Goal: Task Accomplishment & Management: Complete application form

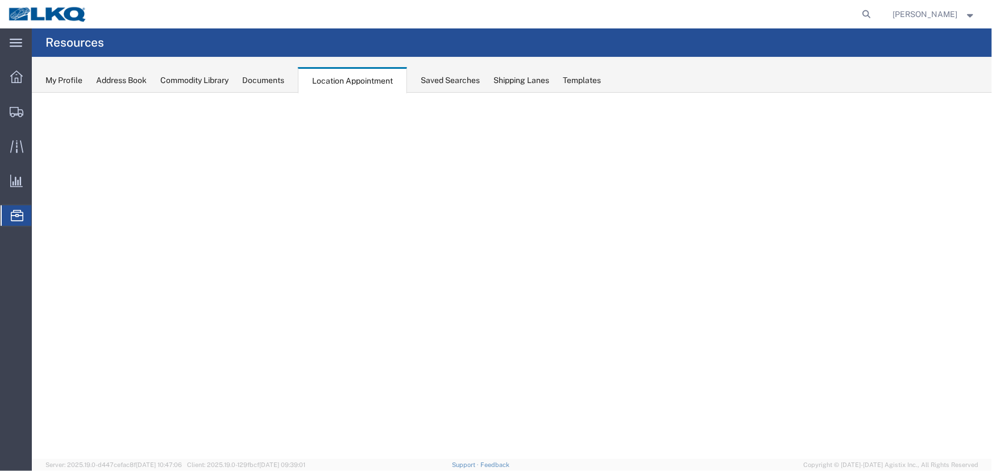
select select "27634"
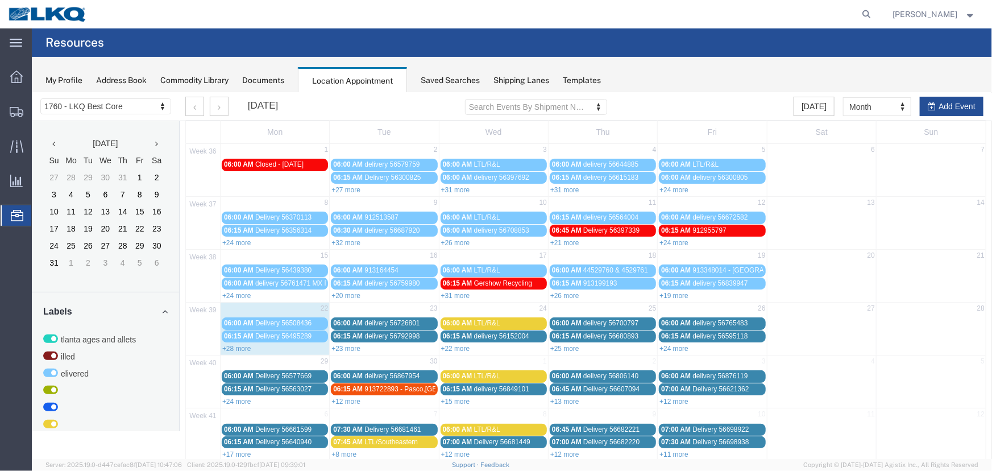
scroll to position [39, 0]
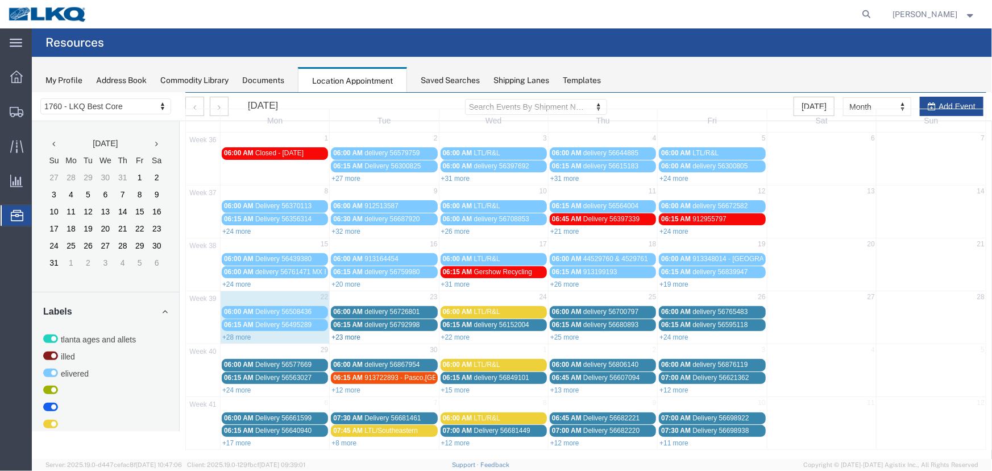
click at [346, 332] on link "+23 more" at bounding box center [345, 336] width 29 height 8
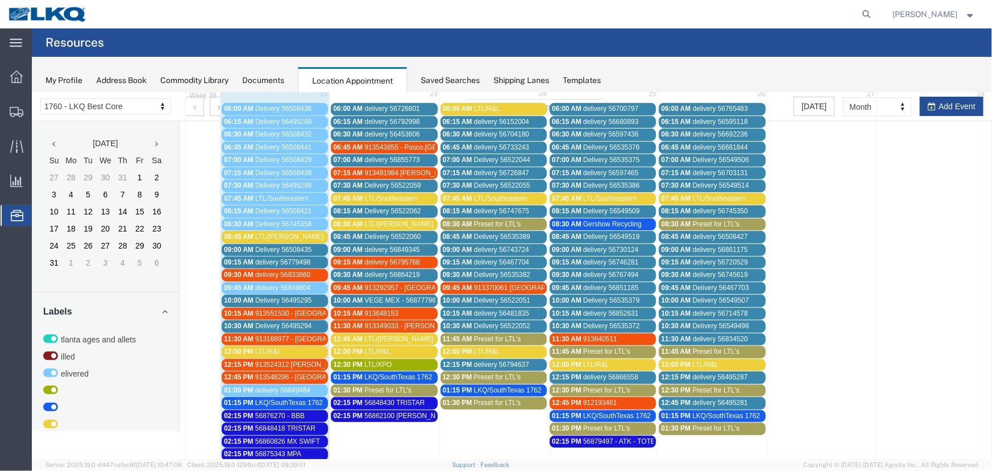
scroll to position [245, 0]
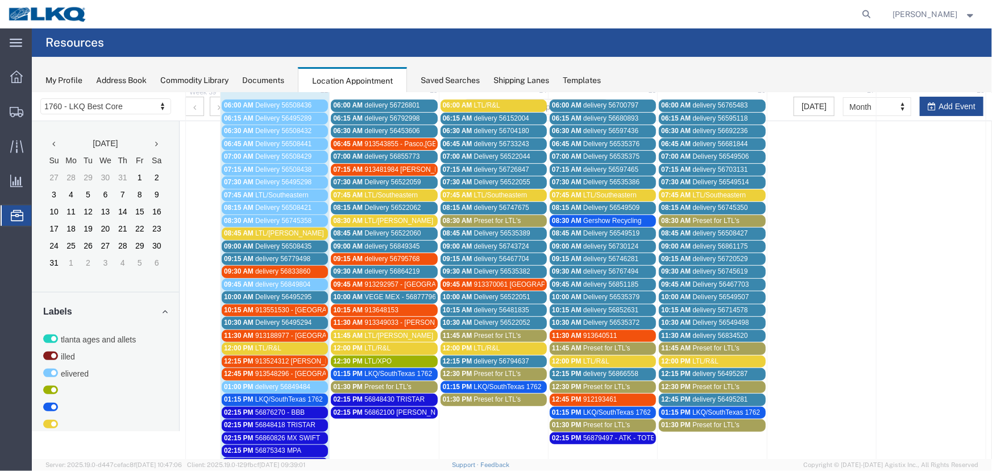
click at [366, 384] on span "Preset for LTL's" at bounding box center [387, 386] width 47 height 8
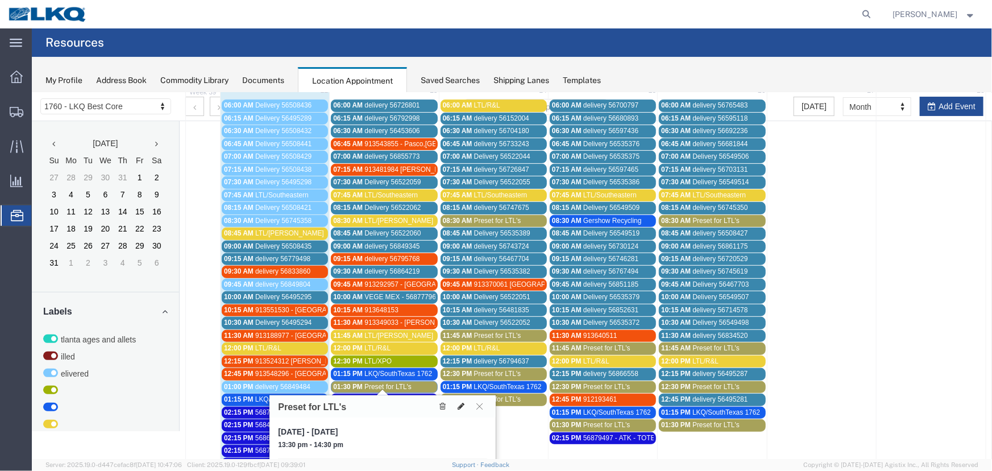
click at [457, 405] on icon at bounding box center [460, 405] width 7 height 8
select select "1"
select select "420"
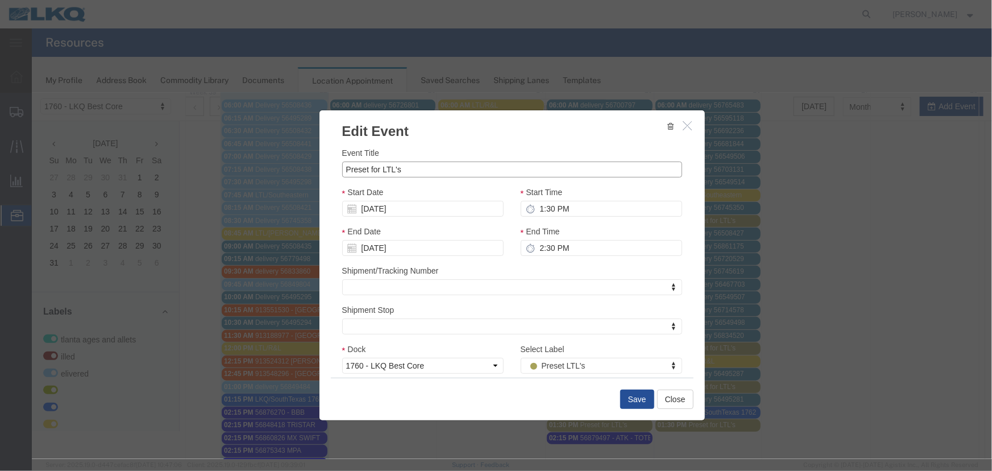
drag, startPoint x: 416, startPoint y: 165, endPoint x: 141, endPoint y: 167, distance: 274.5
click at [156, 167] on div "Edit Event Event Title Preset for LTL's Start Date [DATE] Start Time 1:30 PM En…" at bounding box center [511, 275] width 960 height 366
type input "LTL/AAA [PERSON_NAME]"
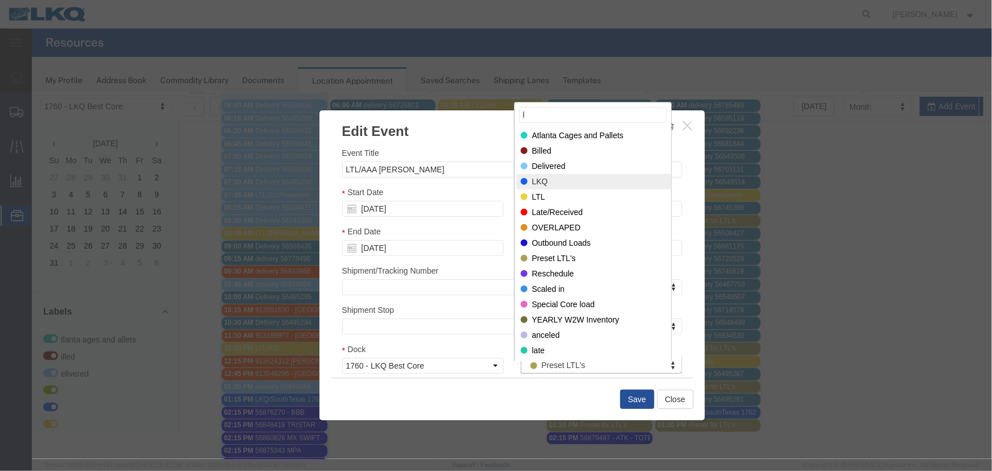
type input "l"
select select "160"
type input "l"
select select "25"
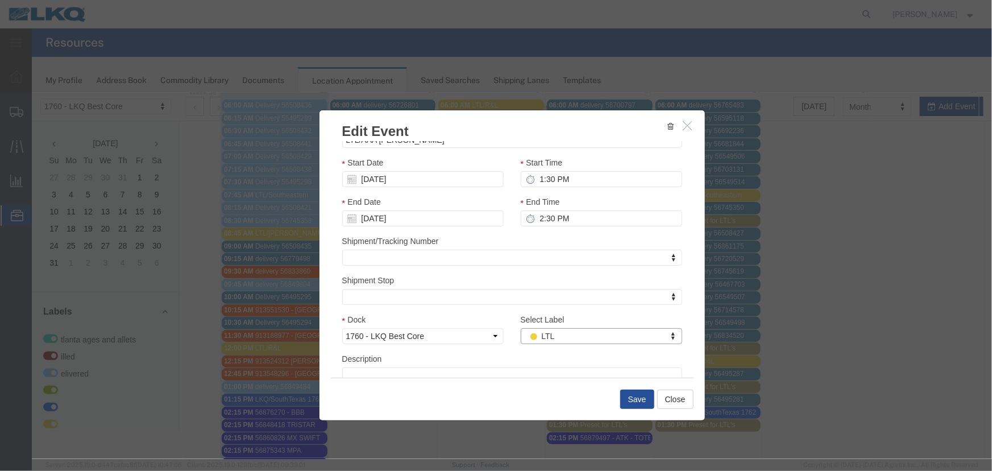
scroll to position [80, 0]
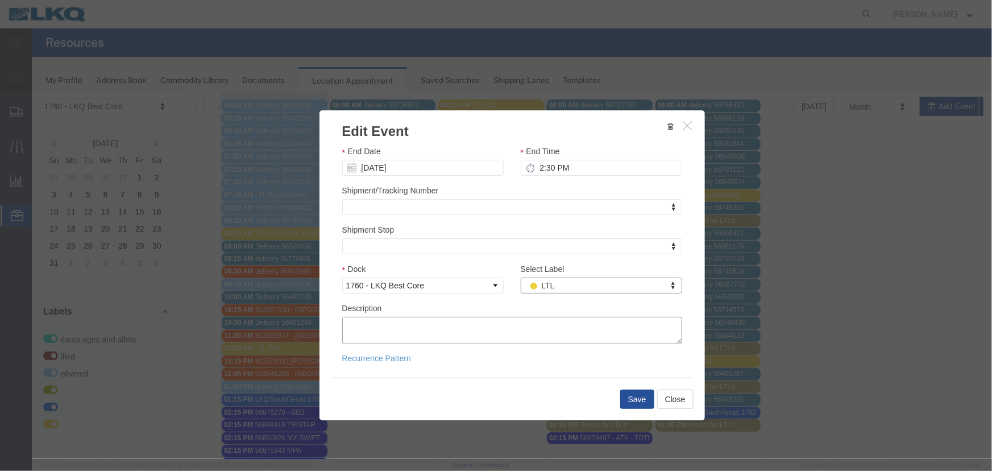
click at [427, 323] on textarea "Description" at bounding box center [512, 329] width 340 height 27
paste textarea "10 SKDS AT 4270 LBS.............SHPPR: DC 55..............PRO# 62681534 5 SKDS …"
type textarea "10 SKDS AT 4270 LBS.............SHPPR: DC 55..............PRO# 62681534 5 SKDS …"
click at [639, 399] on button "Save" at bounding box center [636, 398] width 34 height 19
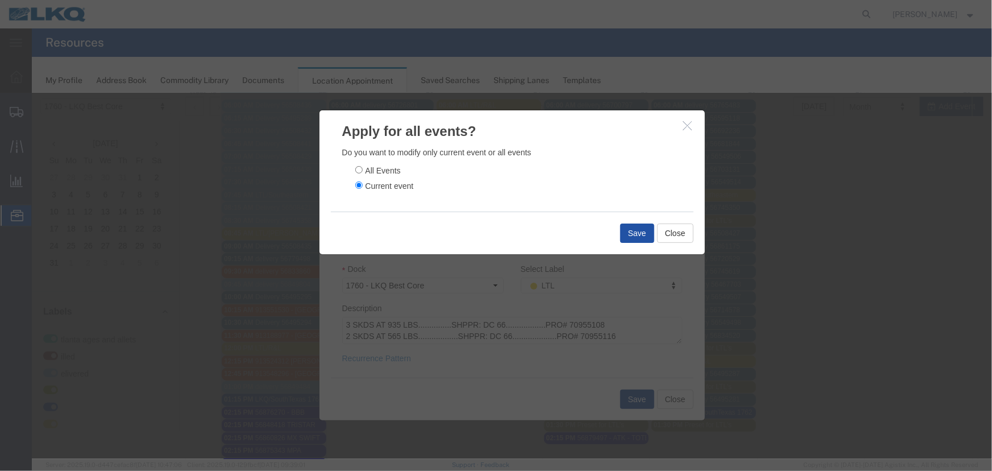
click at [629, 238] on button "Save" at bounding box center [636, 232] width 34 height 19
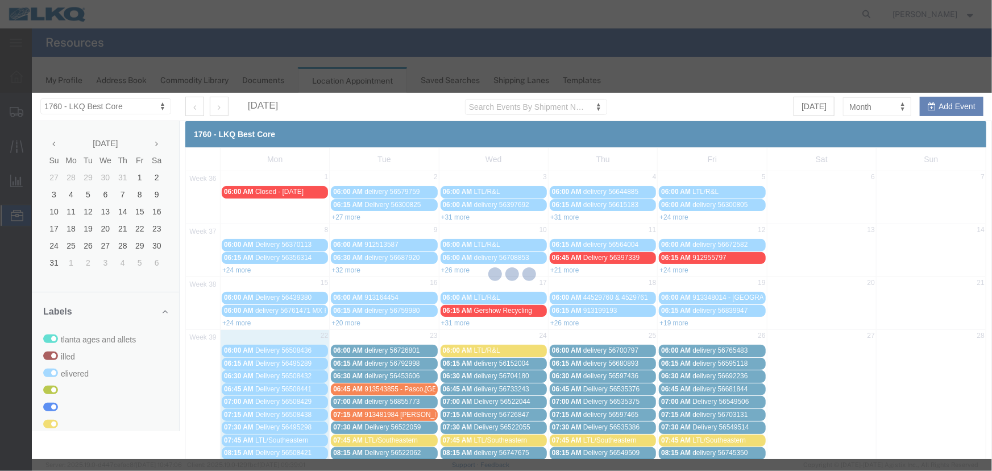
scroll to position [0, 0]
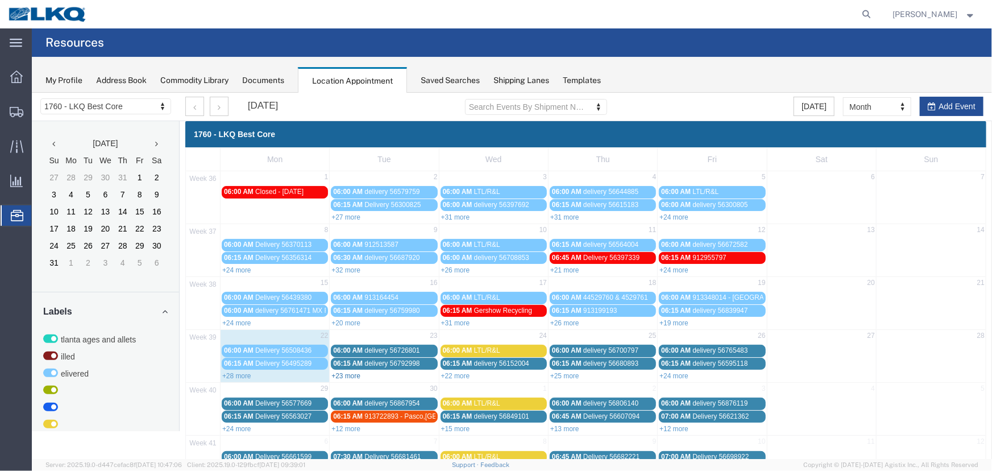
click at [346, 372] on link "+23 more" at bounding box center [345, 375] width 29 height 8
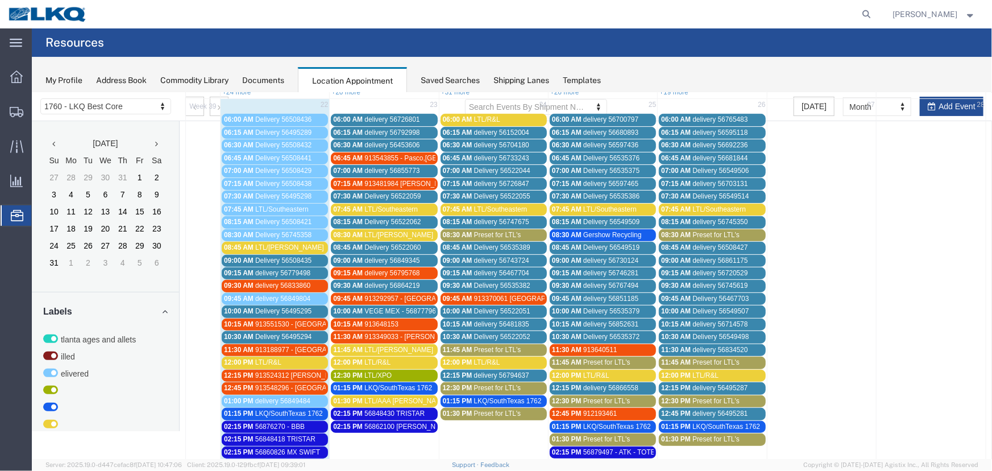
scroll to position [258, 0]
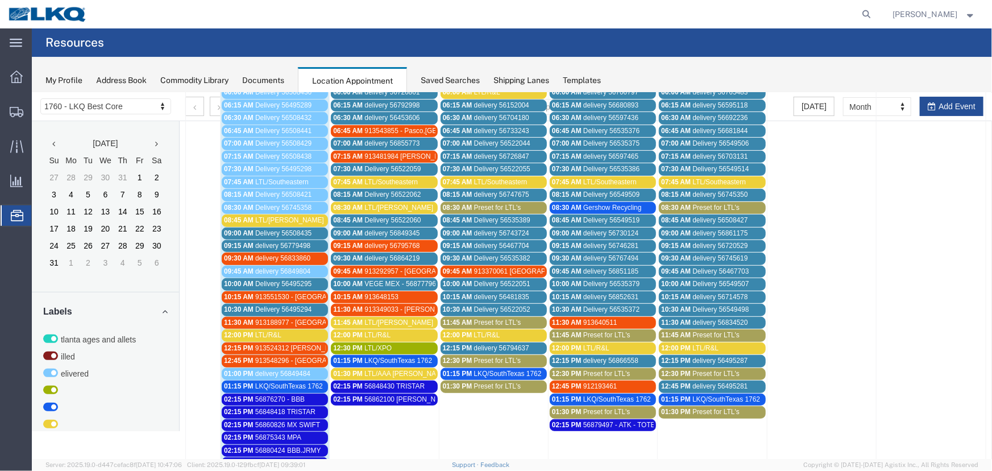
click at [389, 208] on span "LTL/[PERSON_NAME]" at bounding box center [398, 207] width 69 height 8
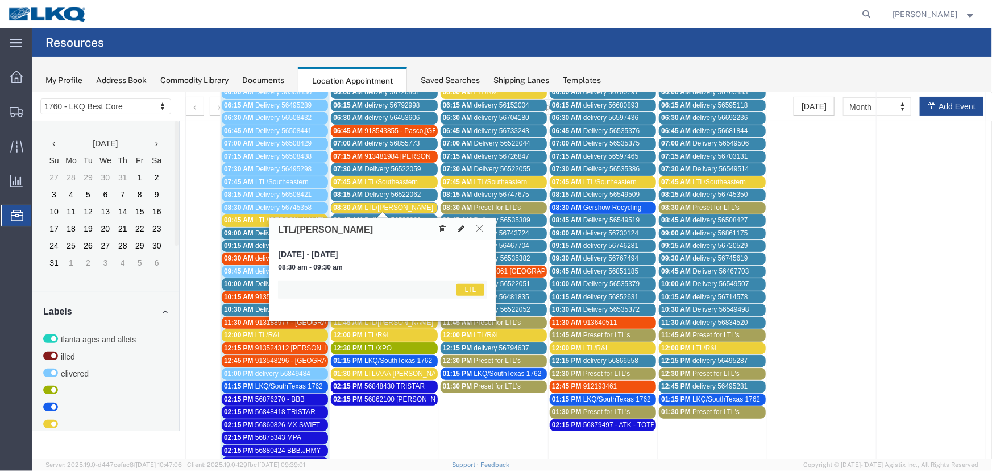
click at [456, 228] on button at bounding box center [460, 228] width 16 height 12
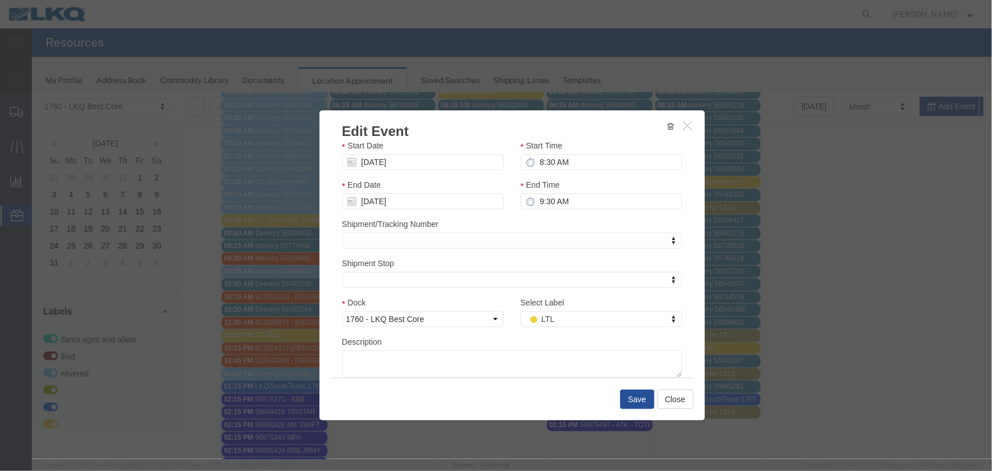
scroll to position [80, 0]
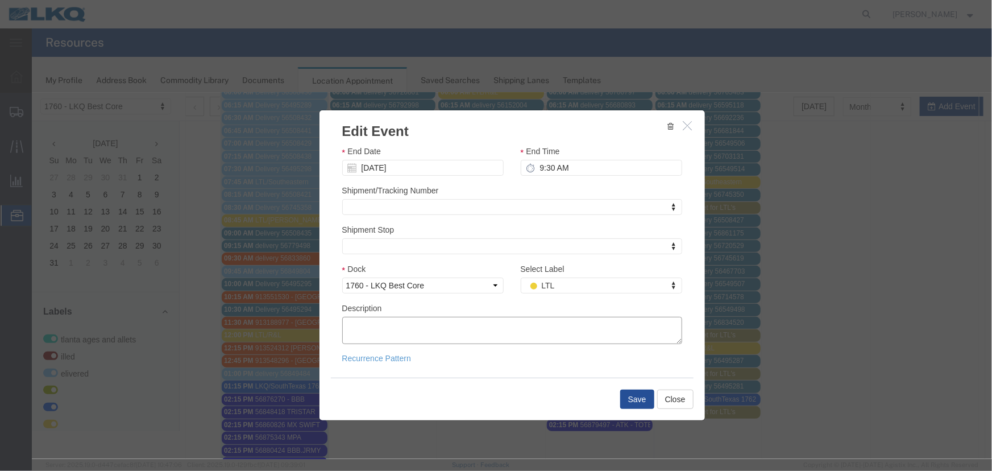
click at [421, 326] on textarea "Description" at bounding box center [512, 329] width 340 height 27
paste textarea "10 SKDS AT 4270 LBS.............SHPPR: DC 55..............PRO# 62681534 5 SKDS …"
type textarea "10 SKDS AT 4270 LBS.............SHPPR: DC 55..............PRO# 62681534 5 SKDS …"
click at [638, 398] on button "Save" at bounding box center [636, 398] width 34 height 19
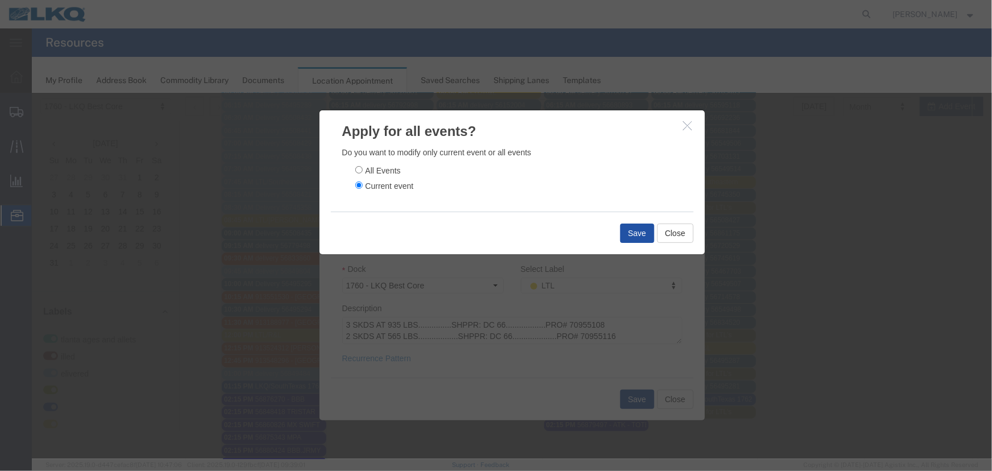
click at [631, 238] on button "Save" at bounding box center [636, 232] width 34 height 19
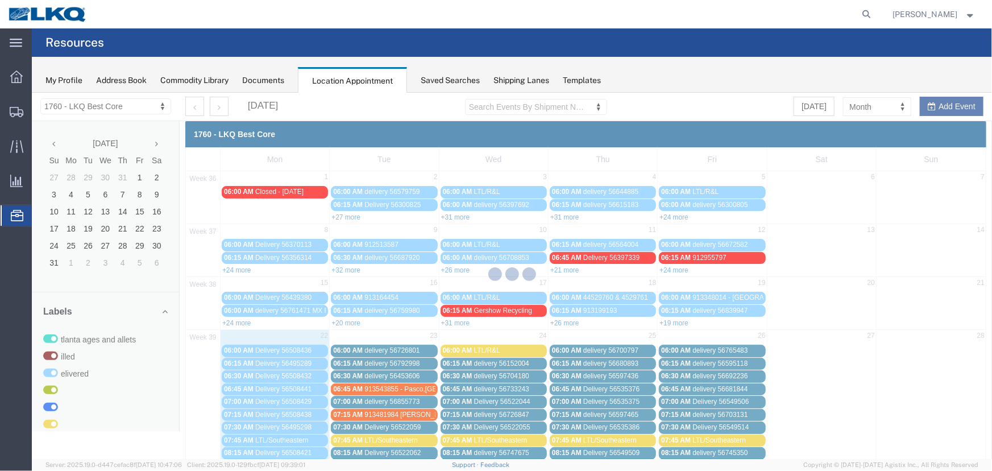
scroll to position [0, 0]
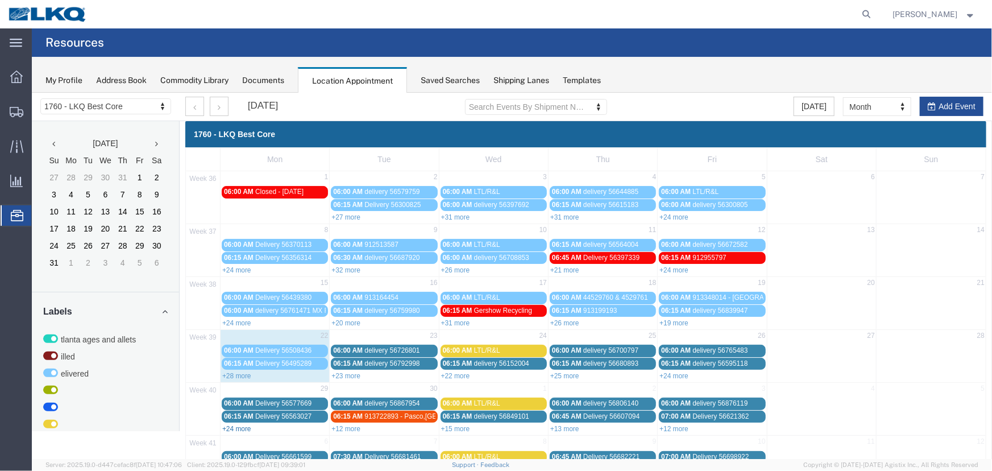
click at [247, 424] on link "+24 more" at bounding box center [236, 428] width 29 height 8
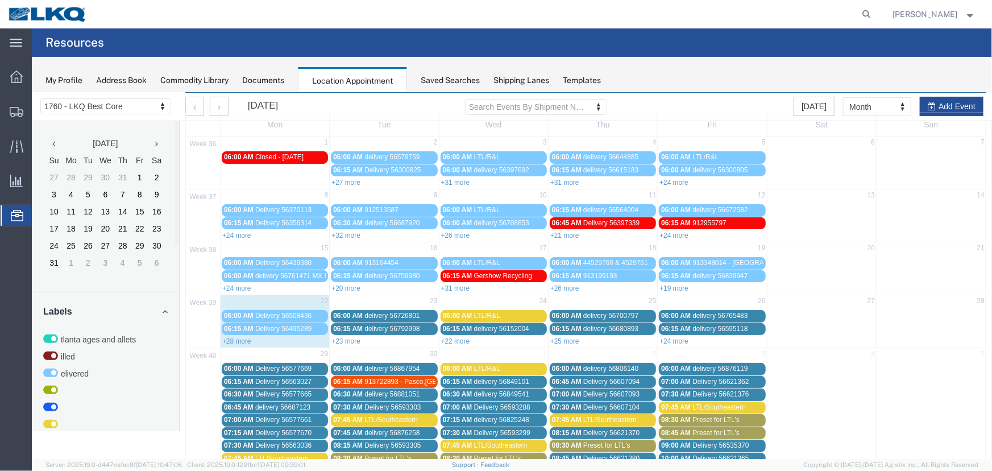
scroll to position [32, 0]
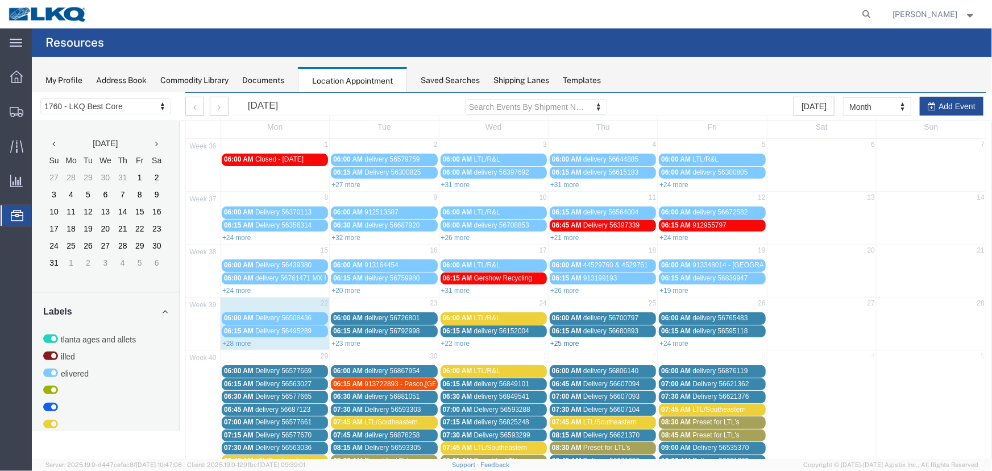
click at [564, 340] on link "+25 more" at bounding box center [564, 343] width 29 height 8
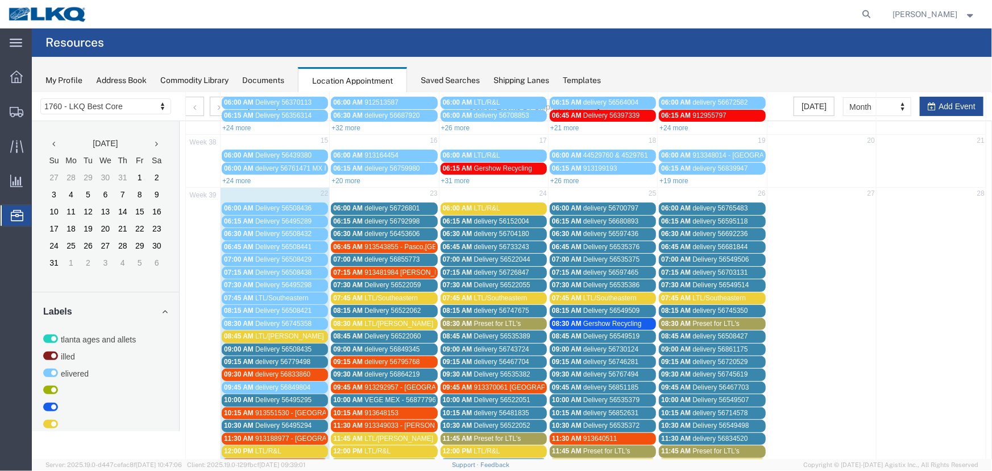
scroll to position [188, 0]
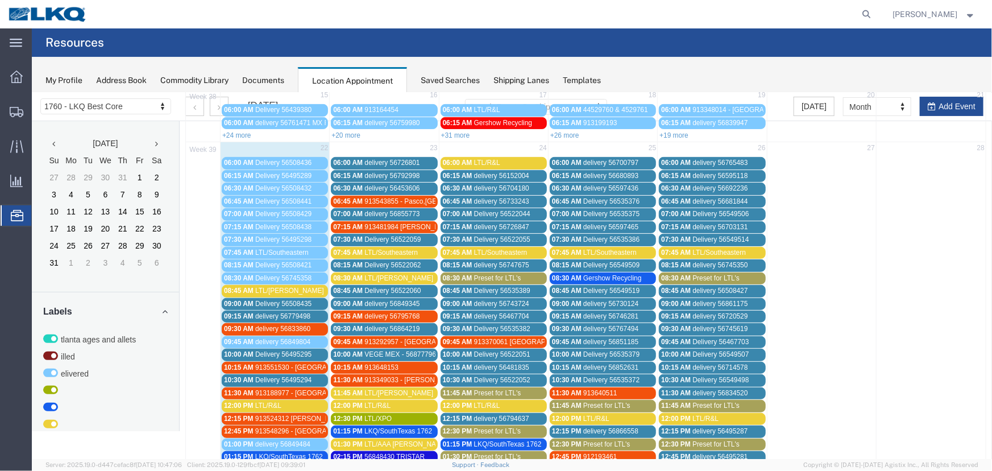
click at [578, 403] on div "11:45 AM Preset for LTL's" at bounding box center [602, 405] width 102 height 9
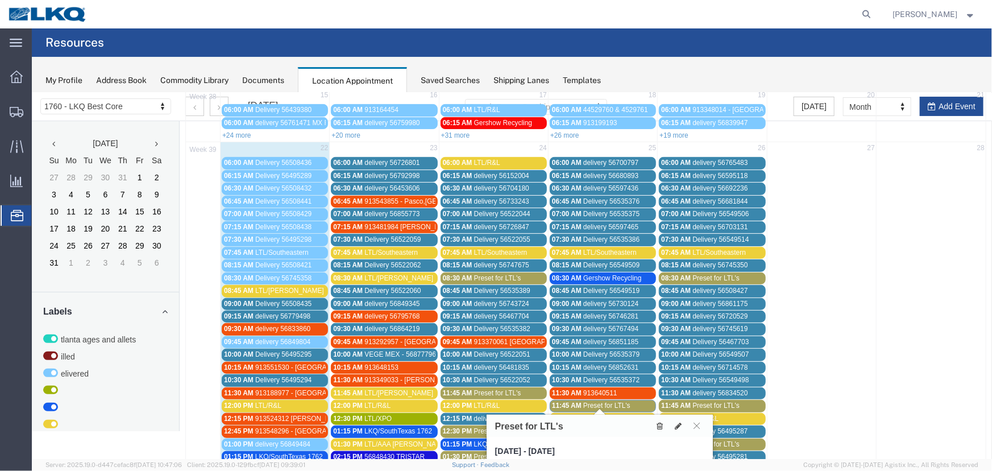
click at [661, 426] on icon at bounding box center [659, 425] width 6 height 8
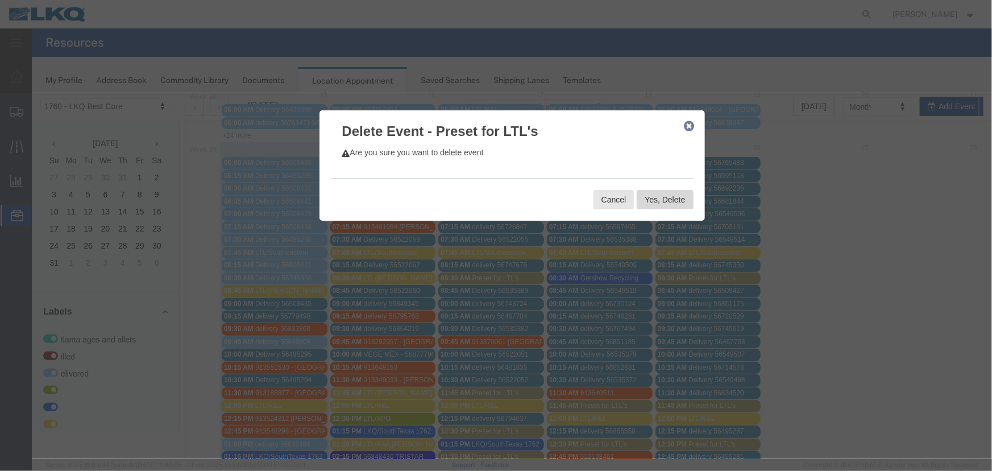
click at [666, 203] on button "Yes, Delete" at bounding box center [664, 198] width 56 height 19
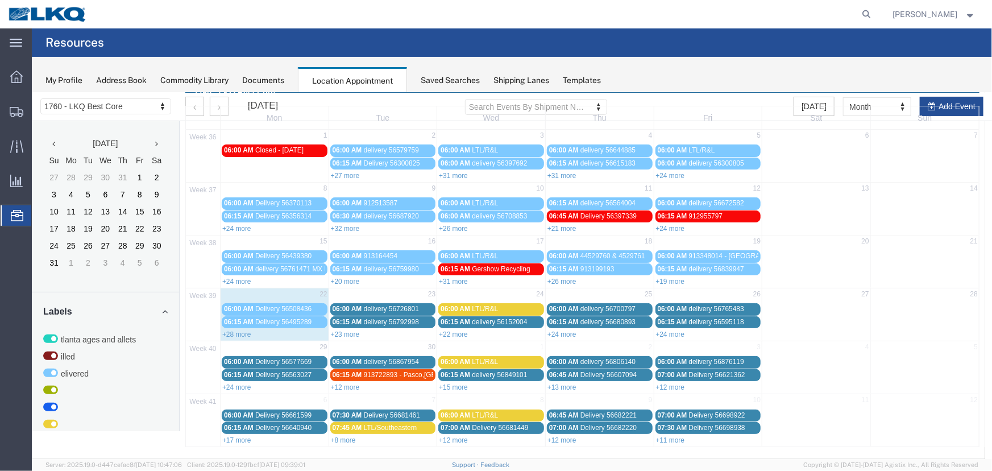
scroll to position [39, 0]
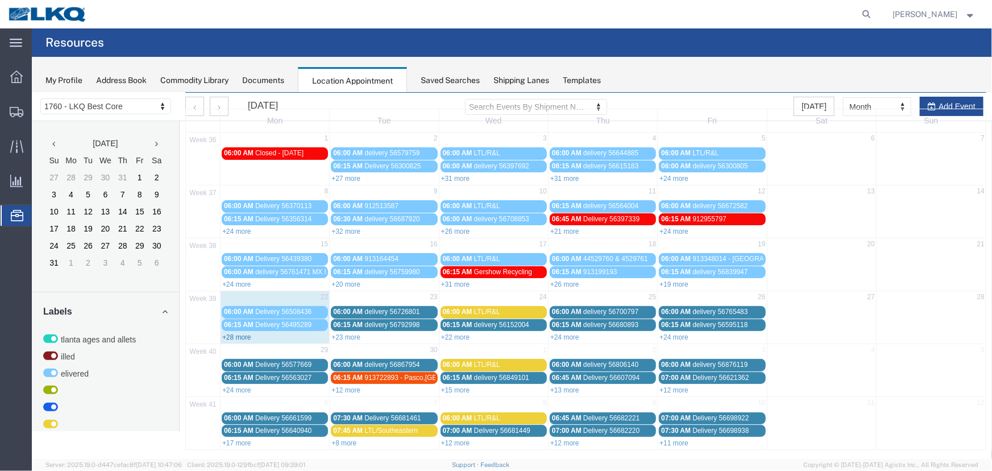
click at [240, 334] on link "+28 more" at bounding box center [236, 336] width 29 height 8
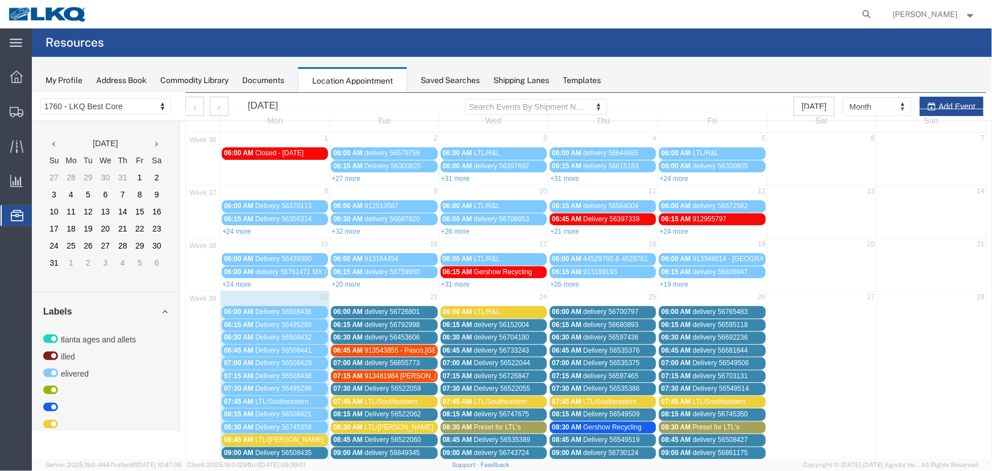
scroll to position [142, 0]
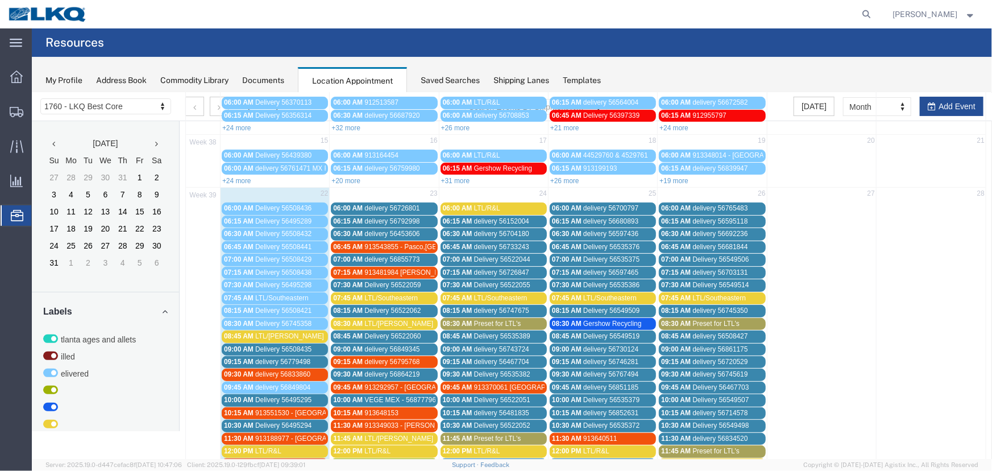
click at [405, 395] on span "VEGE MEX - 56877796" at bounding box center [400, 399] width 72 height 8
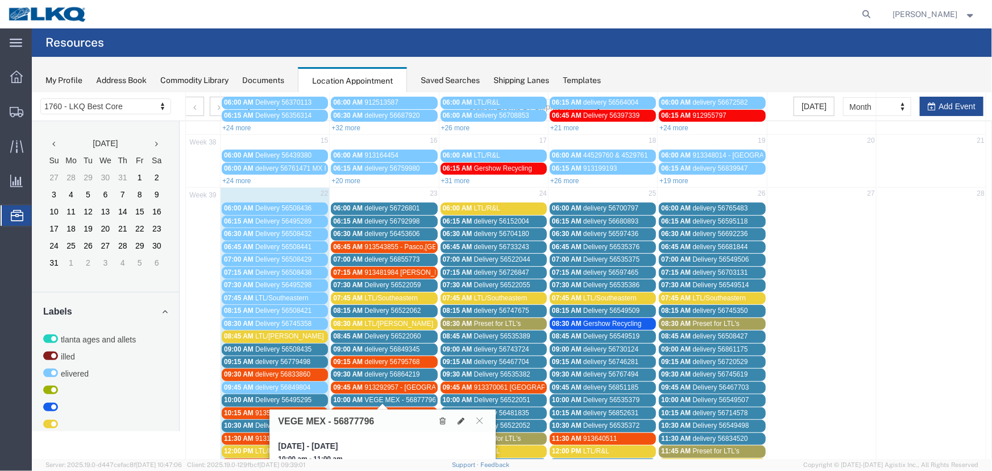
click at [405, 395] on span "VEGE MEX - 56877796" at bounding box center [400, 399] width 72 height 8
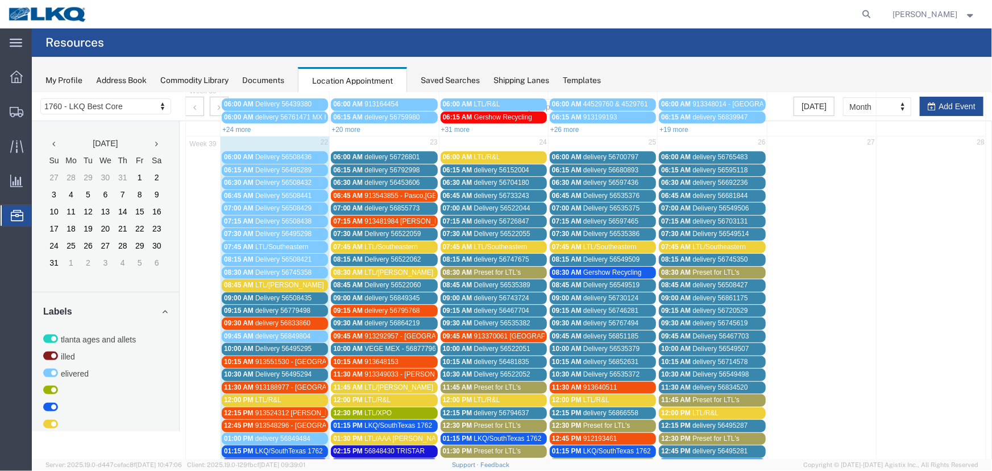
scroll to position [0, 0]
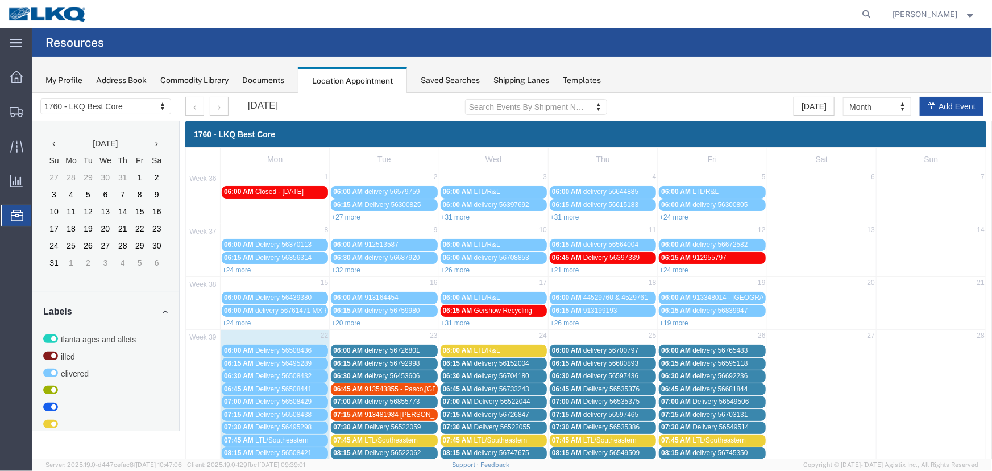
click at [955, 111] on button "Add Event" at bounding box center [951, 105] width 64 height 19
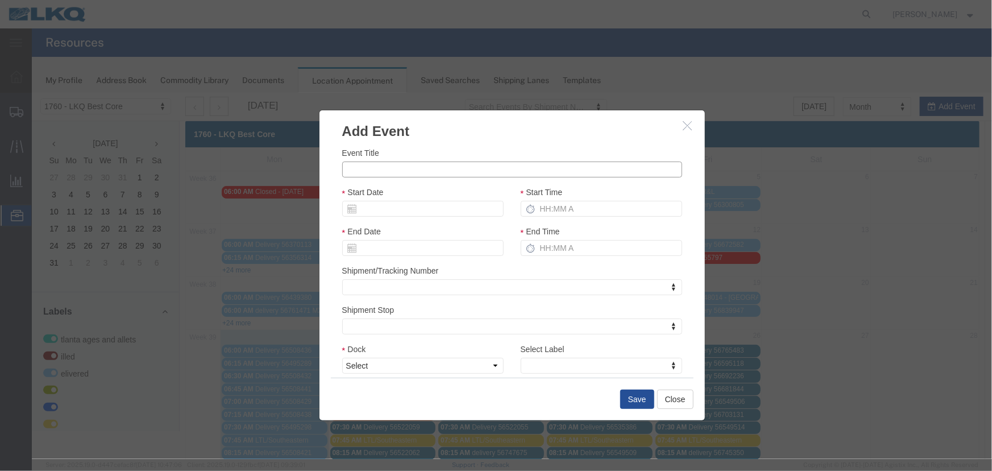
click at [392, 169] on input "Event Title" at bounding box center [512, 169] width 340 height 16
paste input "56893153"
type input "56893153 - Used pallets"
click at [394, 210] on input "Start Date" at bounding box center [422, 208] width 161 height 16
click at [386, 315] on td "23" at bounding box center [384, 313] width 17 height 17
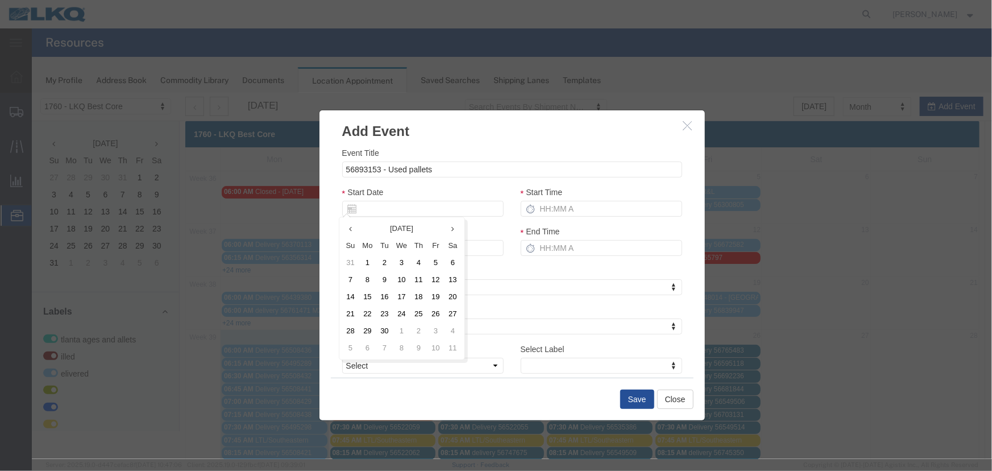
type input "[DATE]"
click at [564, 210] on input "Start Time" at bounding box center [600, 208] width 161 height 16
click at [428, 359] on select "Select 1760 - LKQ Best Core 1760 - Outbound Loads" at bounding box center [422, 365] width 161 height 16
type input "2:15 PM"
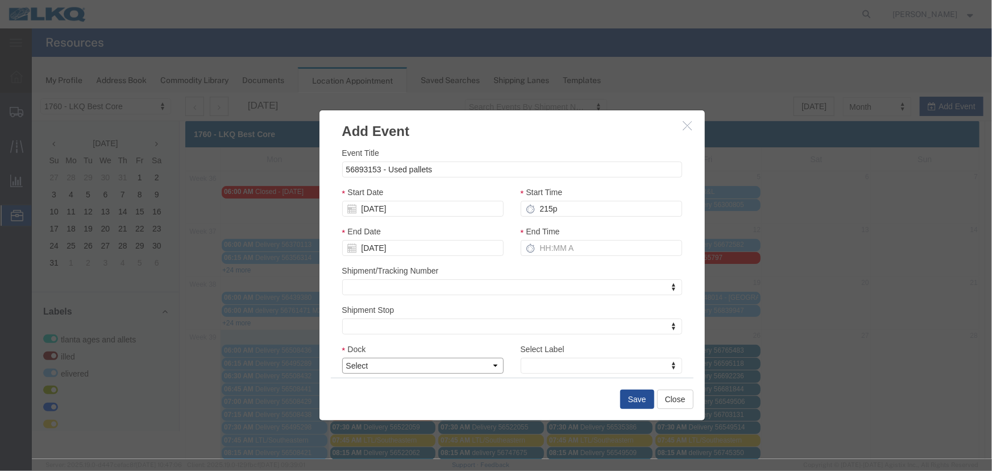
type input "3:15 PM"
select select "1"
click at [342, 357] on select "Select 1760 - LKQ Best Core 1760 - Outbound Loads" at bounding box center [422, 365] width 161 height 16
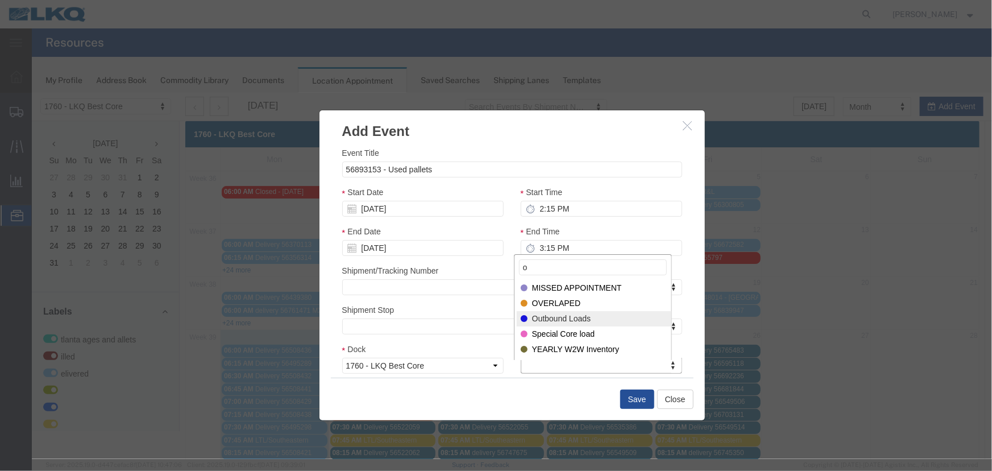
type input "o"
select select "80"
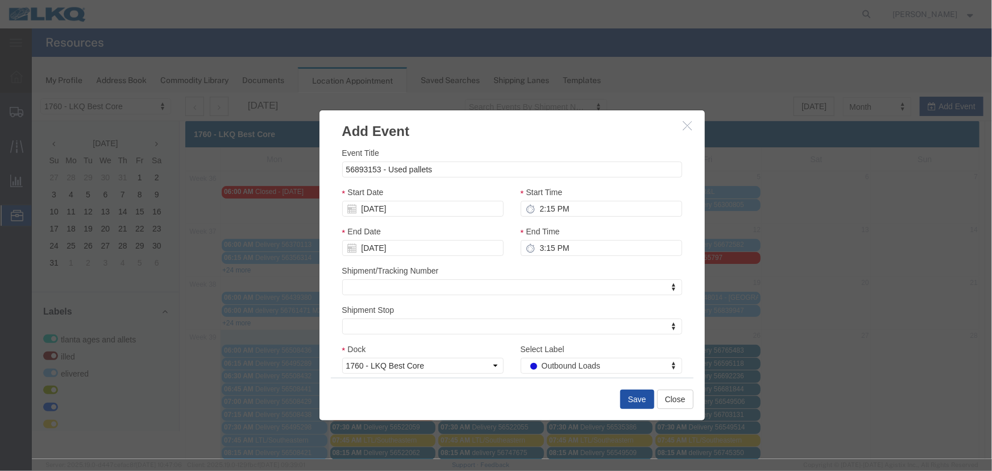
click at [626, 402] on button "Save" at bounding box center [636, 398] width 34 height 19
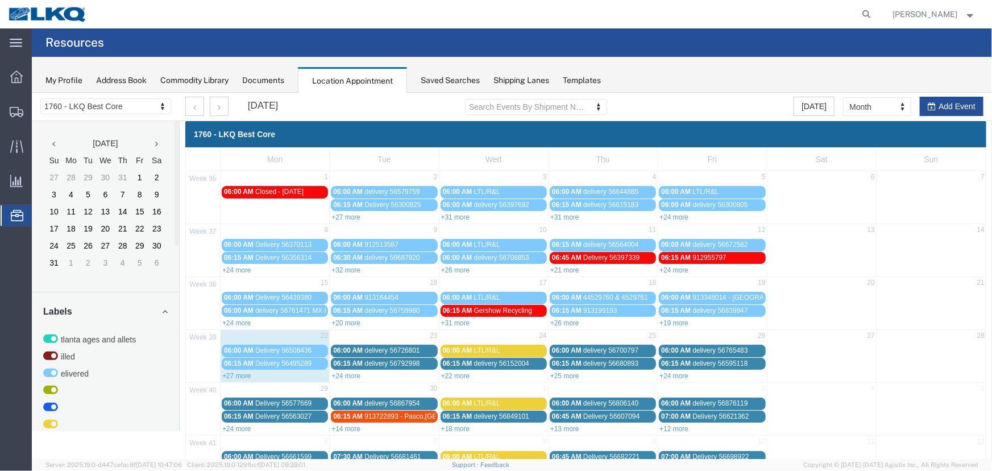
click at [339, 316] on div "+20 more" at bounding box center [383, 321] width 109 height 11
select select "1"
select select
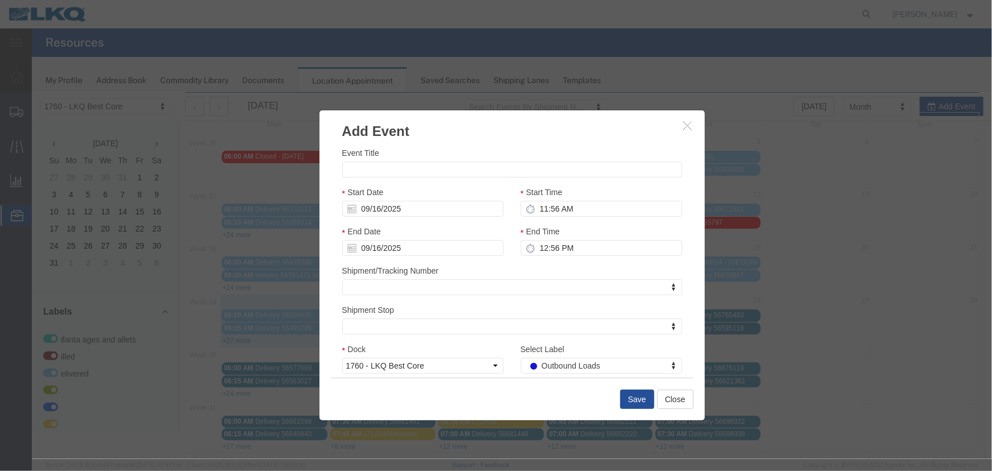
scroll to position [39, 0]
click at [682, 126] on icon "button" at bounding box center [686, 125] width 9 height 10
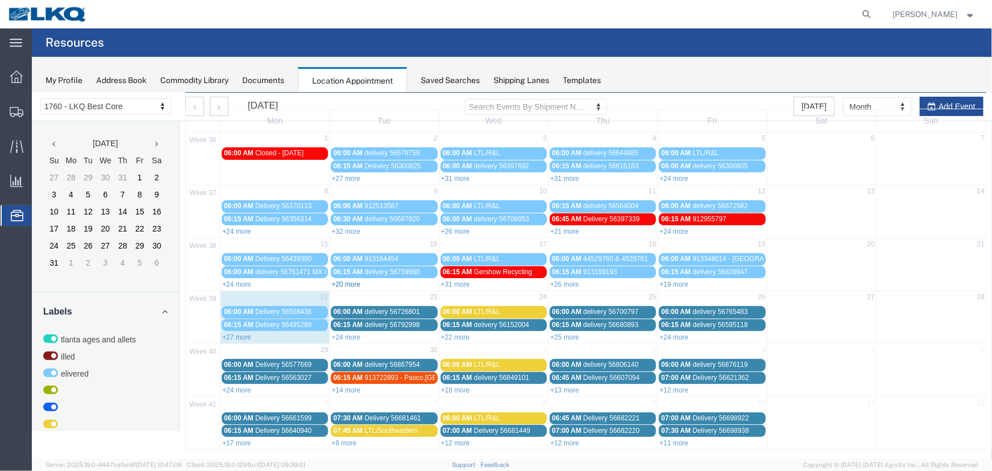
click at [352, 281] on link "+20 more" at bounding box center [345, 284] width 29 height 8
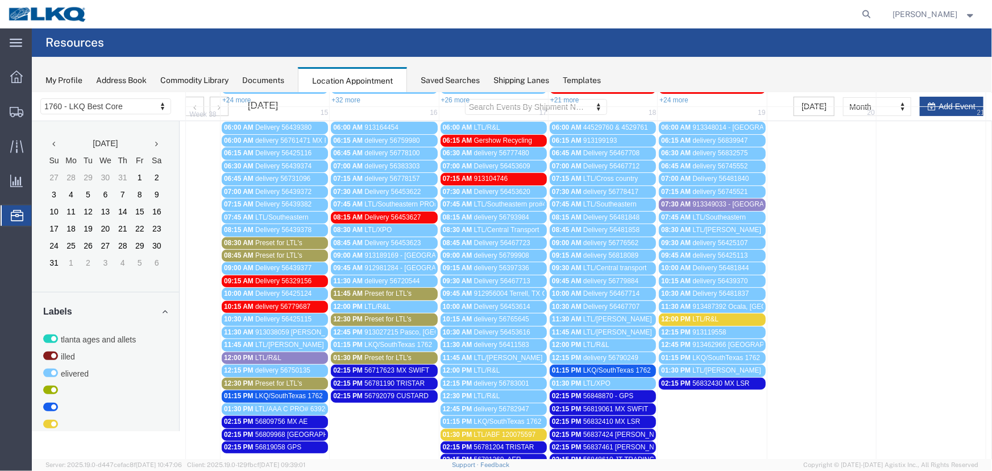
scroll to position [142, 0]
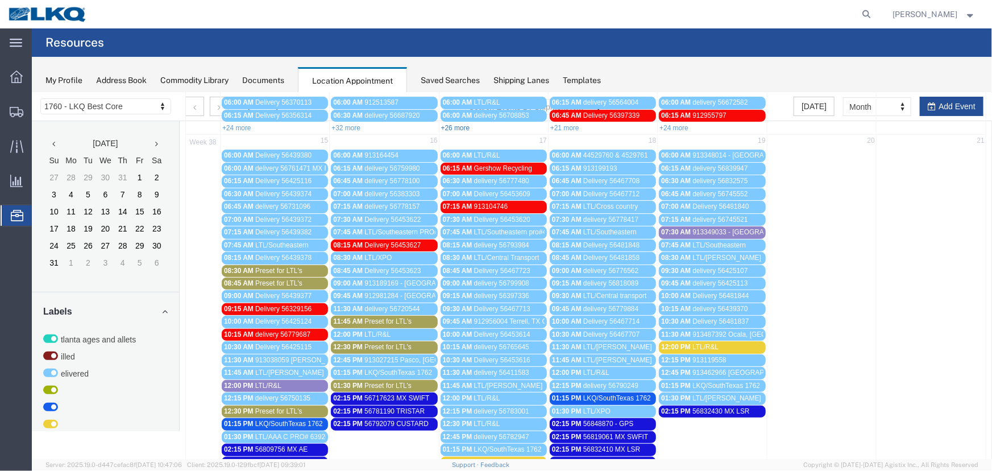
click at [452, 123] on link "+26 more" at bounding box center [454, 127] width 29 height 8
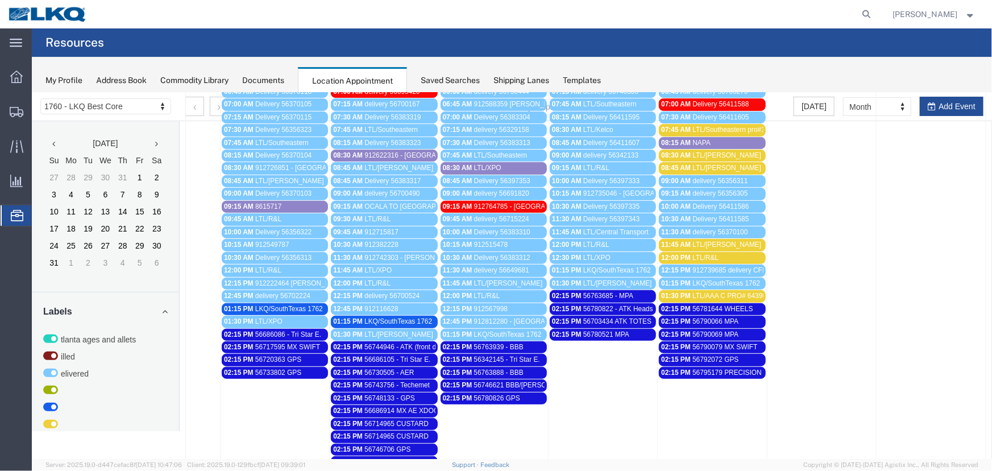
scroll to position [297, 0]
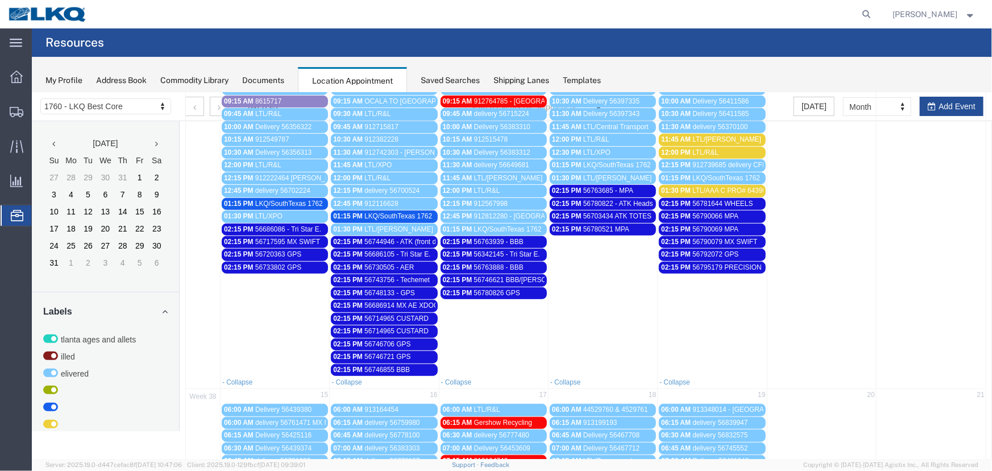
click at [524, 263] on div "02:15 PM 56763888 - BBB" at bounding box center [493, 267] width 102 height 9
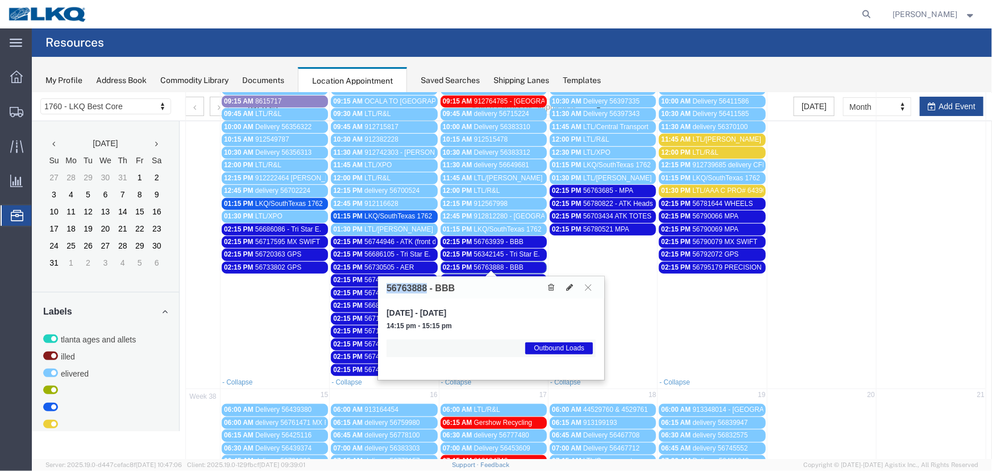
drag, startPoint x: 426, startPoint y: 285, endPoint x: 378, endPoint y: 285, distance: 47.2
click at [378, 285] on div "56763888 - BBB" at bounding box center [490, 287] width 226 height 22
copy h3 "56763888"
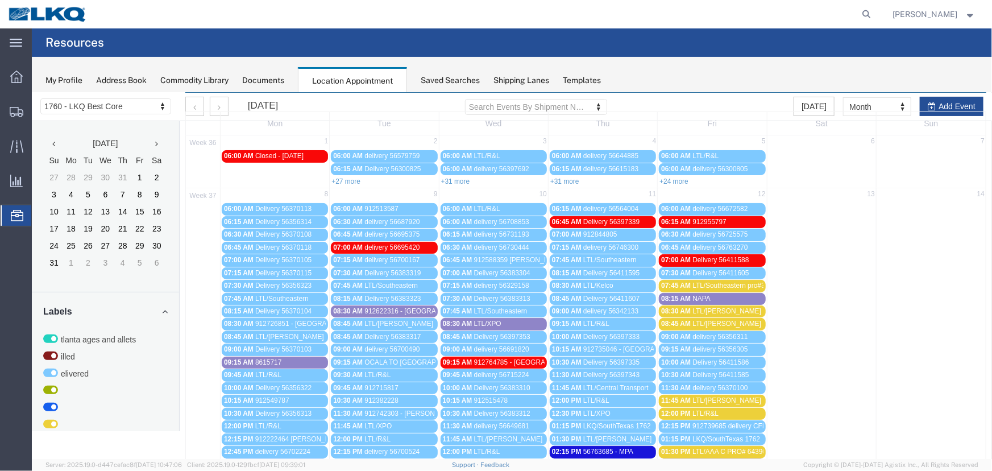
scroll to position [0, 0]
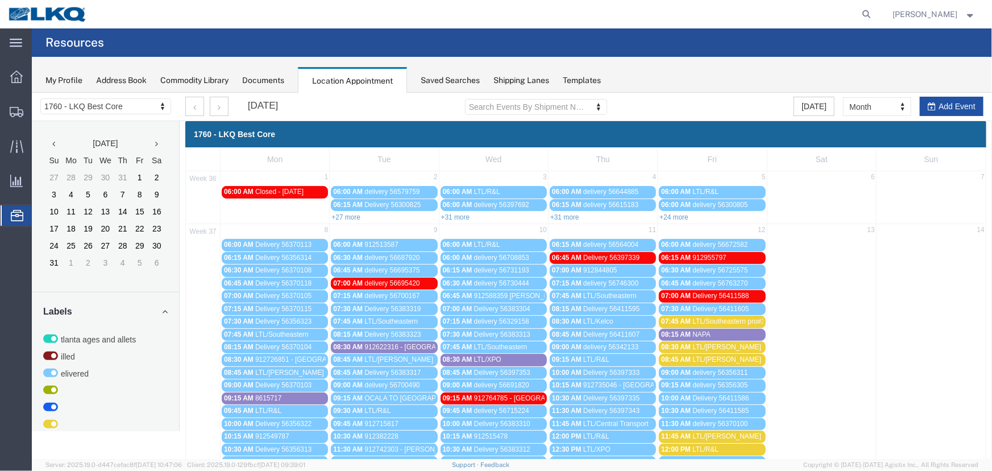
click at [940, 98] on button "Add Event" at bounding box center [951, 105] width 64 height 19
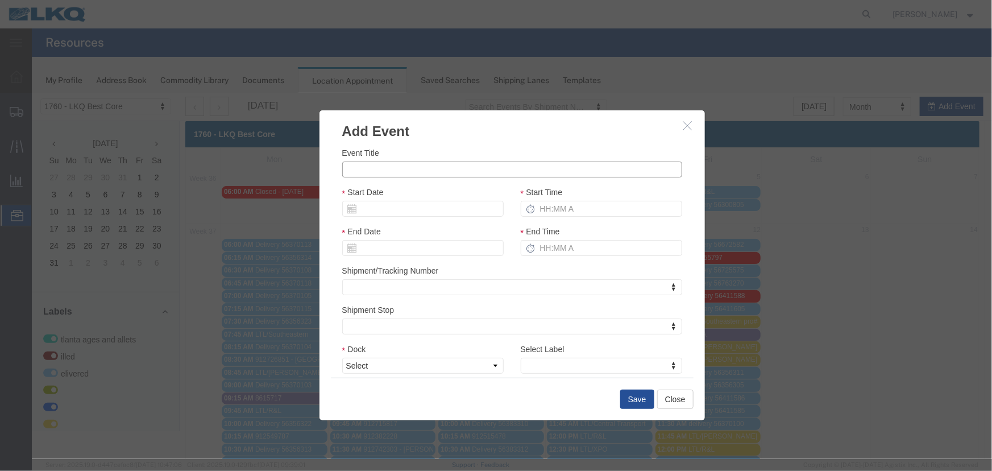
click at [365, 166] on input "Event Title" at bounding box center [512, 169] width 340 height 16
paste input "56893192"
type input "56893192 - BBB"
click at [438, 208] on input "Start Date" at bounding box center [422, 208] width 161 height 16
click at [386, 313] on td "23" at bounding box center [384, 313] width 17 height 17
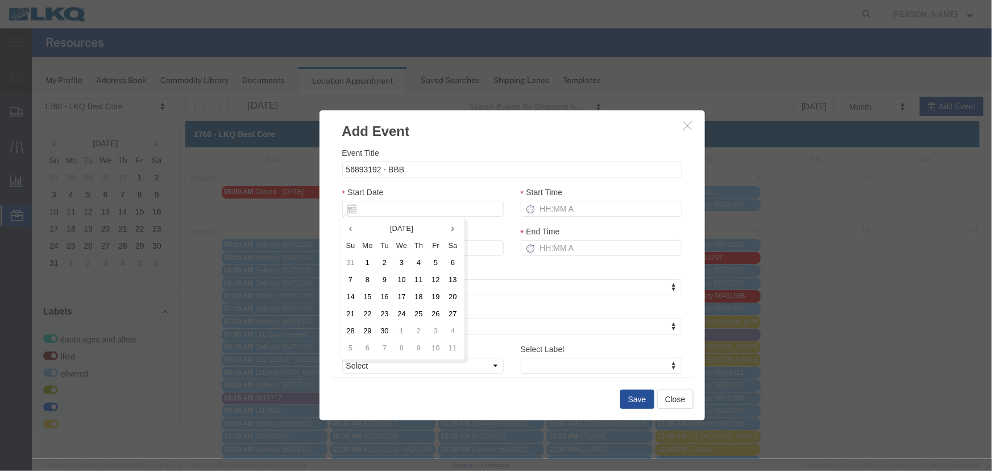
type input "[DATE]"
click at [562, 209] on input "Start Time" at bounding box center [600, 208] width 161 height 16
type input "2:15 PM"
type input "3:15 PM"
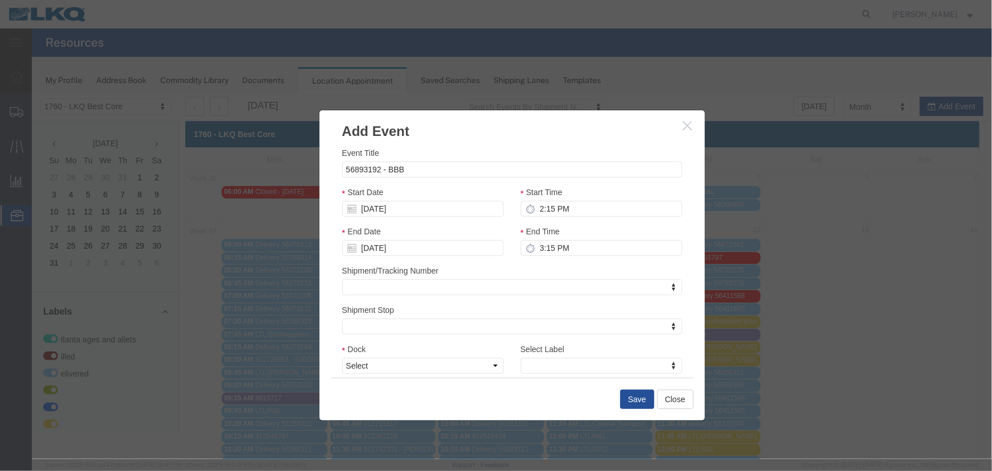
click at [374, 374] on div "Dock Select 1760 - LKQ Best Core 1760 - Outbound Loads" at bounding box center [422, 361] width 178 height 39
click at [390, 366] on select "Select 1760 - LKQ Best Core 1760 - Outbound Loads" at bounding box center [422, 365] width 161 height 16
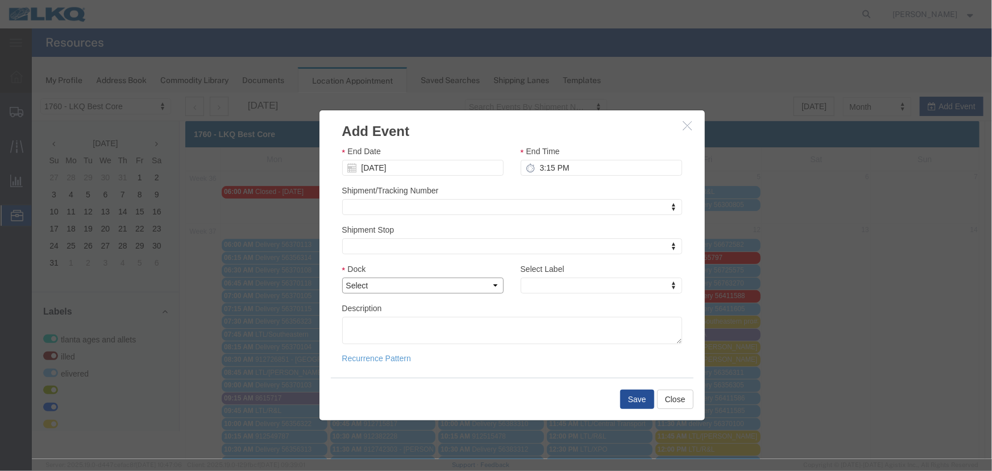
click at [400, 285] on select "Select 1760 - LKQ Best Core 1760 - Outbound Loads" at bounding box center [422, 285] width 161 height 16
select select "1"
click at [342, 277] on select "Select 1760 - LKQ Best Core 1760 - Outbound Loads" at bounding box center [422, 285] width 161 height 16
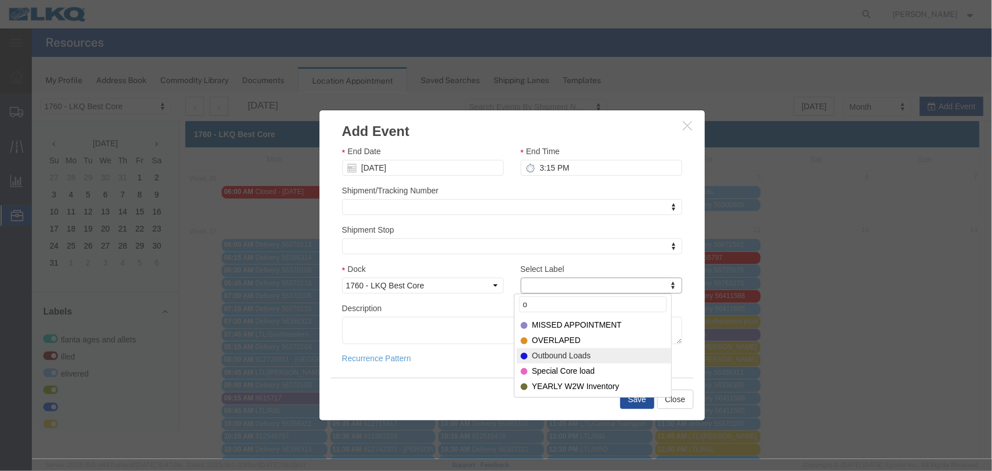
type input "o"
drag, startPoint x: 541, startPoint y: 351, endPoint x: 447, endPoint y: 398, distance: 105.5
select select "80"
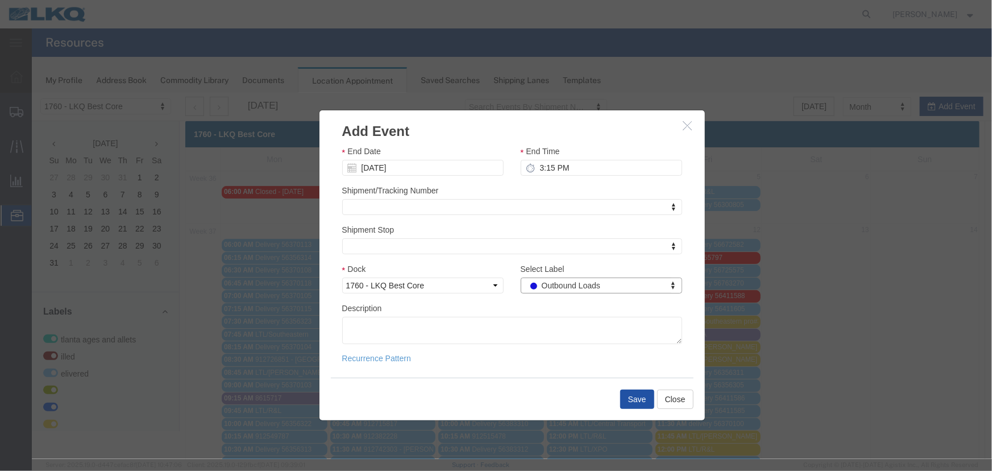
click at [634, 401] on button "Save" at bounding box center [636, 398] width 34 height 19
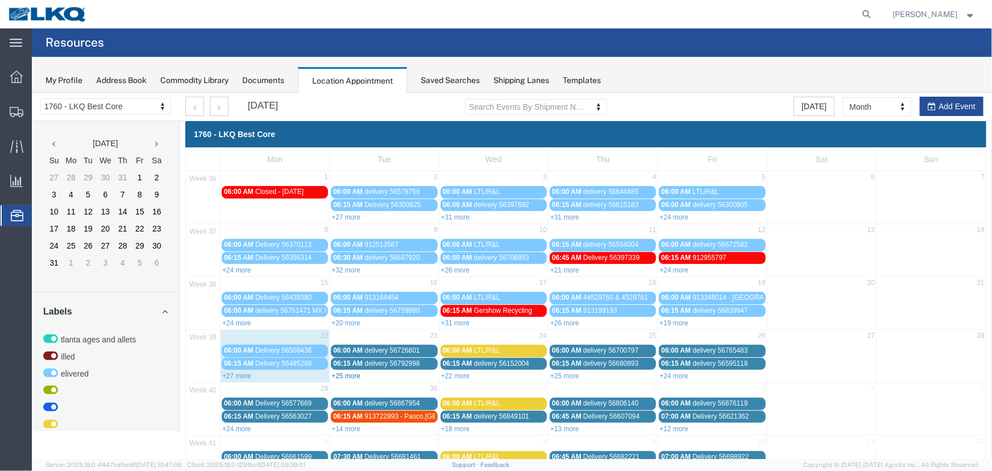
click at [343, 372] on link "+25 more" at bounding box center [345, 375] width 29 height 8
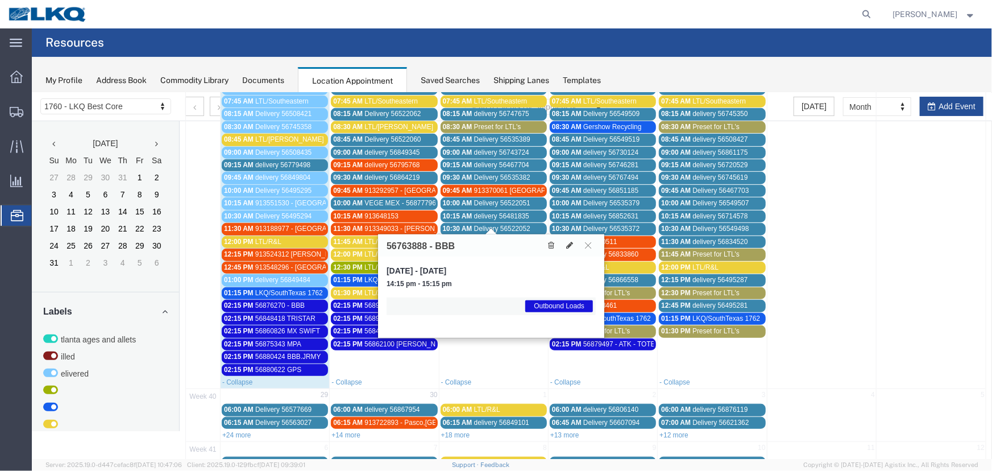
scroll to position [361, 0]
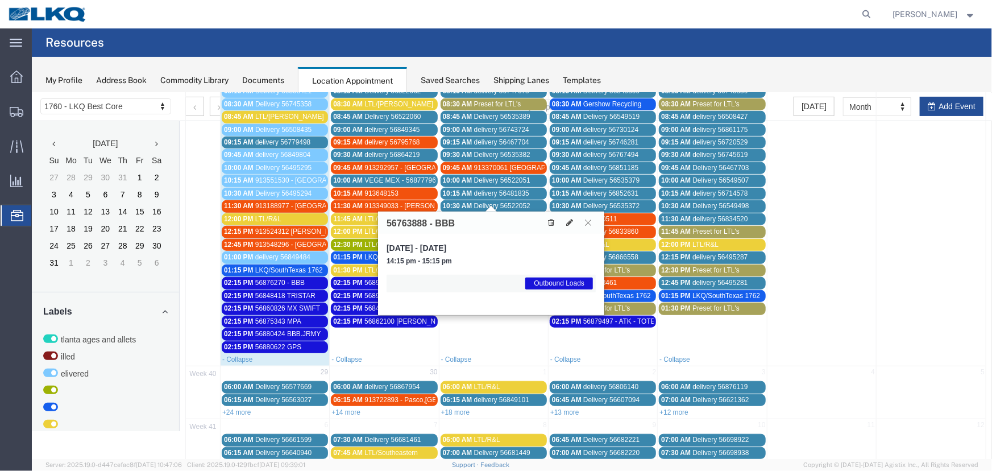
click at [586, 219] on icon at bounding box center [587, 221] width 6 height 7
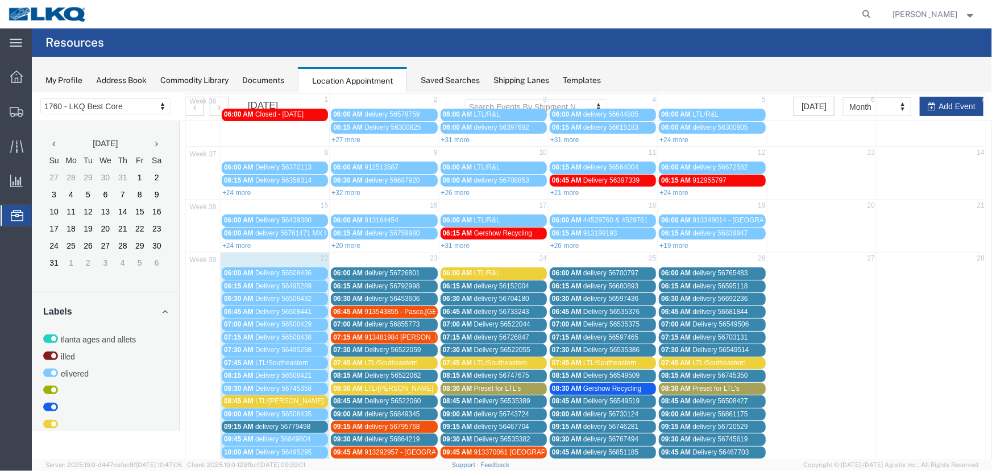
scroll to position [0, 0]
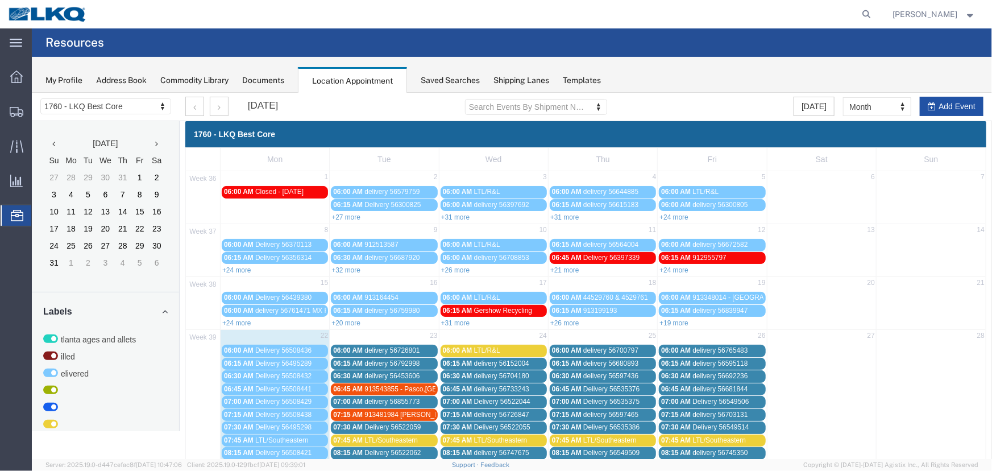
click at [947, 102] on button "Add Event" at bounding box center [951, 105] width 64 height 19
select select
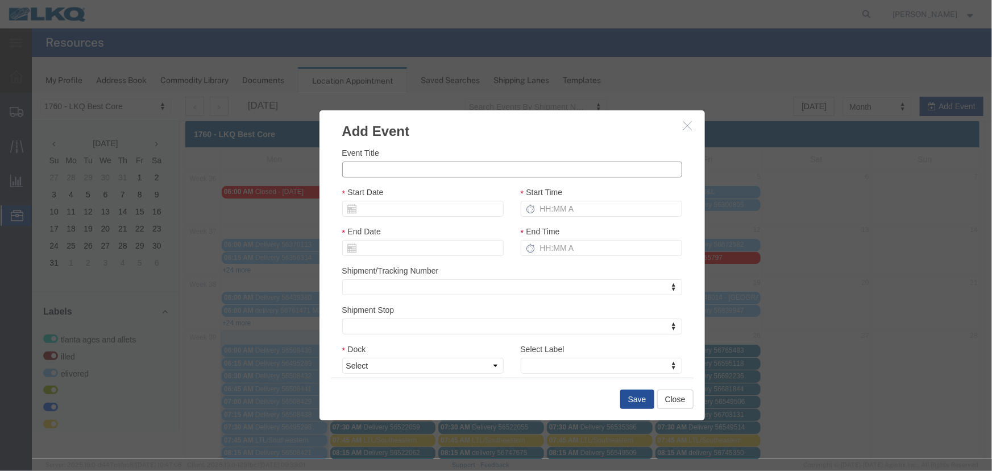
click at [396, 174] on input "Event Title" at bounding box center [512, 169] width 340 height 16
type input "56893234 - BBB"
click at [392, 212] on input "Start Date" at bounding box center [422, 208] width 161 height 16
click at [389, 312] on td "23" at bounding box center [384, 313] width 17 height 17
type input "[DATE]"
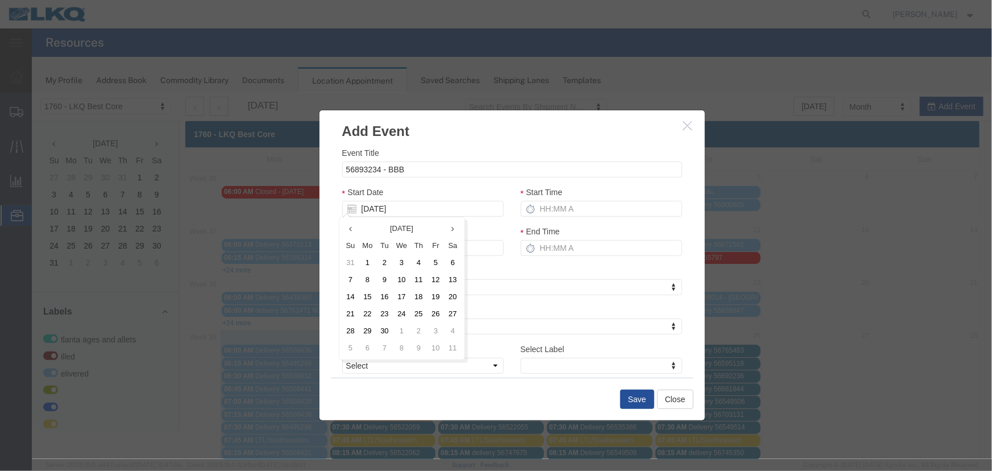
type input "[DATE]"
click at [579, 215] on input "Start Time" at bounding box center [600, 208] width 161 height 16
type input "2:15 PM"
type input "3:15 PM"
click at [443, 362] on select "Select 1760 - LKQ Best Core 1760 - Outbound Loads" at bounding box center [422, 365] width 161 height 16
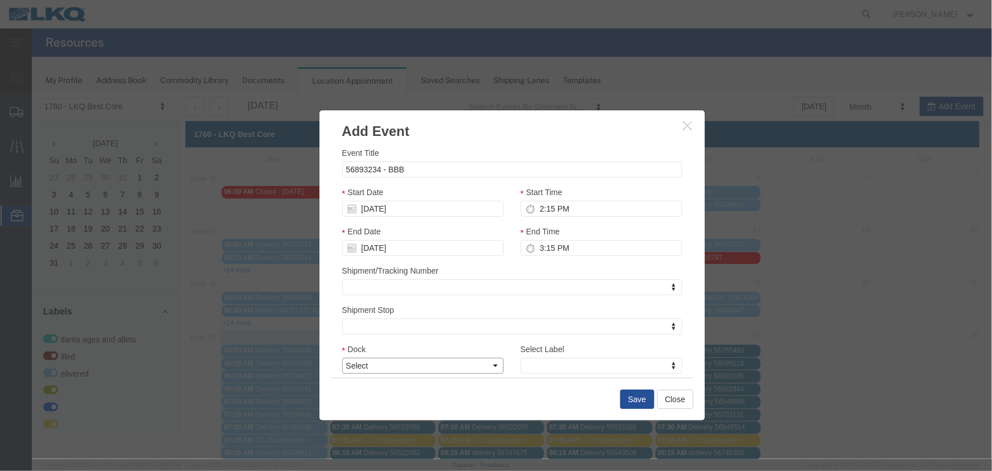
select select "1"
click at [342, 357] on select "Select 1760 - LKQ Best Core 1760 - Outbound Loads" at bounding box center [422, 365] width 161 height 16
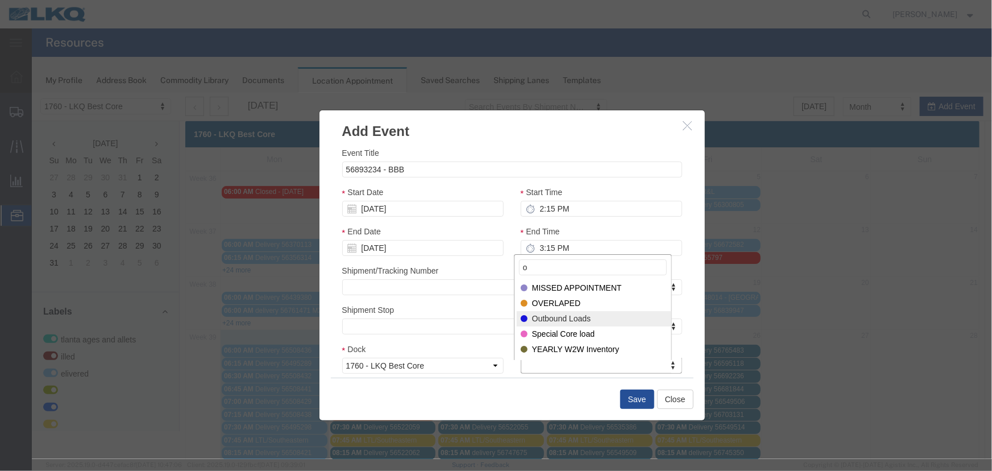
type input "o"
select select "80"
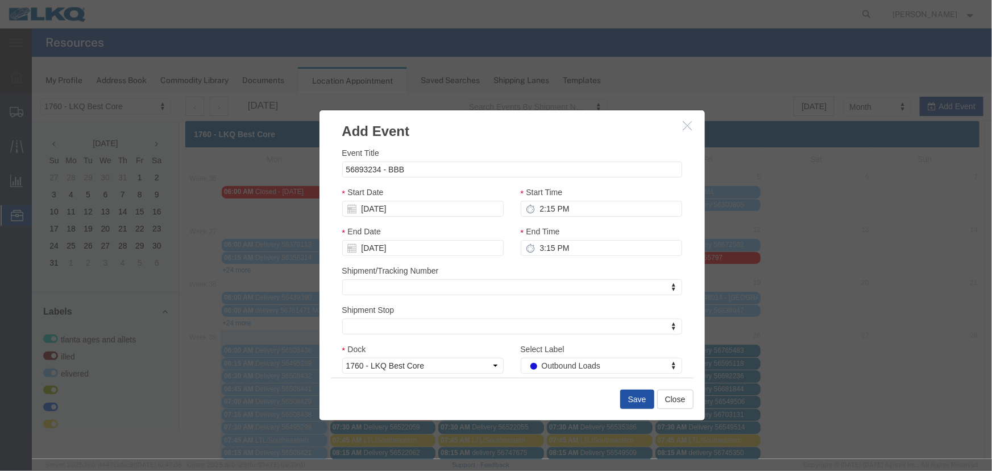
click at [631, 398] on button "Save" at bounding box center [636, 398] width 34 height 19
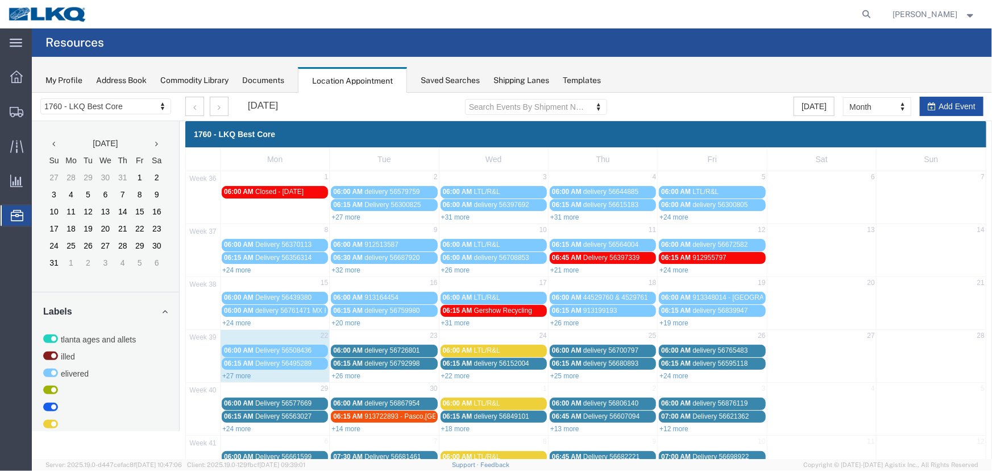
click at [947, 102] on button "Add Event" at bounding box center [951, 105] width 64 height 19
select select
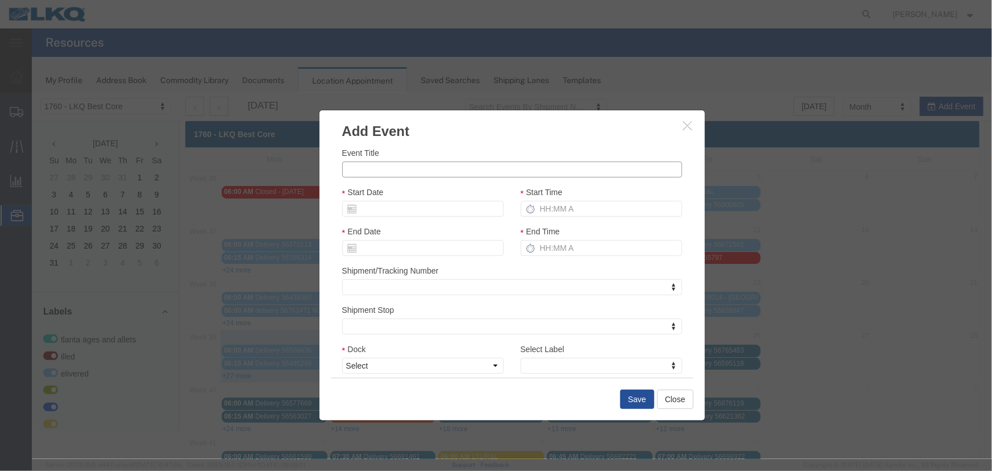
click at [437, 173] on input "Event Title" at bounding box center [512, 169] width 340 height 16
type input "56893261 - BBB"
click at [415, 215] on input "Start Date" at bounding box center [422, 208] width 161 height 16
drag, startPoint x: 384, startPoint y: 311, endPoint x: 443, endPoint y: 272, distance: 71.4
click at [384, 310] on td "23" at bounding box center [384, 313] width 17 height 17
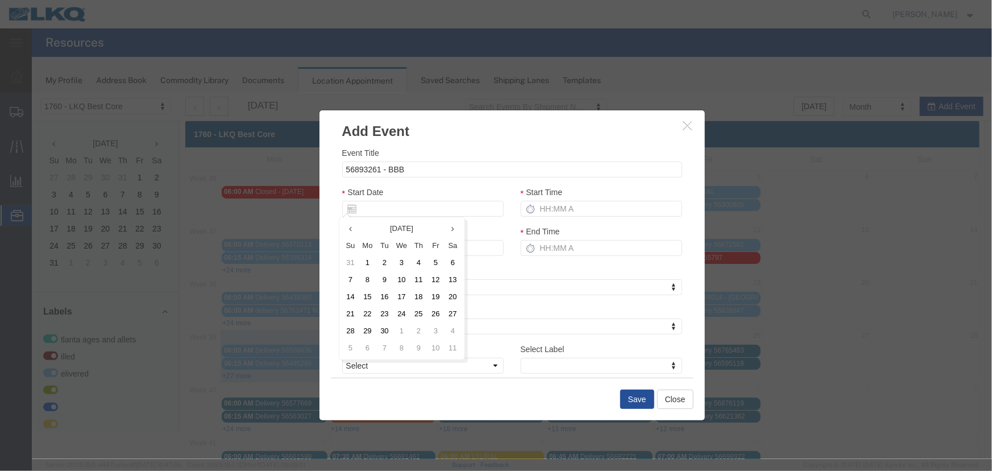
type input "[DATE]"
click at [564, 209] on input "Start Time" at bounding box center [600, 208] width 161 height 16
type input "2:15 PM"
type input "3:15 PM"
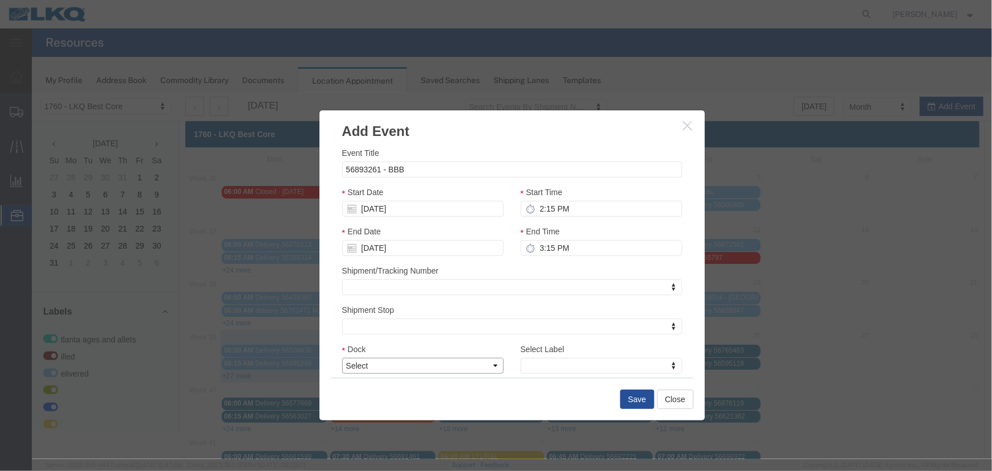
click at [419, 364] on select "Select 1760 - LKQ Best Core 1760 - Outbound Loads" at bounding box center [422, 365] width 161 height 16
select select "1"
click at [342, 357] on select "Select 1760 - LKQ Best Core 1760 - Outbound Loads" at bounding box center [422, 365] width 161 height 16
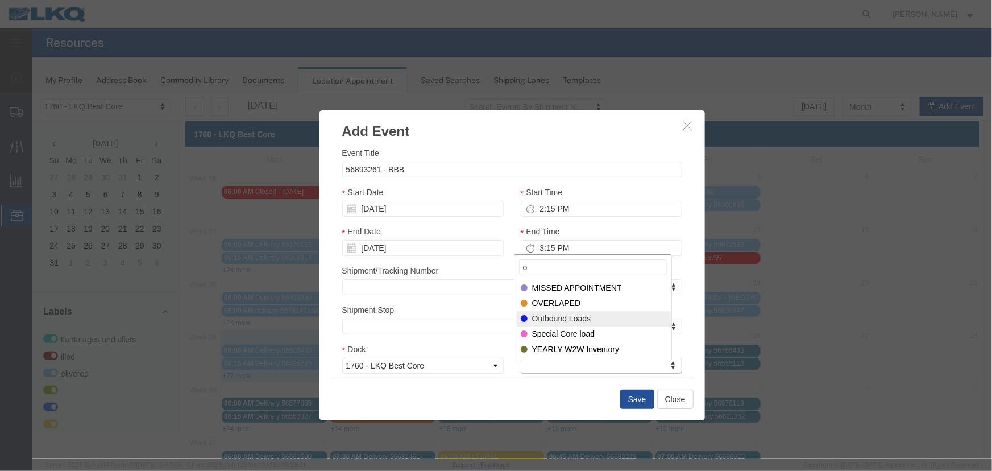
type input "o"
select select "80"
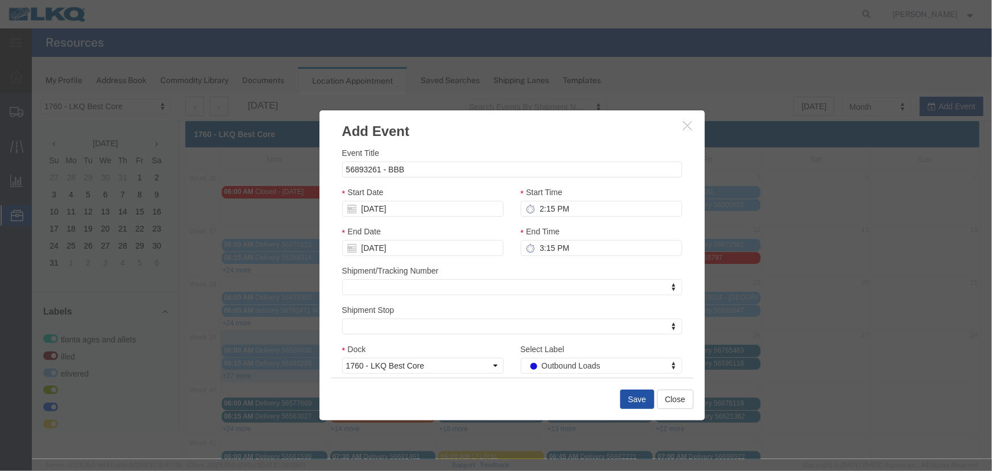
click at [639, 400] on button "Save" at bounding box center [636, 398] width 34 height 19
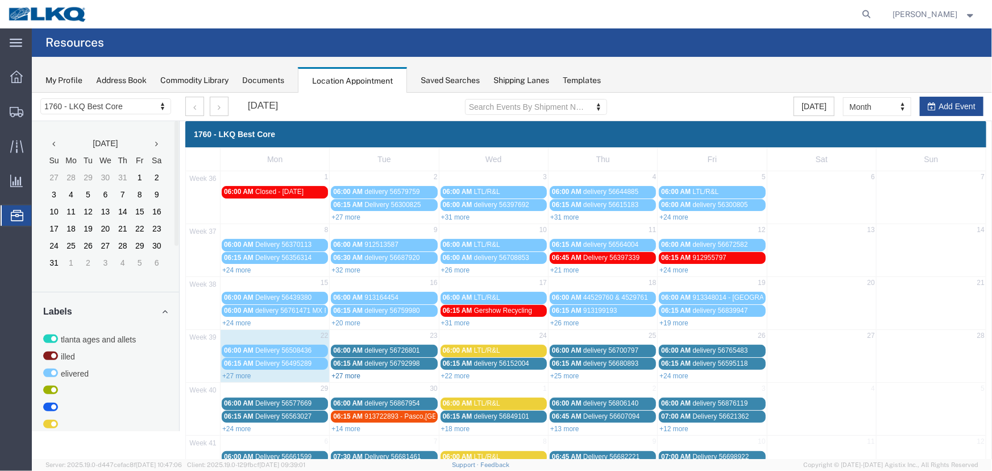
click at [351, 372] on link "+27 more" at bounding box center [345, 375] width 29 height 8
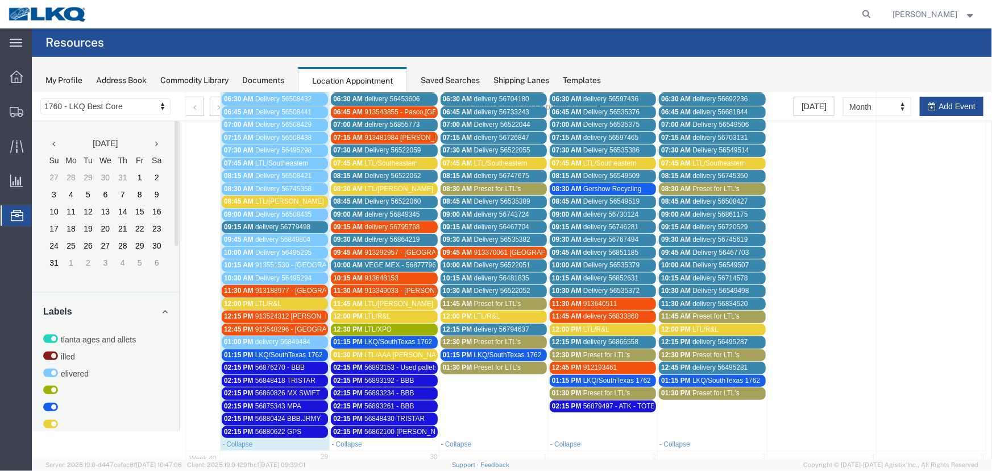
scroll to position [277, 0]
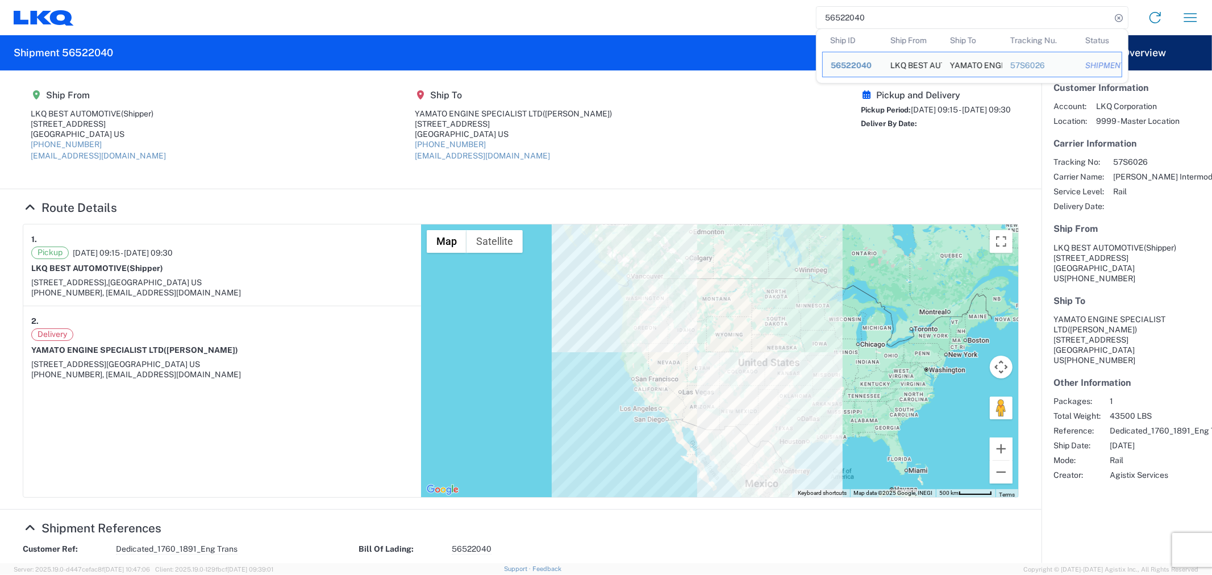
click at [888, 12] on input "56522040" at bounding box center [964, 18] width 294 height 22
drag, startPoint x: 879, startPoint y: 16, endPoint x: 806, endPoint y: 26, distance: 74.0
click at [806, 26] on div "56522040 Ship ID Ship From Ship To Tracking Nu. Status Ship ID 56522040 Ship Fr…" at bounding box center [641, 17] width 1134 height 27
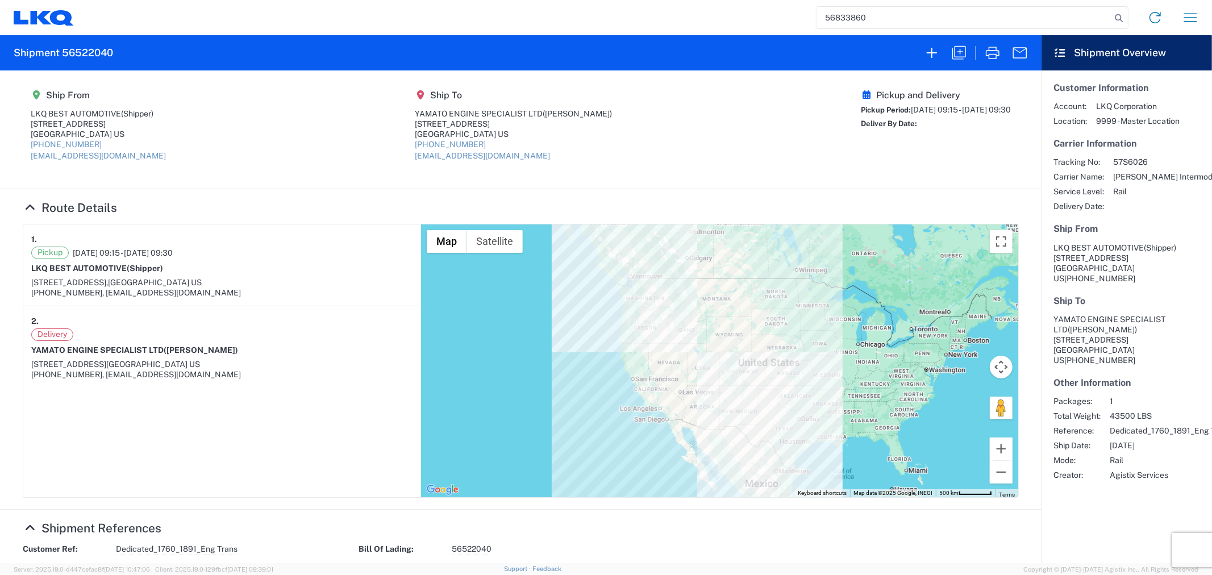
type input "56833860"
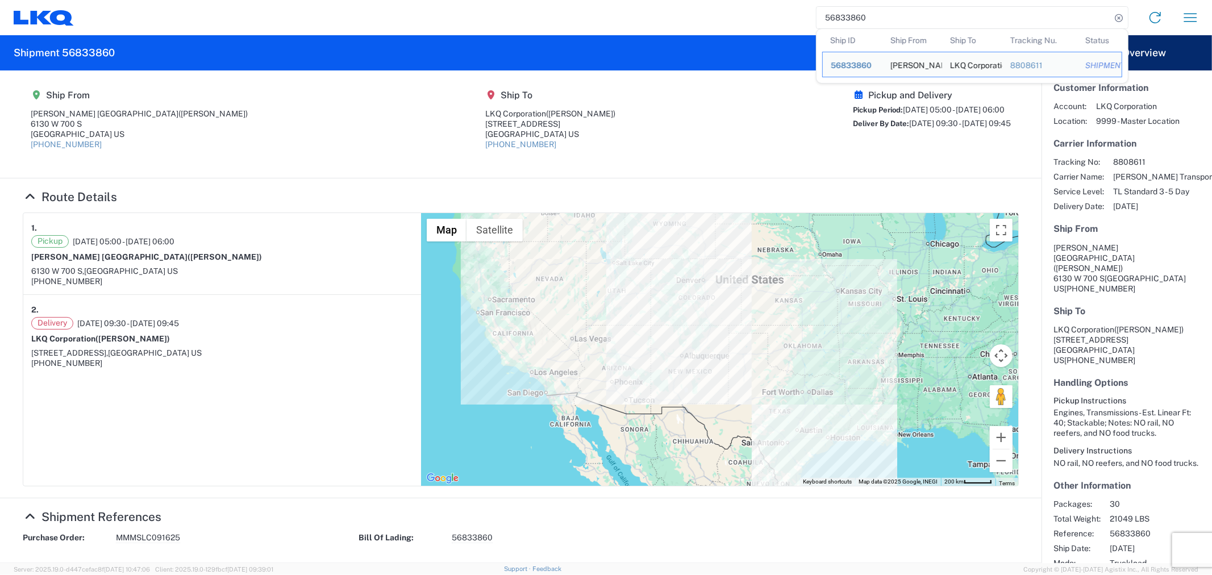
click at [888, 24] on input "56833860" at bounding box center [964, 18] width 294 height 22
drag, startPoint x: 867, startPoint y: 18, endPoint x: 773, endPoint y: 12, distance: 94.5
click at [773, 12] on div "56833860 Ship ID Ship From Ship To Tracking Nu. Status Ship ID 56833860 Ship Fr…" at bounding box center [641, 17] width 1134 height 27
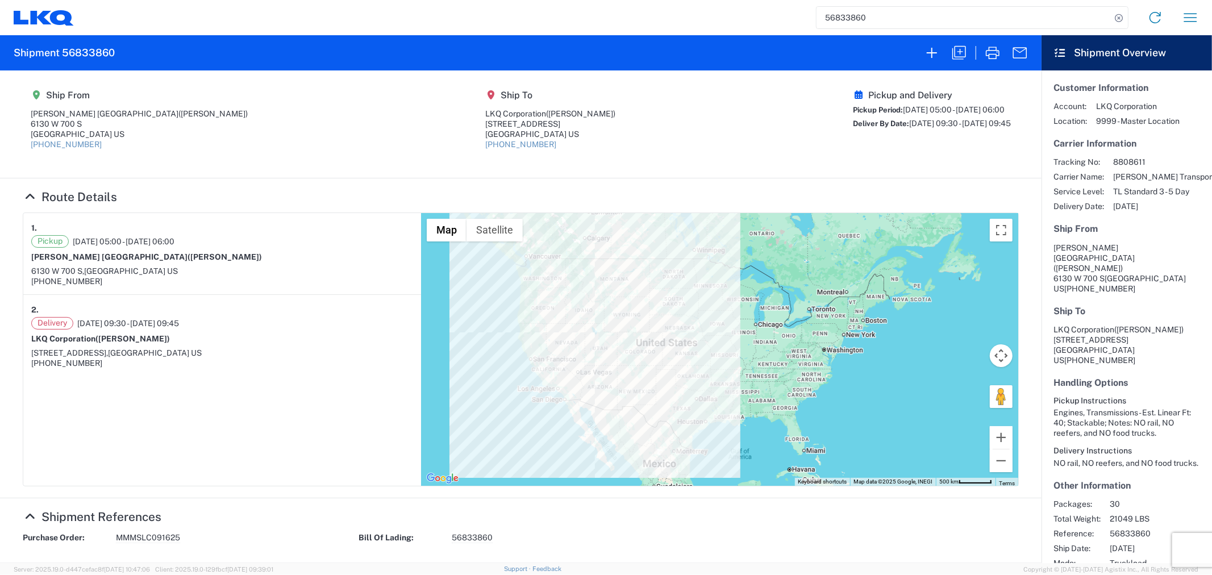
click at [902, 20] on input "56833860" at bounding box center [964, 18] width 294 height 22
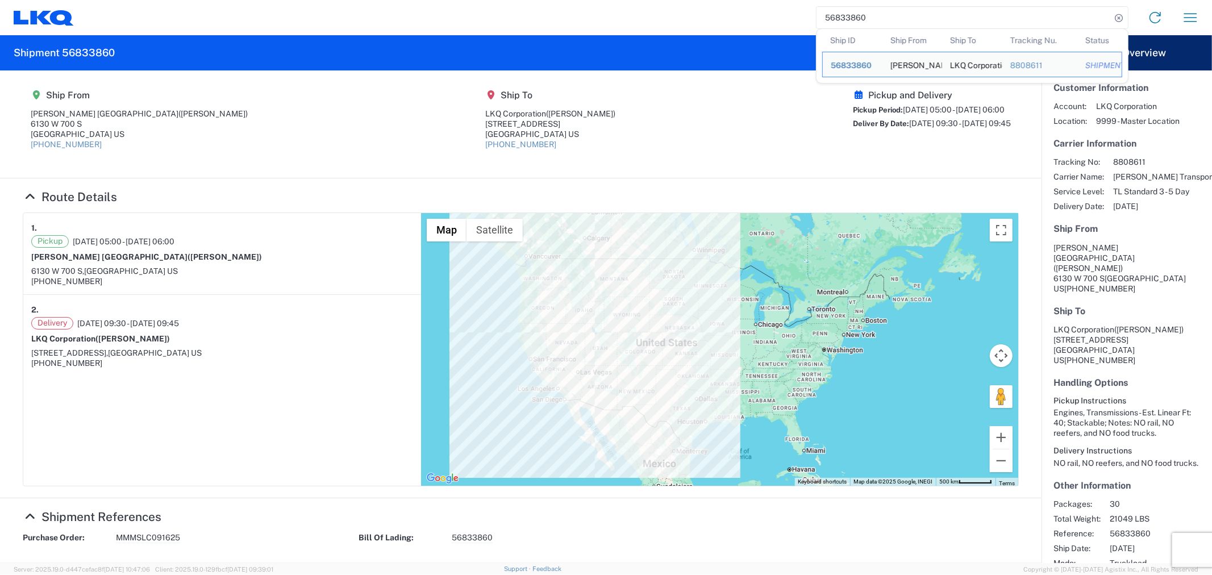
click at [889, 18] on input "56833860" at bounding box center [964, 18] width 294 height 22
drag, startPoint x: 889, startPoint y: 18, endPoint x: 805, endPoint y: 20, distance: 83.6
click at [805, 20] on div "56833860 Ship ID Ship From Ship To Tracking Nu. Status Ship ID 56833860 Ship Fr…" at bounding box center [641, 17] width 1134 height 27
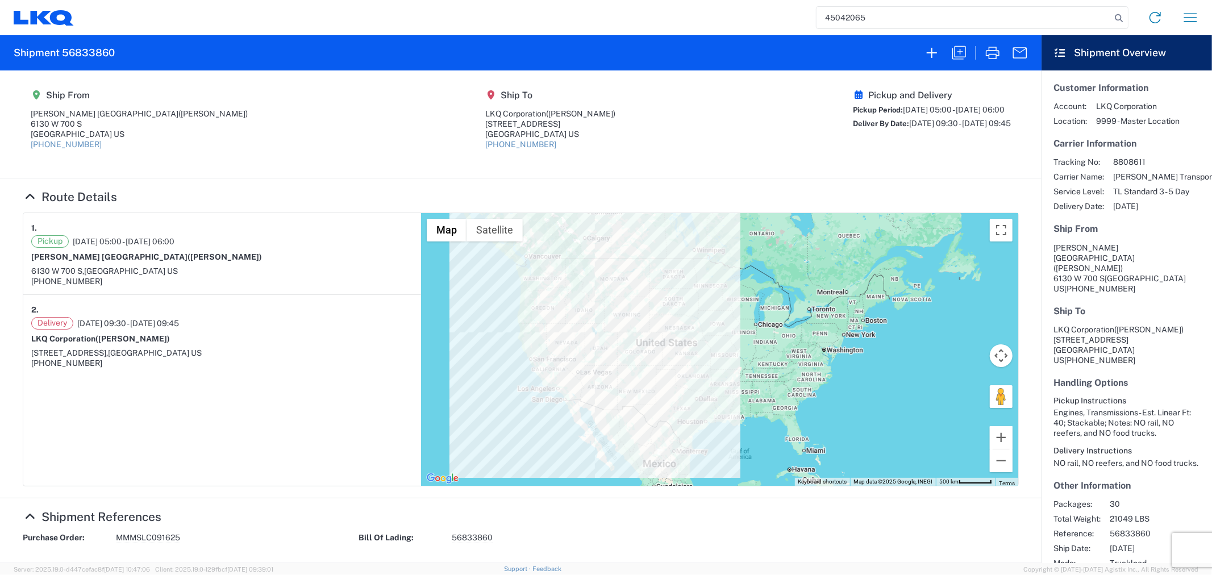
type input "45042065"
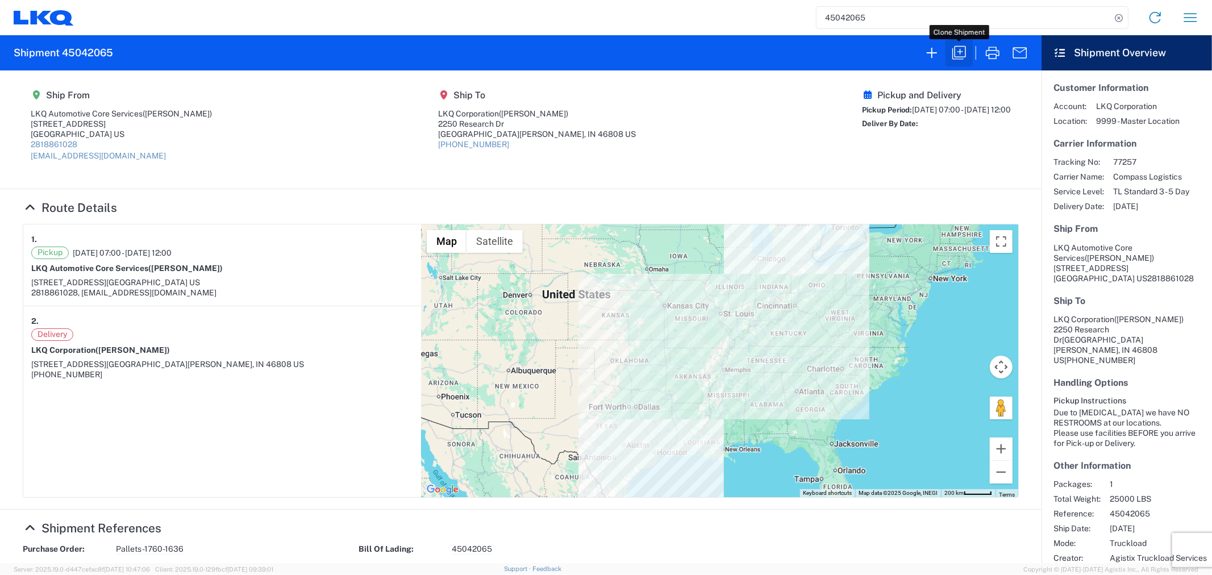
click at [958, 49] on icon "button" at bounding box center [959, 53] width 18 height 18
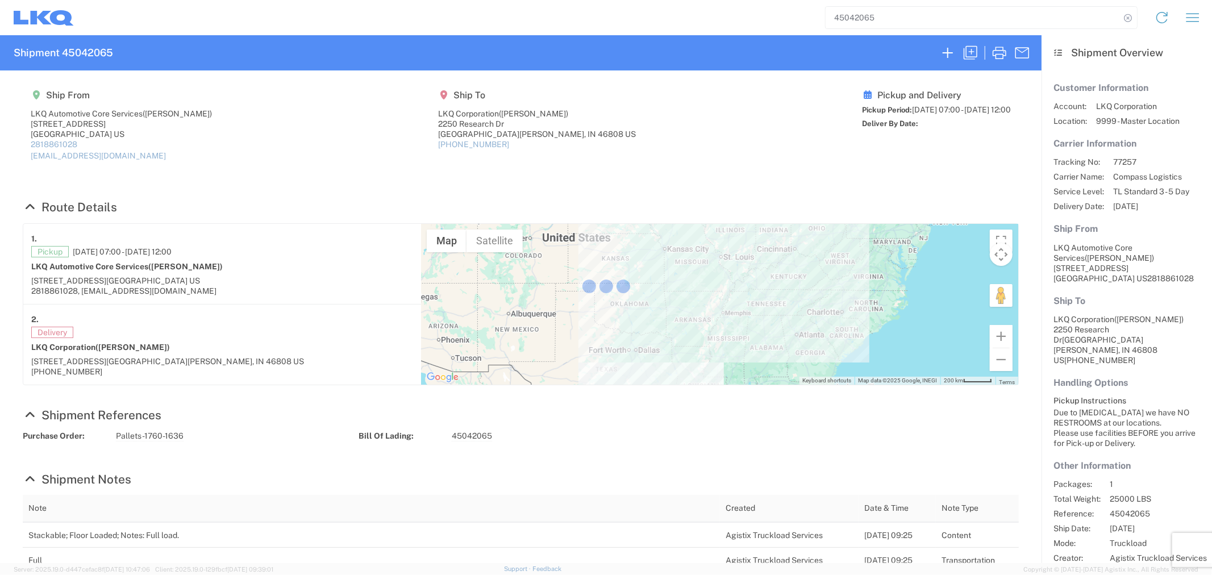
select select "FULL"
select select "US"
select select "LBS"
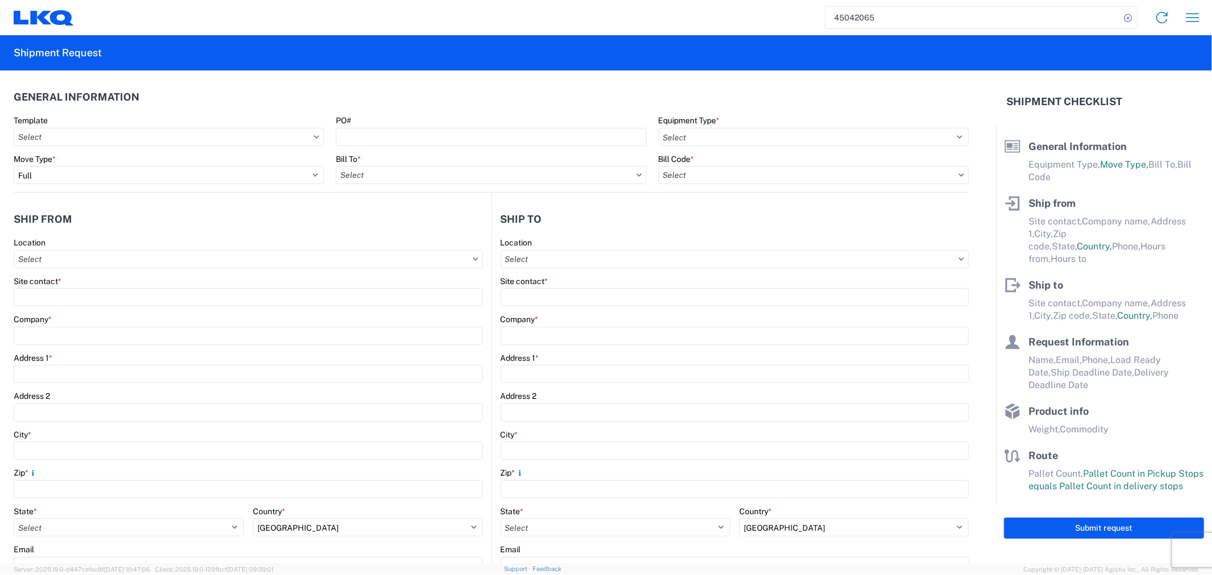
select select "STDV"
type input "Alfredo Canales"
type input "LKQ Automotive Core Services"
type input "1714 West Mout Houston Rd"
type input "Houston"
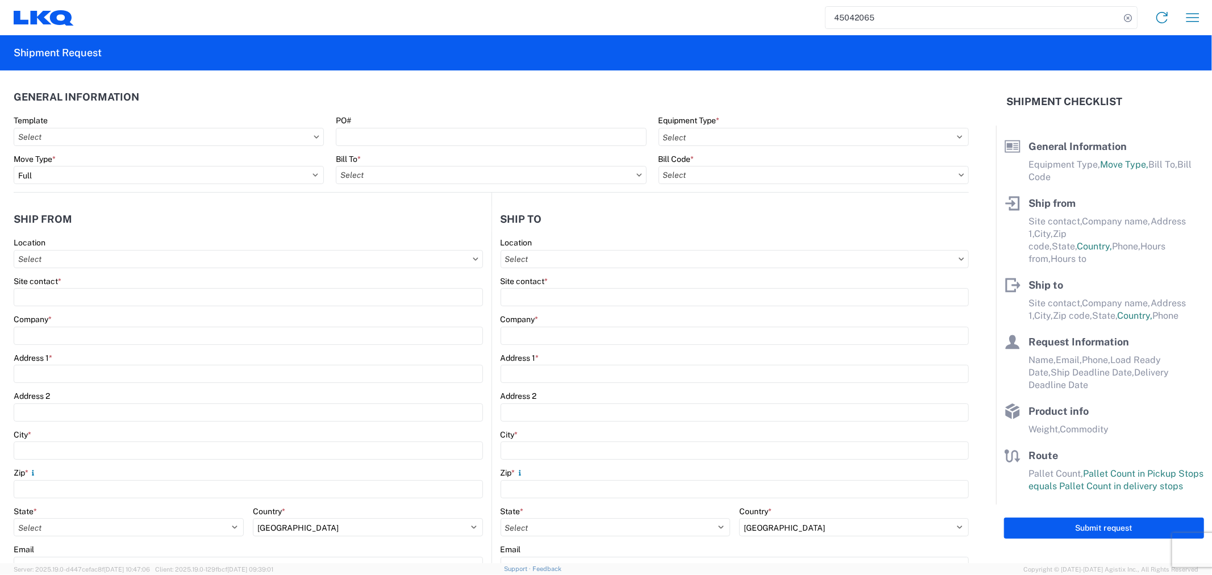
type input "77038"
type input "acgarcia@lkqcorp.com"
type input "Aron Jones"
type input "LKQ Corporation"
type input "2250 Research Dr"
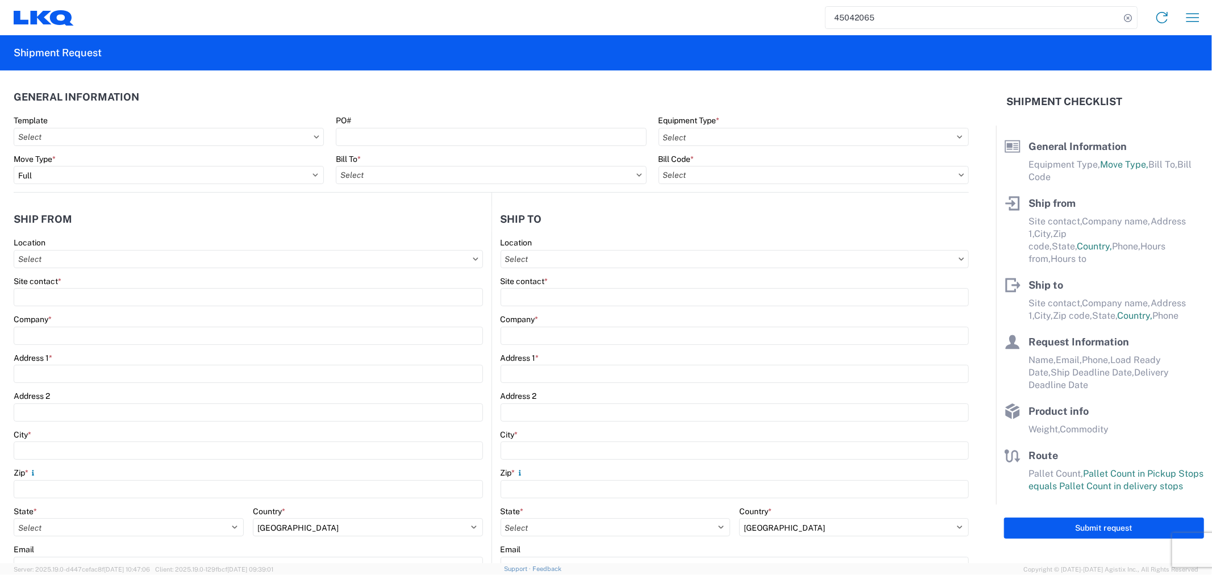
type input "Fort Wayne"
type input "46808"
type input "Alfredo Canales"
type input "acgarcia@lkqcorp.com; oxdavila@lkqcorp.com"
type input "281-886-1028"
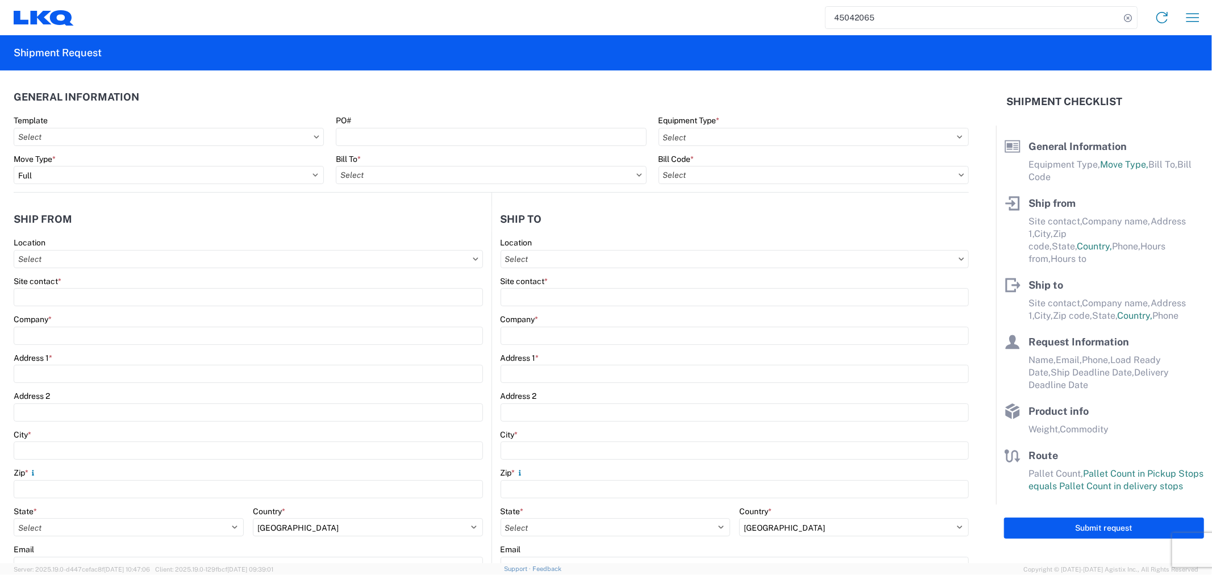
type input "2023-01-06"
type input "25000"
type input "USED WOODEN PALLETS"
type input "1"
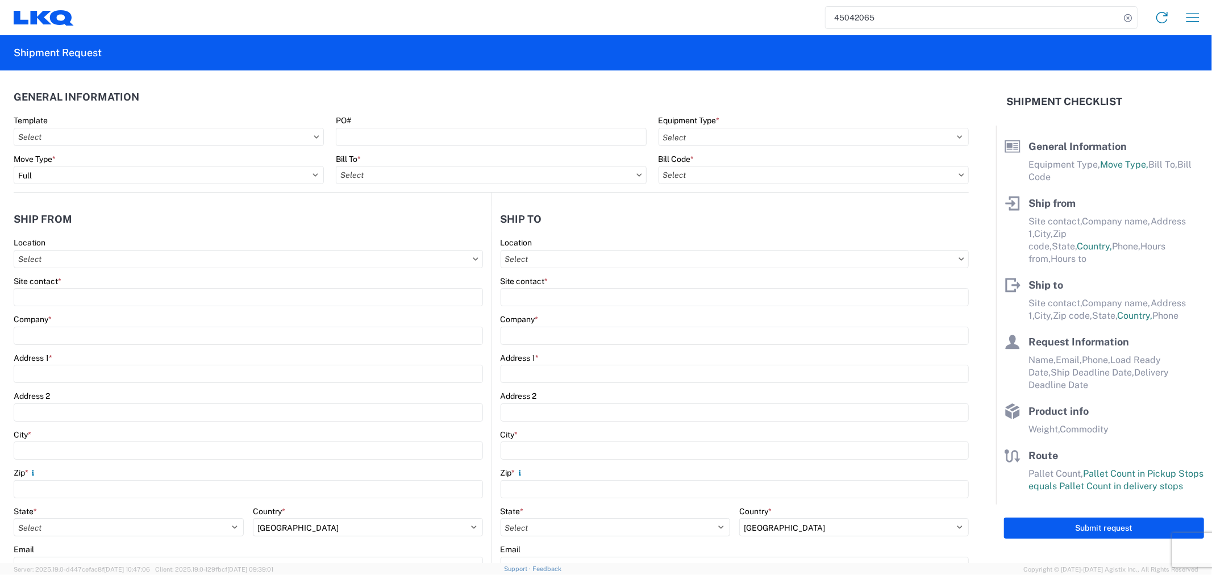
type input "1"
type textarea "Full load."
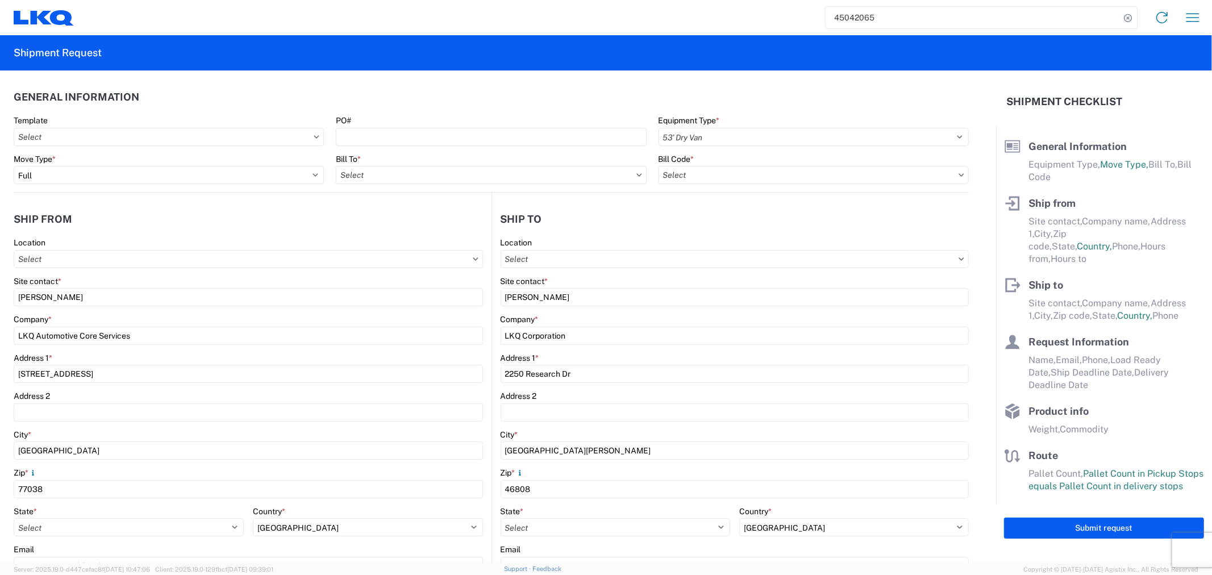
select select "US"
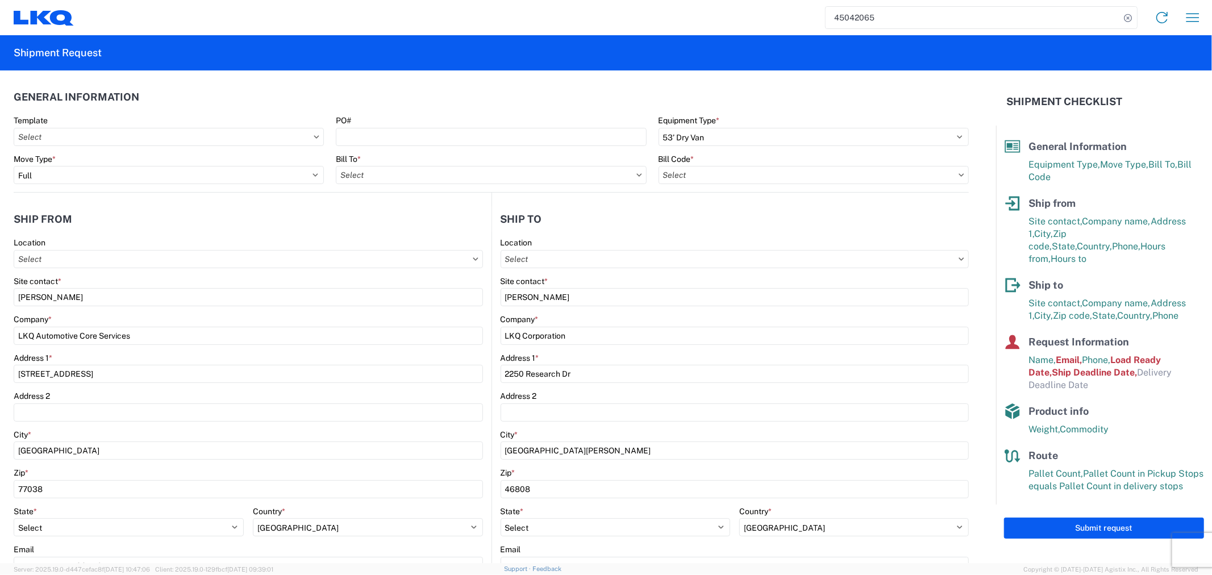
type input "1636 - Fort Wayne - Knopf"
type input "1636-6300-66000-0000 - 1636 Freight Out"
type input "1636 - Fort Wayne - Knopf"
click at [638, 260] on input "1636 - Fort Wayne - Knopf" at bounding box center [735, 259] width 469 height 18
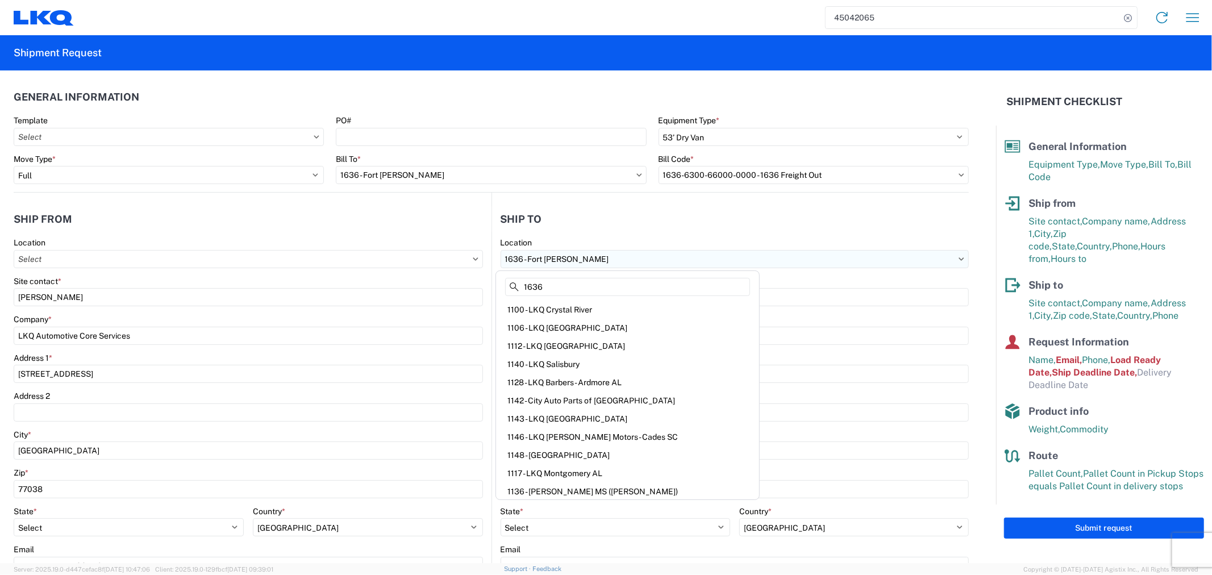
type input "1636"
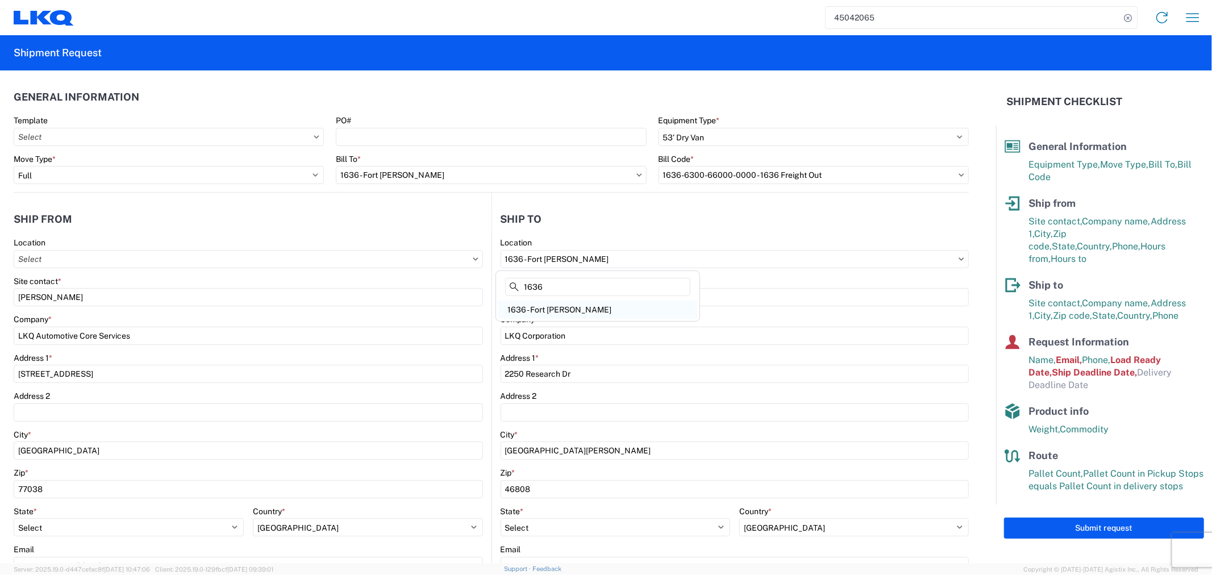
click at [577, 308] on div "1636 - Fort Wayne - Knopf" at bounding box center [597, 310] width 199 height 18
select select "US"
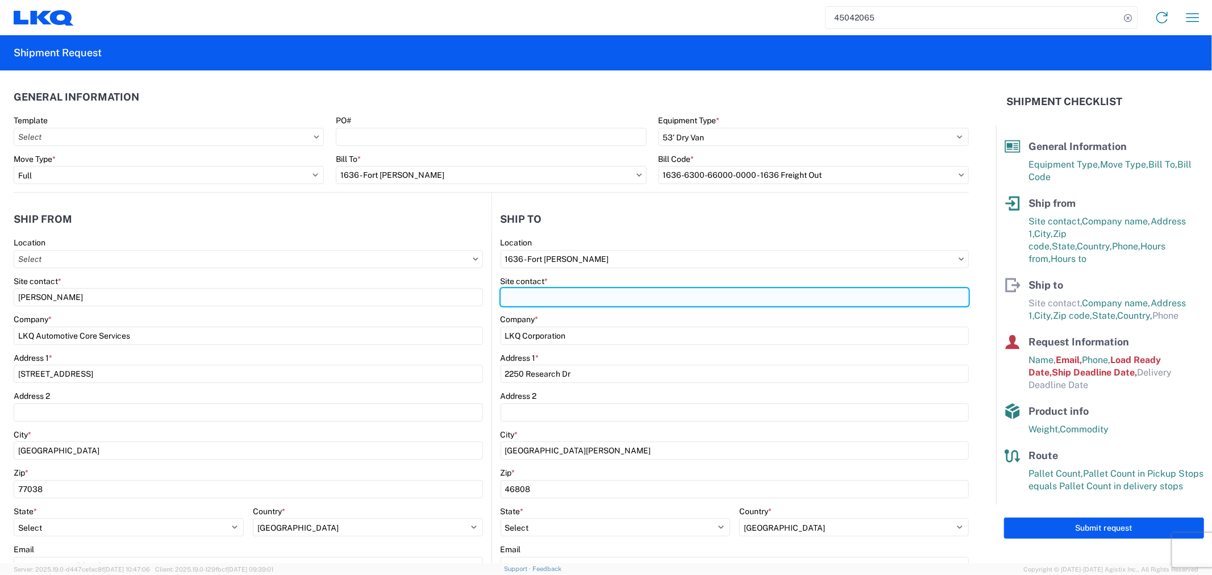
click at [552, 294] on input "Site contact *" at bounding box center [735, 297] width 469 height 18
type input "Aron Jones"
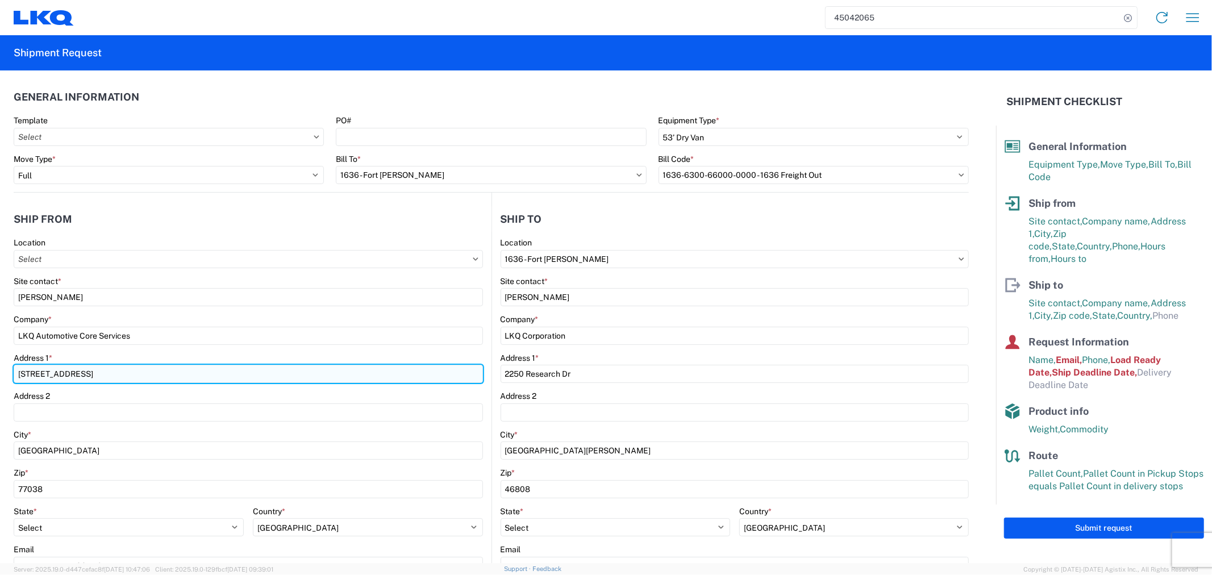
click at [373, 374] on input "1714 West Mout Houston Rd" at bounding box center [248, 374] width 469 height 18
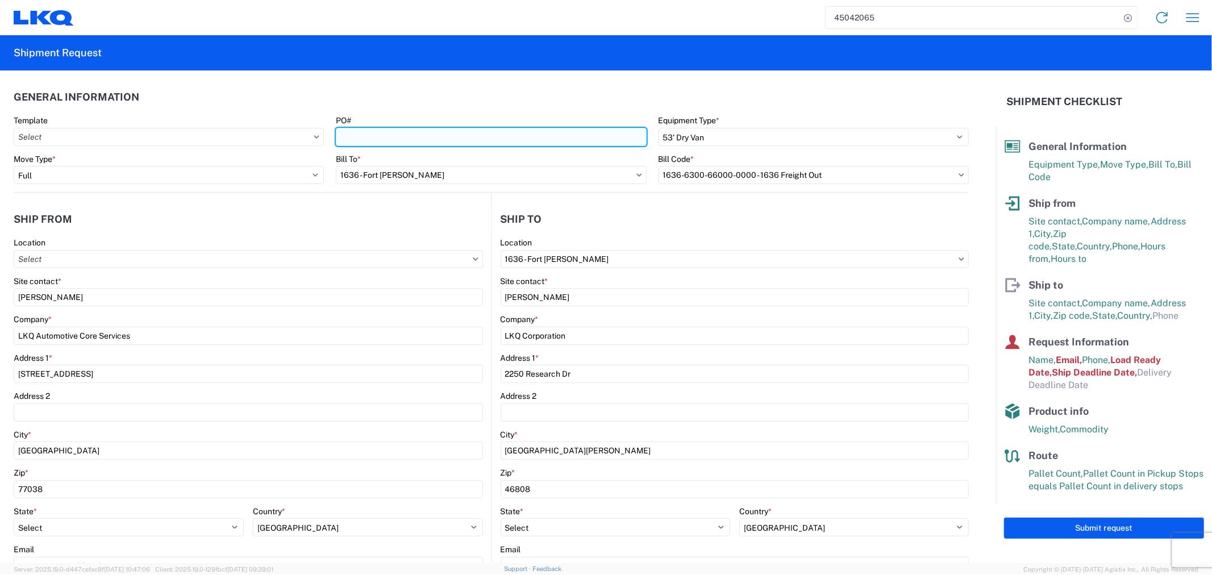
click at [389, 139] on input "PO#" at bounding box center [491, 137] width 310 height 18
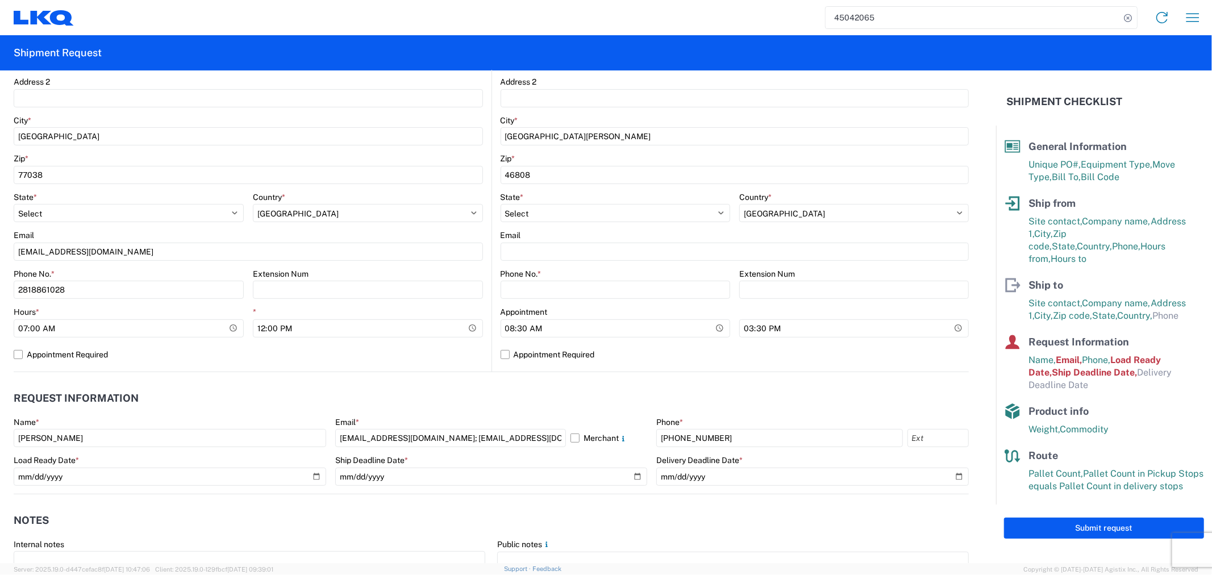
scroll to position [315, 0]
type input "Usedpallets-09232025"
click at [209, 331] on input "07:00:00" at bounding box center [129, 327] width 230 height 18
type input "06:00"
click at [254, 347] on label "Appointment Required" at bounding box center [248, 353] width 469 height 18
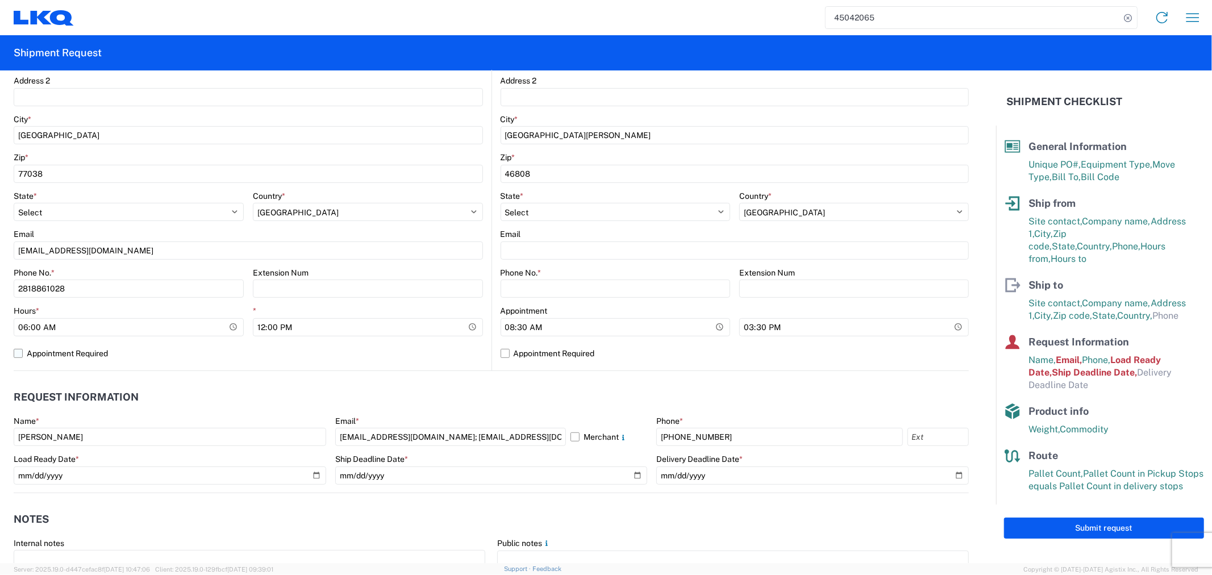
click at [0, 0] on input "Appointment Required" at bounding box center [0, 0] width 0 height 0
select select "US"
click at [78, 351] on label "Appointment Required" at bounding box center [248, 353] width 469 height 18
click at [0, 0] on input "Appointment Required" at bounding box center [0, 0] width 0 height 0
select select "TX"
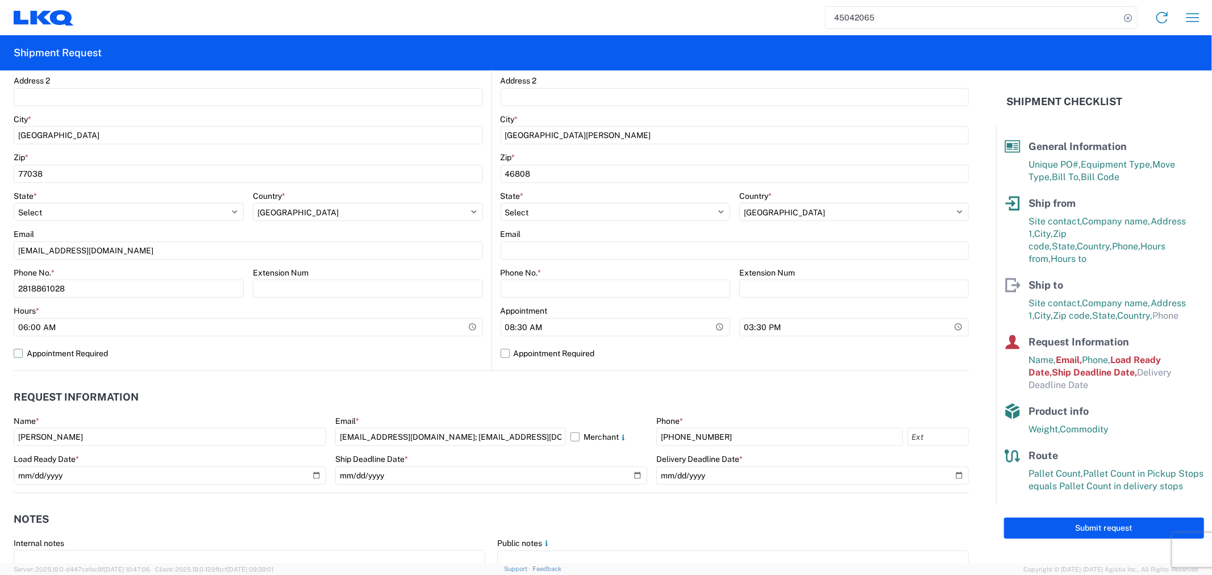
select select "US"
click at [278, 325] on input "12:00:00" at bounding box center [368, 327] width 230 height 18
type input "11:00"
click at [307, 368] on div "Location Site contact * Alfredo Canales Company * LKQ Automotive Core Services …" at bounding box center [248, 146] width 469 height 448
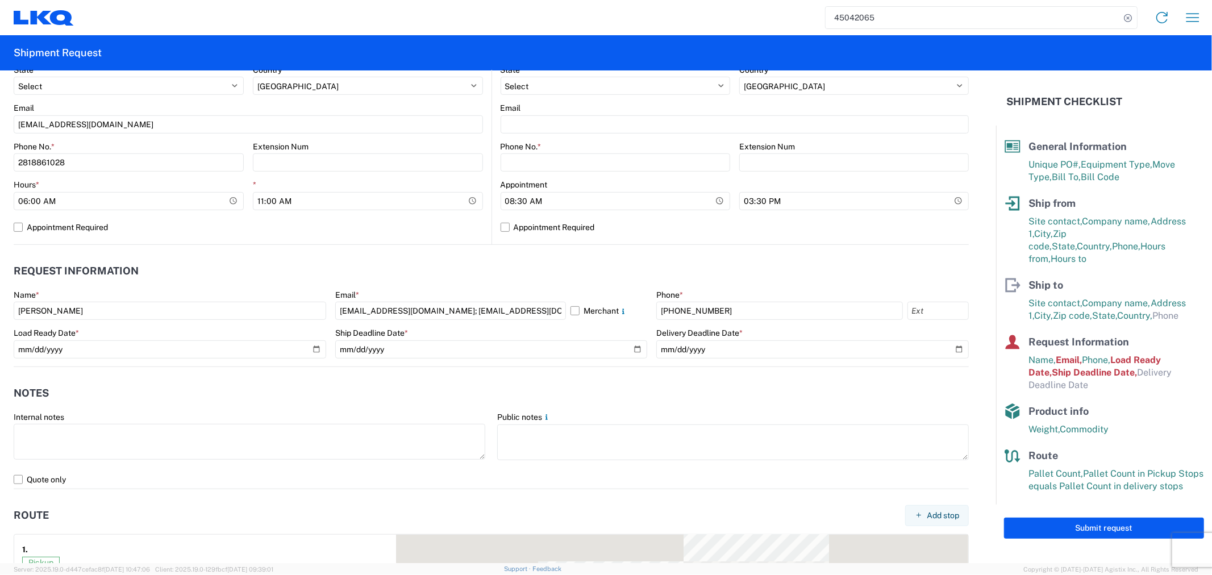
scroll to position [505, 0]
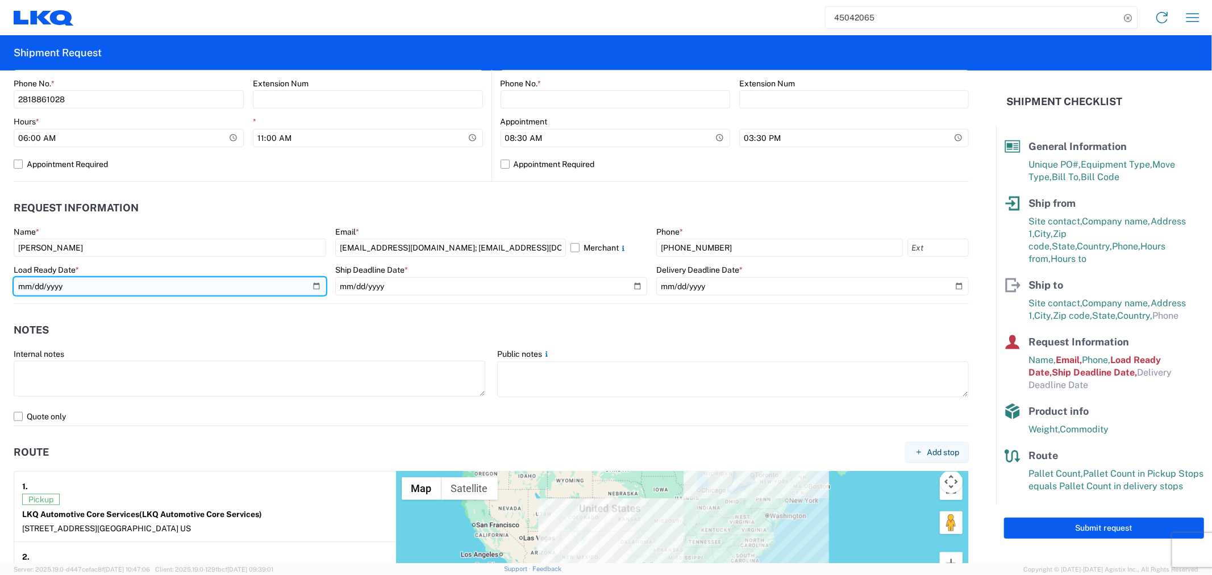
click at [314, 280] on input "2023-01-06" at bounding box center [170, 286] width 313 height 18
type input "2025-09-23"
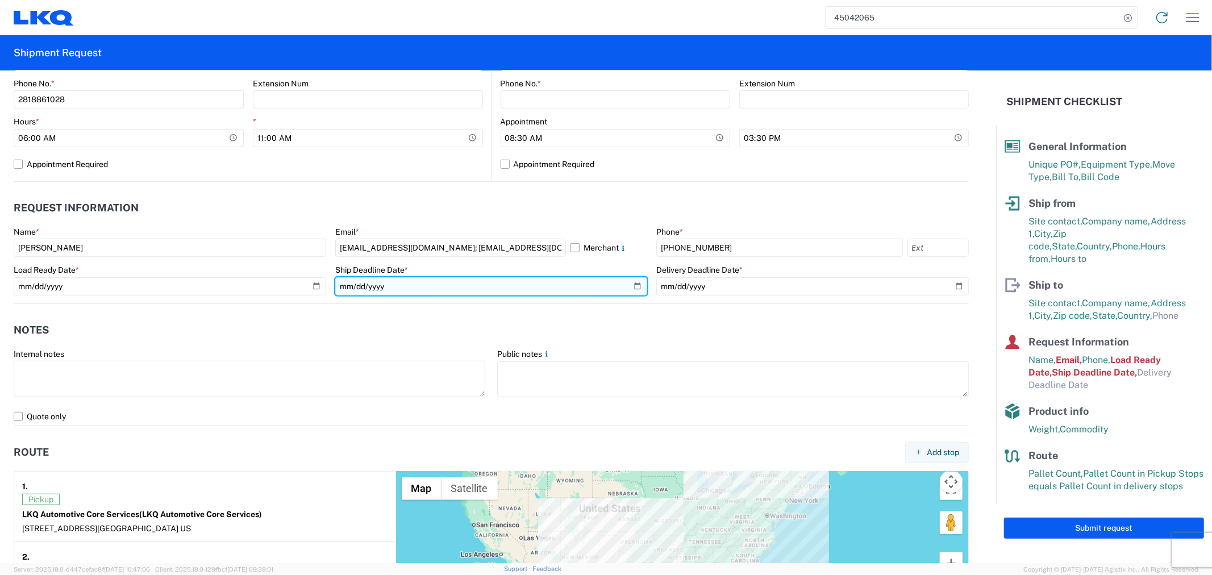
click at [629, 285] on input "2023-01-06" at bounding box center [491, 286] width 313 height 18
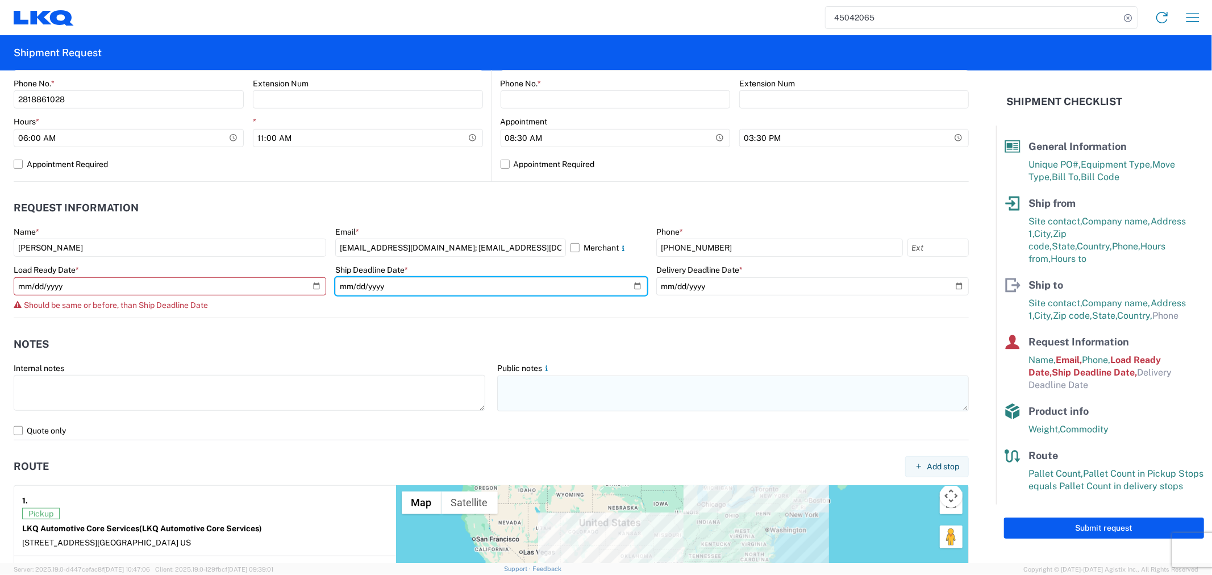
type input "2025-09-23"
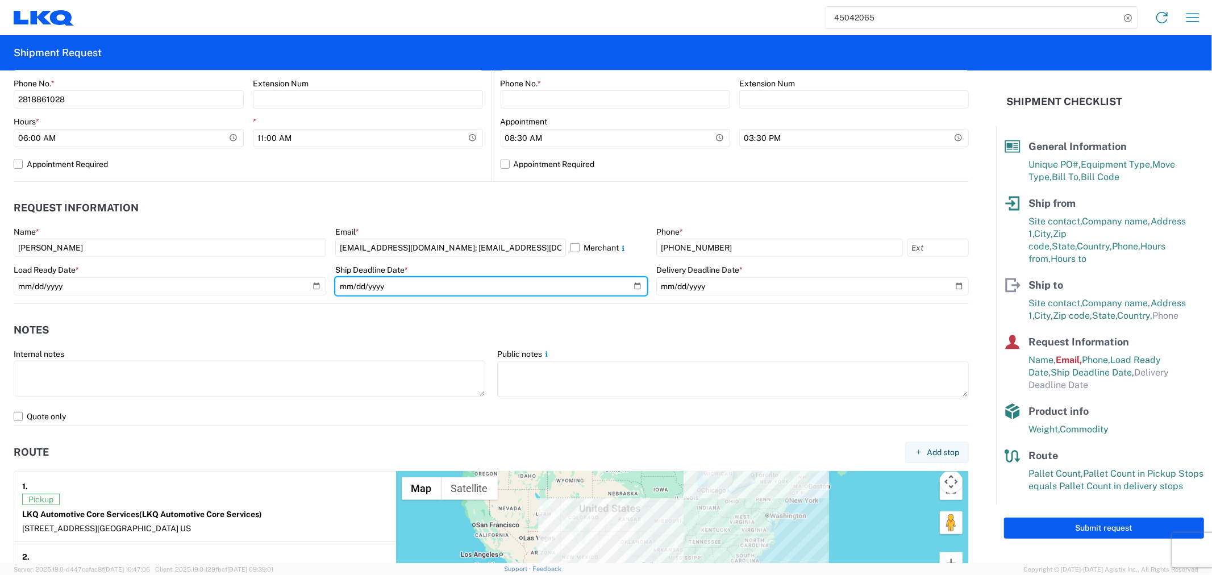
scroll to position [568, 0]
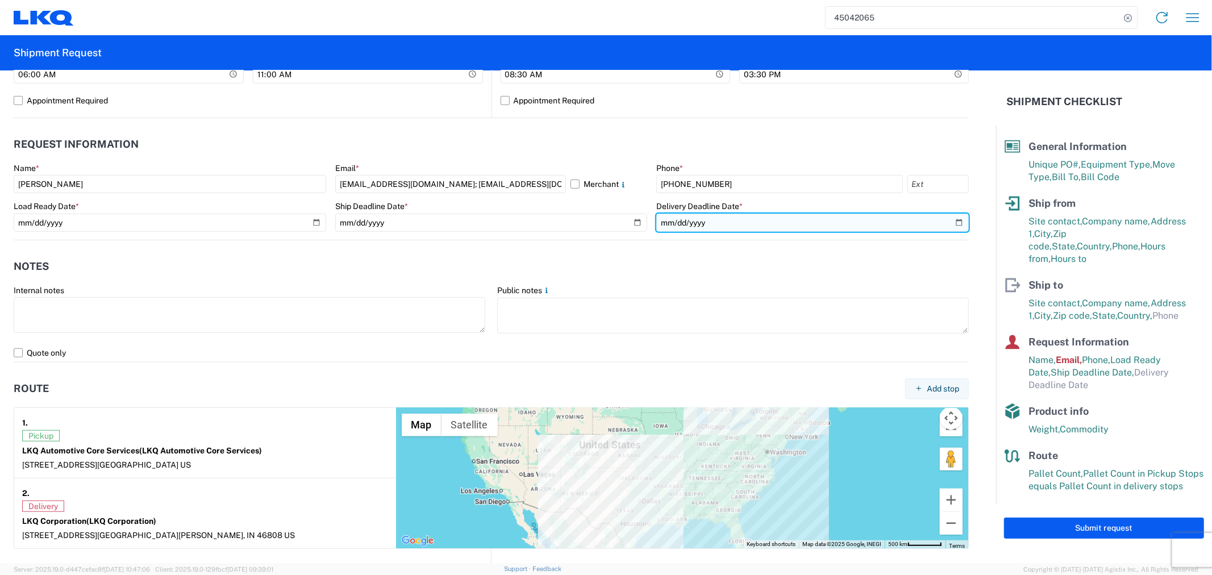
click at [949, 222] on input "date" at bounding box center [812, 223] width 313 height 18
type input "2025-09-26"
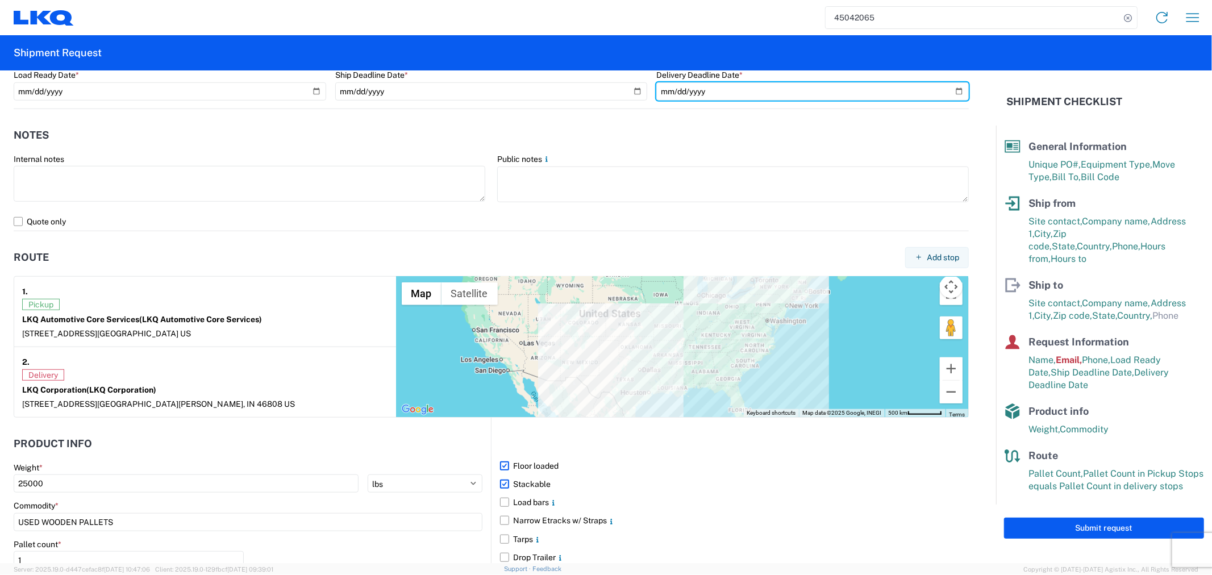
scroll to position [821, 0]
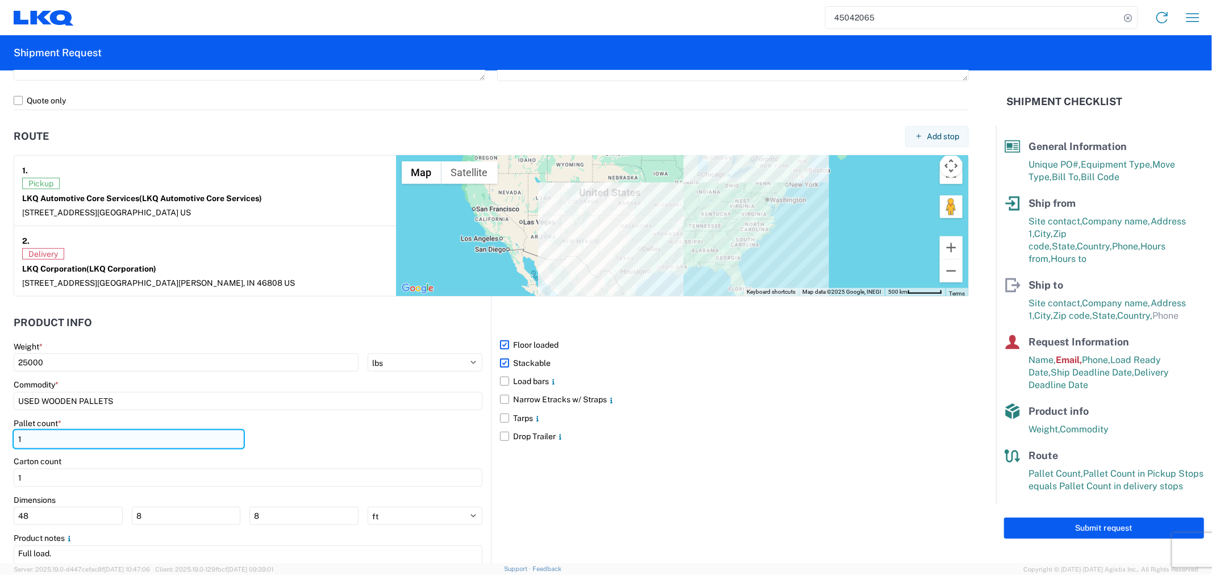
click at [184, 439] on input "1" at bounding box center [129, 439] width 230 height 18
type input "22"
click at [638, 463] on div "Floor loaded Stackable Load bars Narrow Etracks w/ Straps Tarps Drop Trailer" at bounding box center [730, 444] width 478 height 295
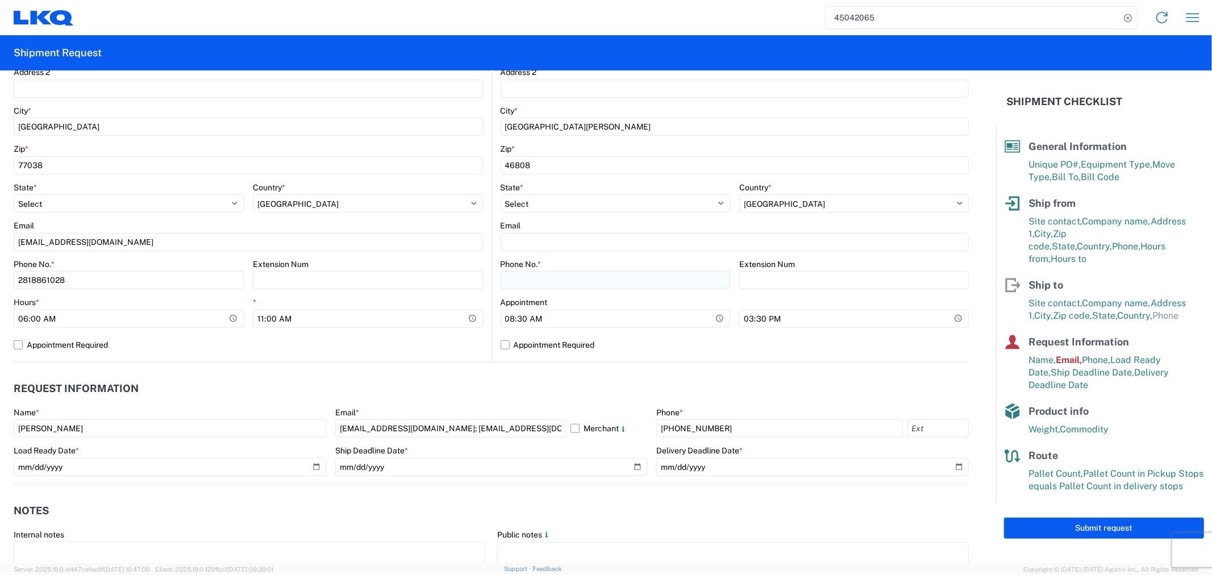
scroll to position [302, 0]
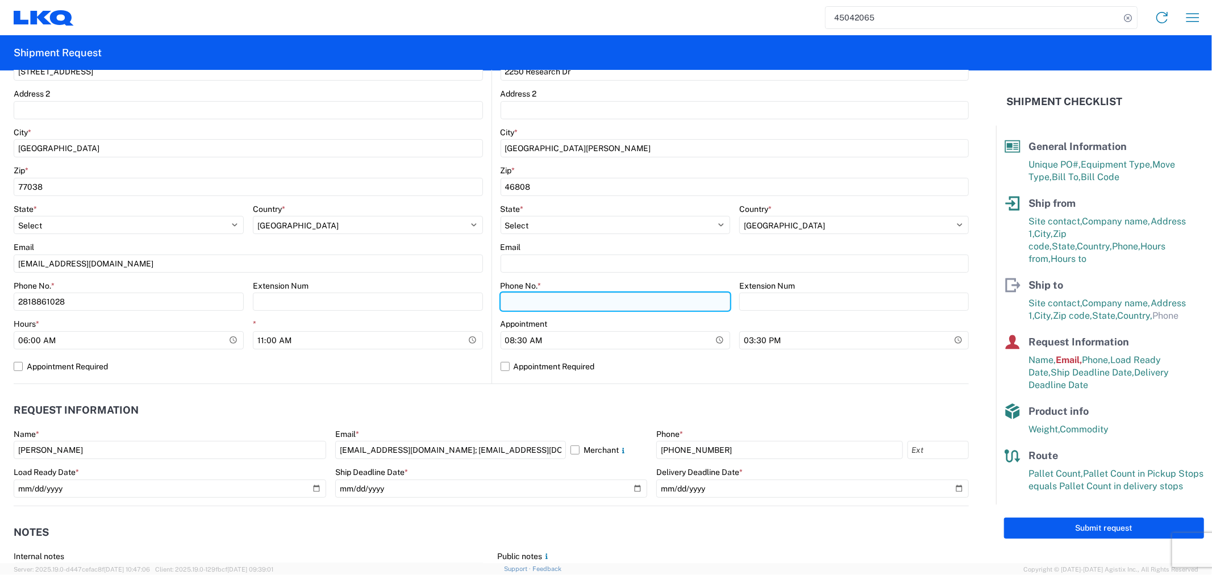
click at [568, 303] on input "Phone No. *" at bounding box center [616, 302] width 230 height 18
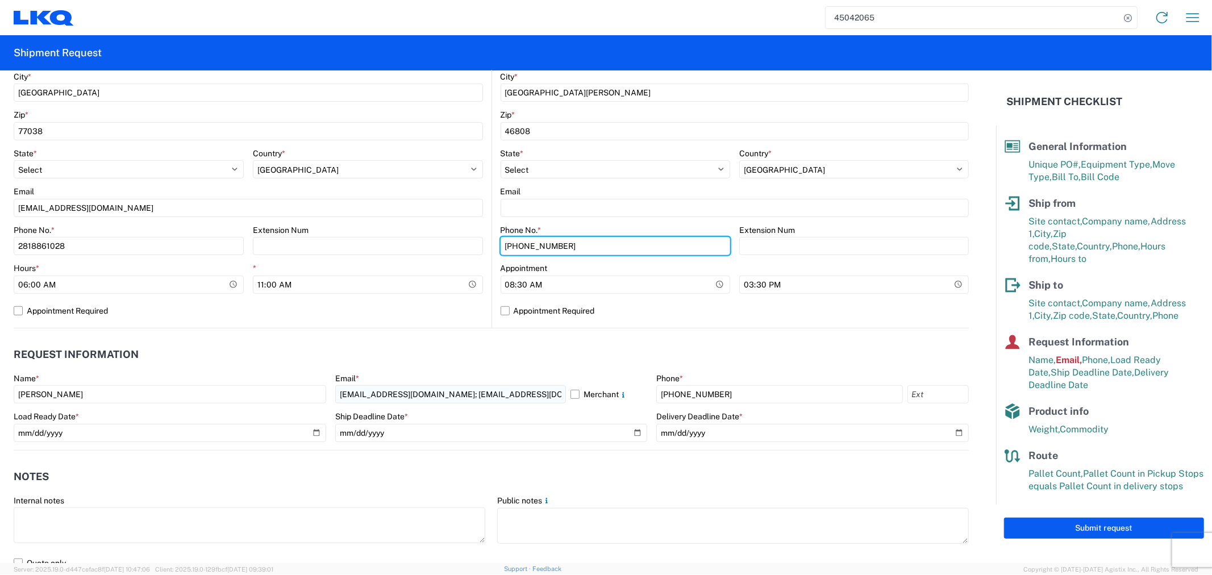
scroll to position [365, 0]
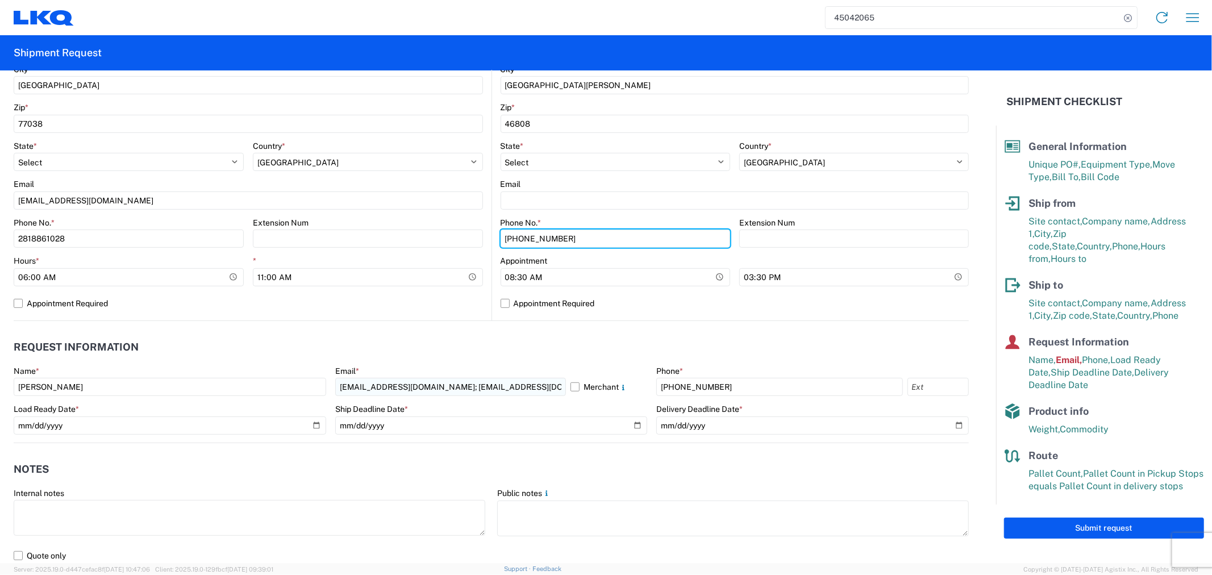
type input "260-471-2504"
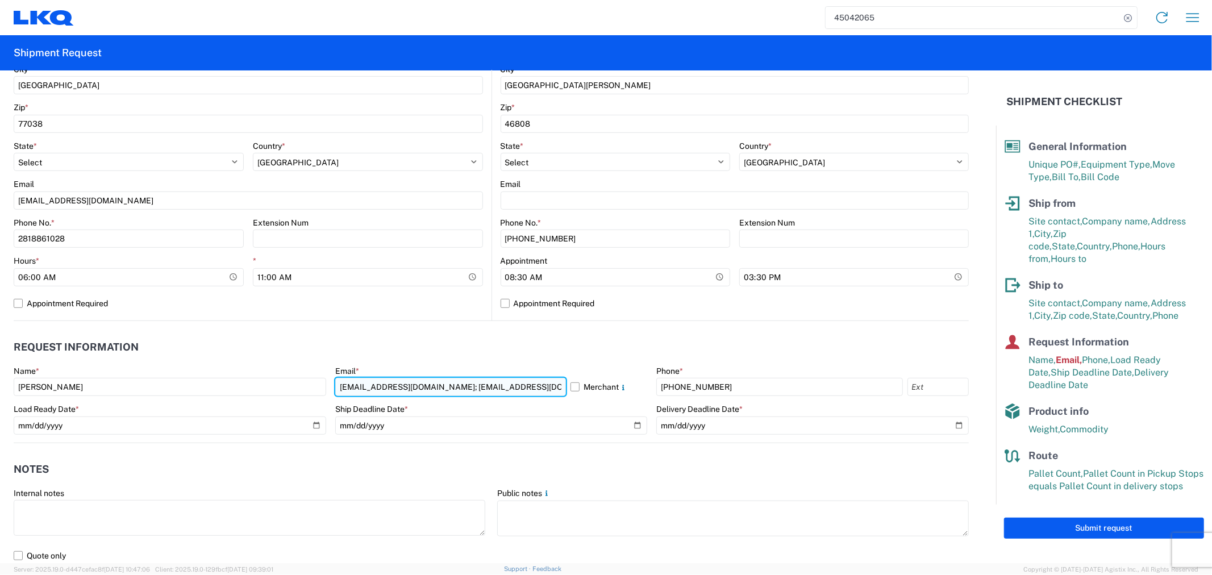
click at [524, 391] on input "acgarcia@lkqcorp.com; oxdavila@lkqcorp.com" at bounding box center [450, 387] width 231 height 18
drag, startPoint x: 524, startPoint y: 391, endPoint x: 253, endPoint y: 396, distance: 270.5
click at [253, 396] on div "Name * Alfredo Canales Email * acgarcia@lkqcorp.com; oxdavila@lkqcorp.com Merch…" at bounding box center [491, 404] width 955 height 77
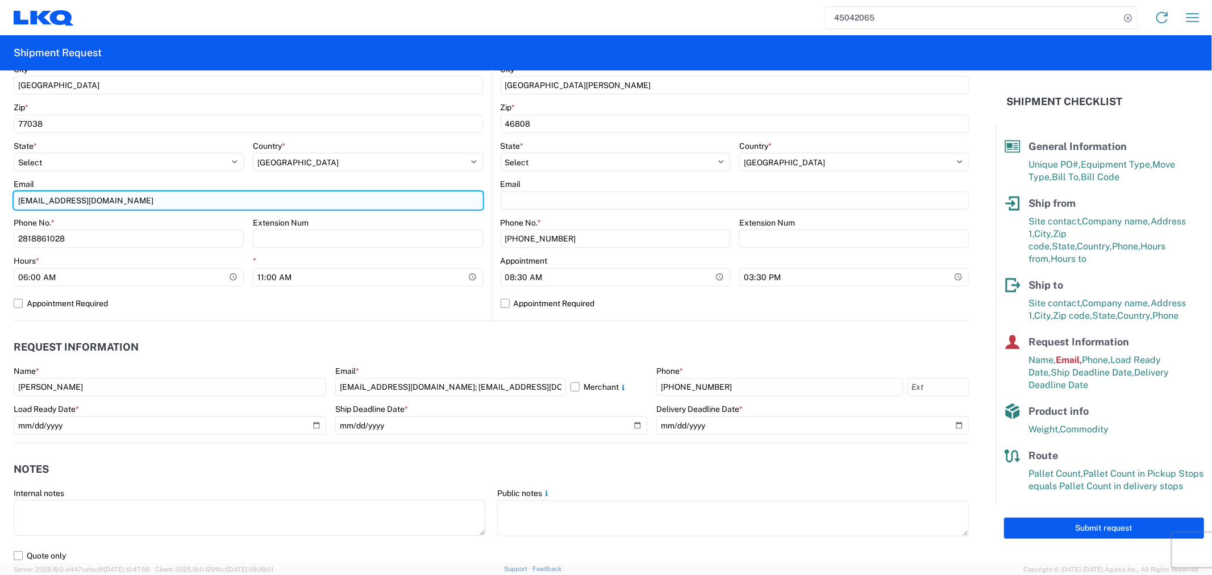
click at [148, 196] on input "acgarcia@lkqcorp.com" at bounding box center [248, 201] width 469 height 18
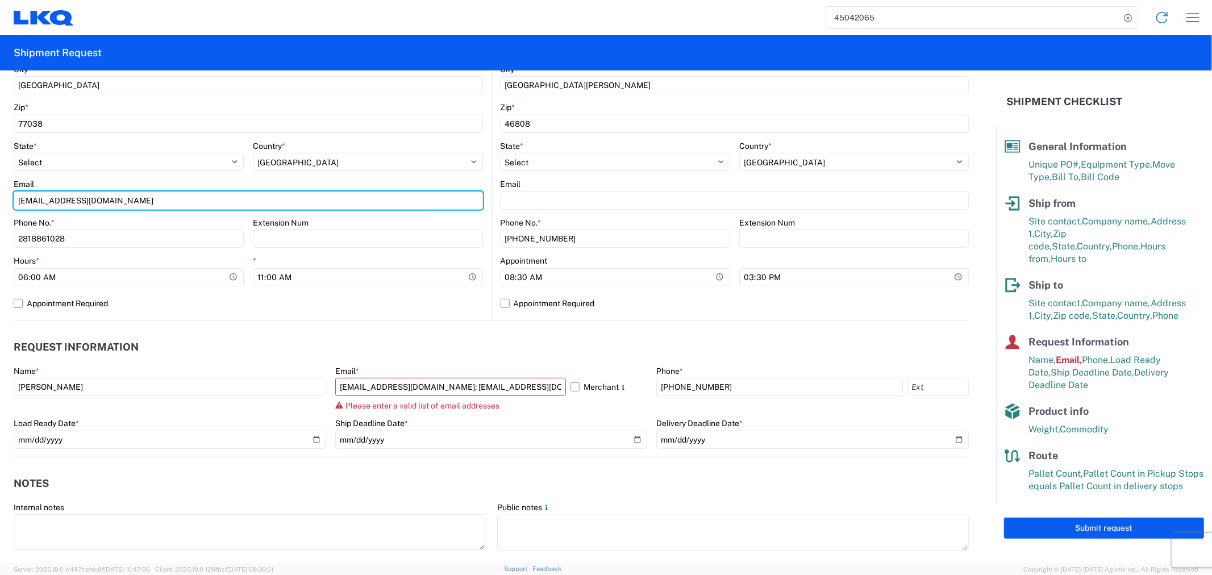
drag, startPoint x: 148, startPoint y: 196, endPoint x: -25, endPoint y: 200, distance: 172.8
click at [0, 200] on html "45042065 Home Shipment request Shipment tracking Shipment Request General Infor…" at bounding box center [606, 287] width 1212 height 575
paste input "; oxdavila@lkqcorp.com"
type input "acgarcia@lkqcorp.com; oxdavila@lkqcorp.com"
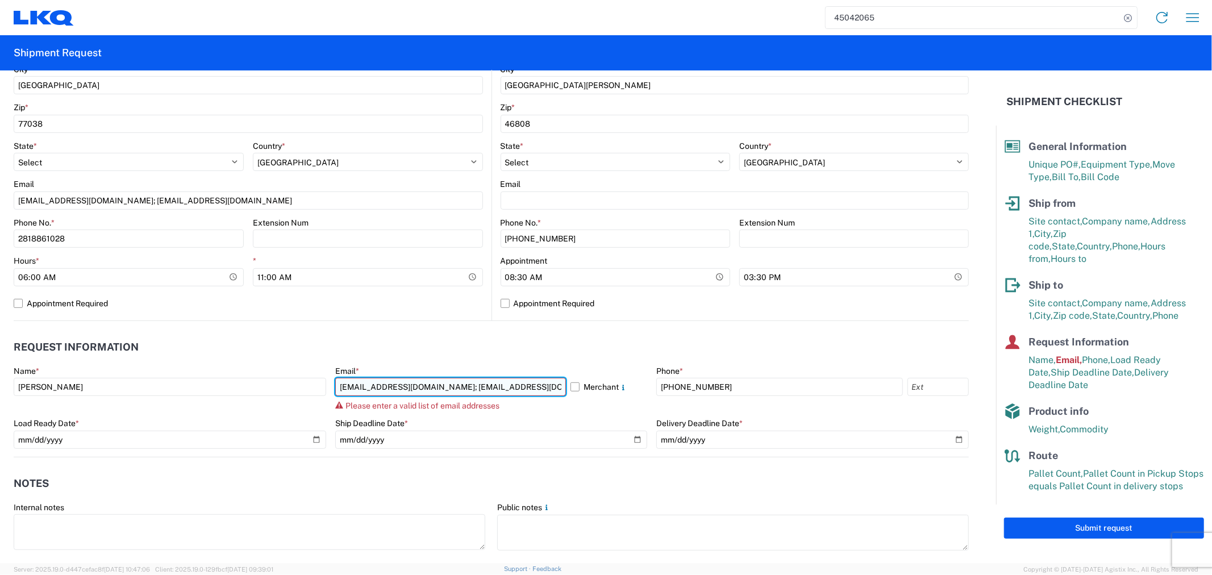
click at [538, 378] on input "acgarcia@lkqcorp.com; oxdavila@lkqcorp.com" at bounding box center [450, 387] width 231 height 18
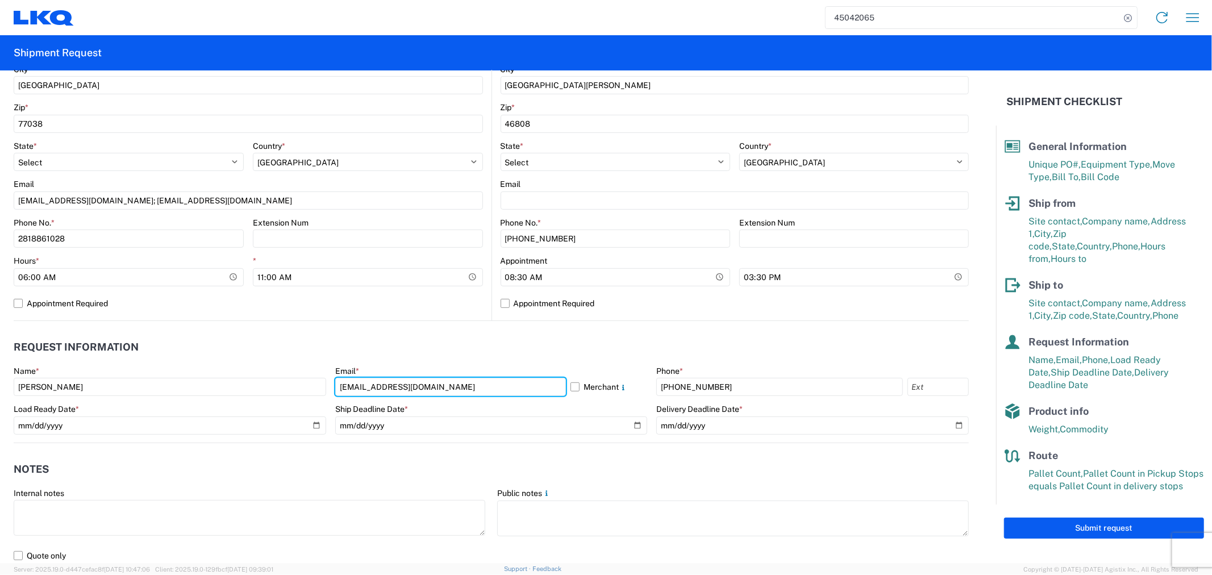
type input "acgarcia@lkqcorp.com"
drag, startPoint x: 614, startPoint y: 461, endPoint x: 619, endPoint y: 468, distance: 8.1
click at [618, 468] on header "Notes" at bounding box center [491, 470] width 955 height 26
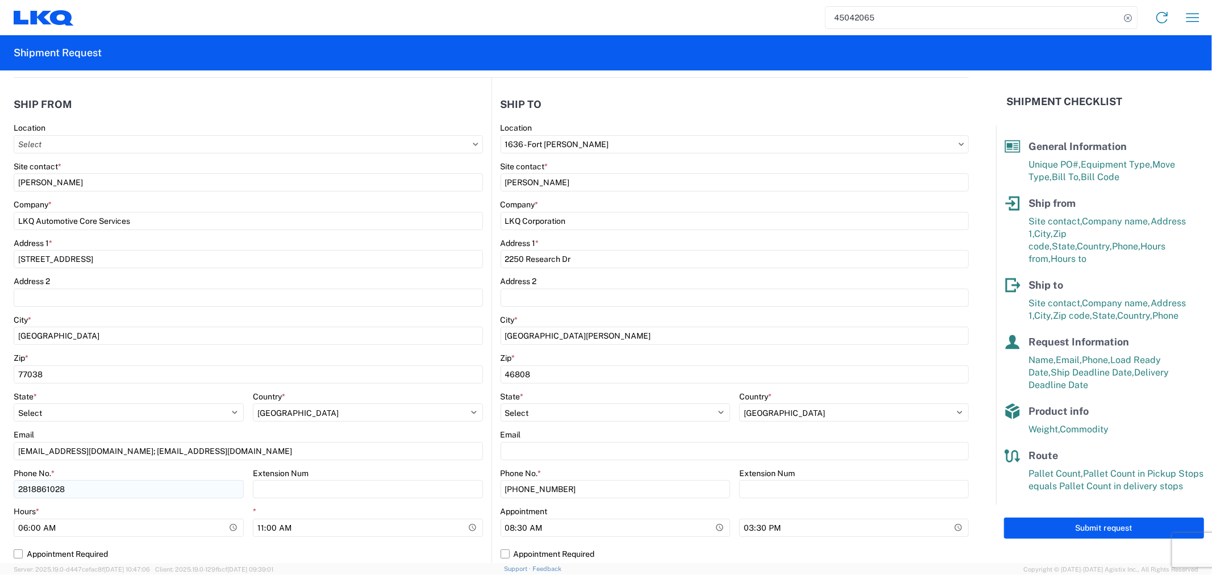
scroll to position [176, 0]
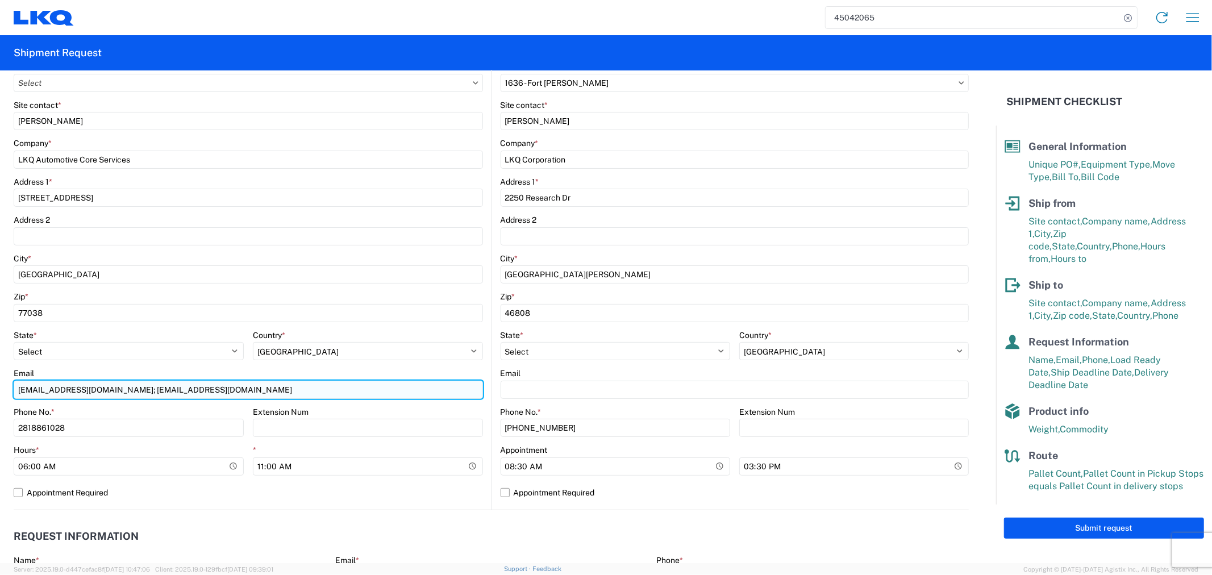
click at [264, 391] on input "acgarcia@lkqcorp.com; oxdavila@lkqcorp.com" at bounding box center [248, 390] width 469 height 18
click at [246, 391] on input "acgarcia@lkqcorp.com; oxdavila@lkqcorp.com;" at bounding box center [248, 390] width 469 height 18
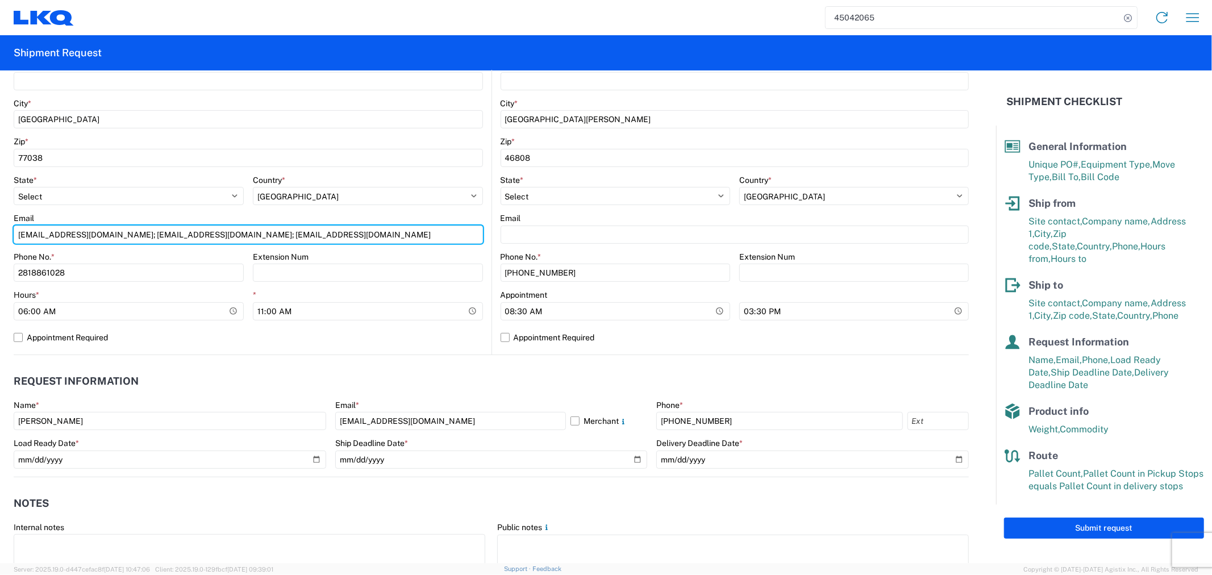
scroll to position [492, 0]
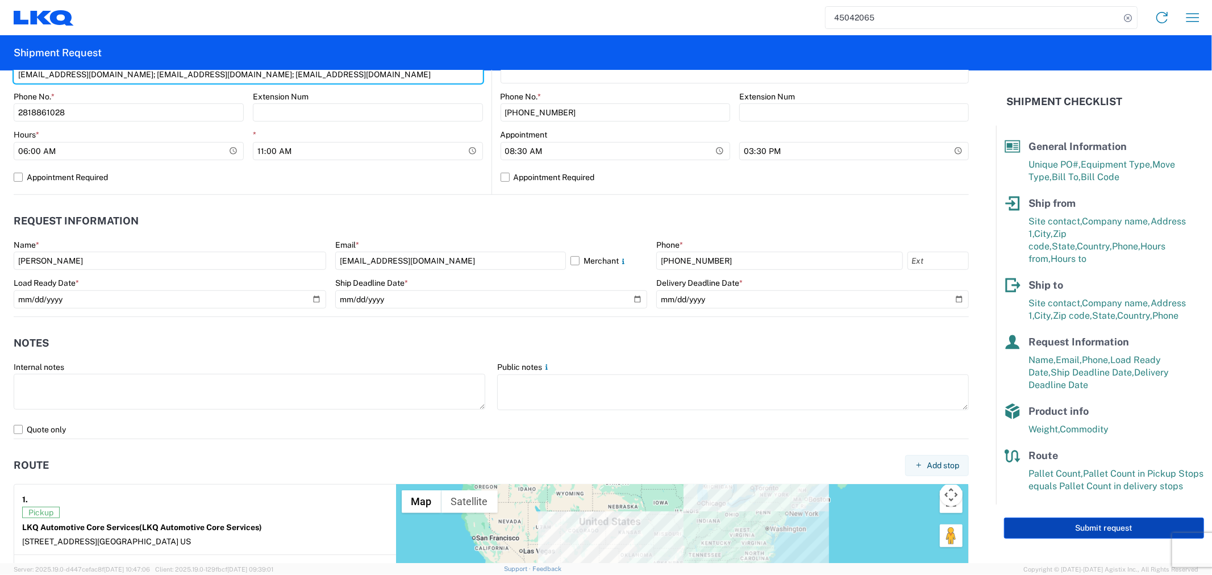
type input "acgarcia@lkqcorp.com; oxdavila@lkqcorp.com; dxlangston@lkqcorp.com"
click at [1105, 518] on button "Submit request" at bounding box center [1104, 528] width 200 height 21
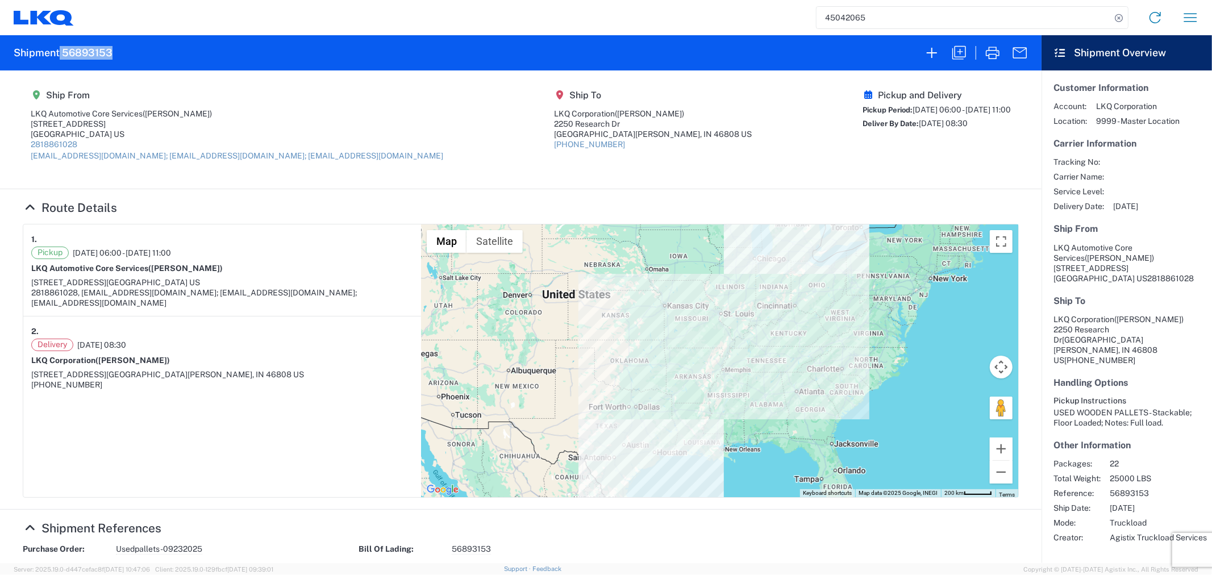
drag, startPoint x: 126, startPoint y: 54, endPoint x: 60, endPoint y: 57, distance: 65.4
click at [60, 57] on agx-form-header "Shipment 56893153" at bounding box center [521, 52] width 1042 height 35
copy h2 "56893153"
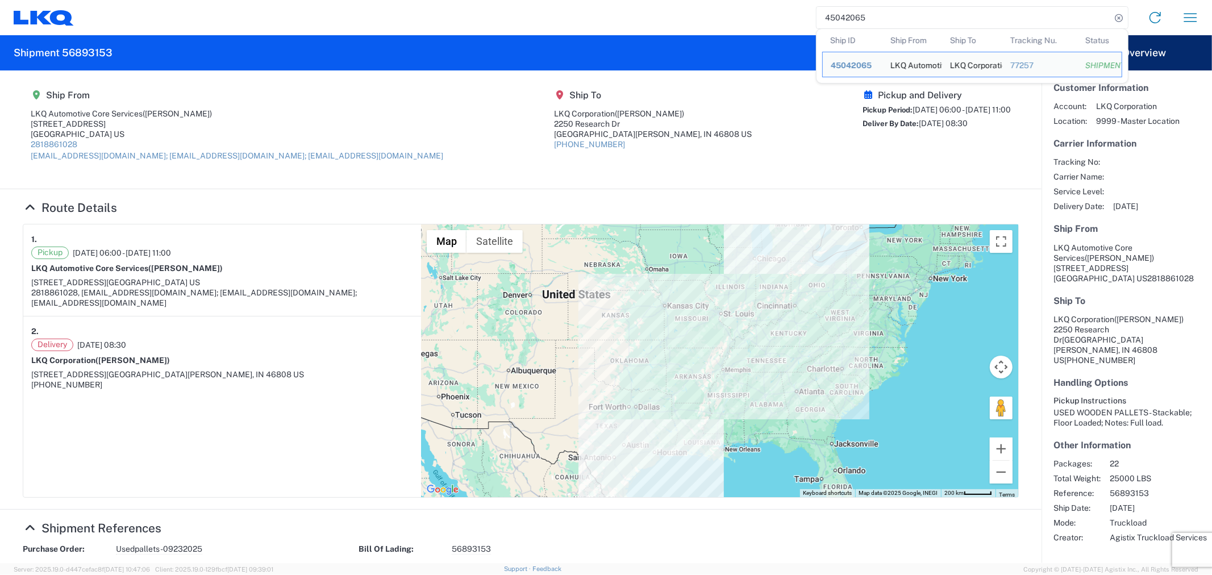
drag, startPoint x: 882, startPoint y: 19, endPoint x: 782, endPoint y: 19, distance: 99.4
click at [782, 19] on div "45042065 Ship ID Ship From Ship To Tracking Nu. Status Ship ID 45042065 Ship Fr…" at bounding box center [641, 17] width 1134 height 27
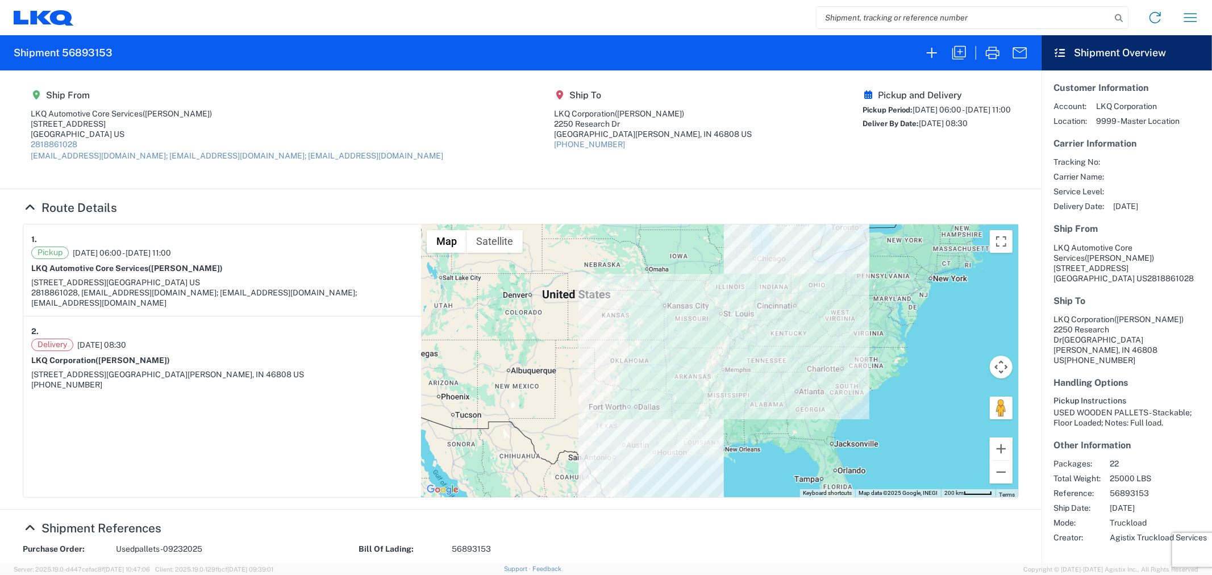
paste input "56763888"
type input "56763888"
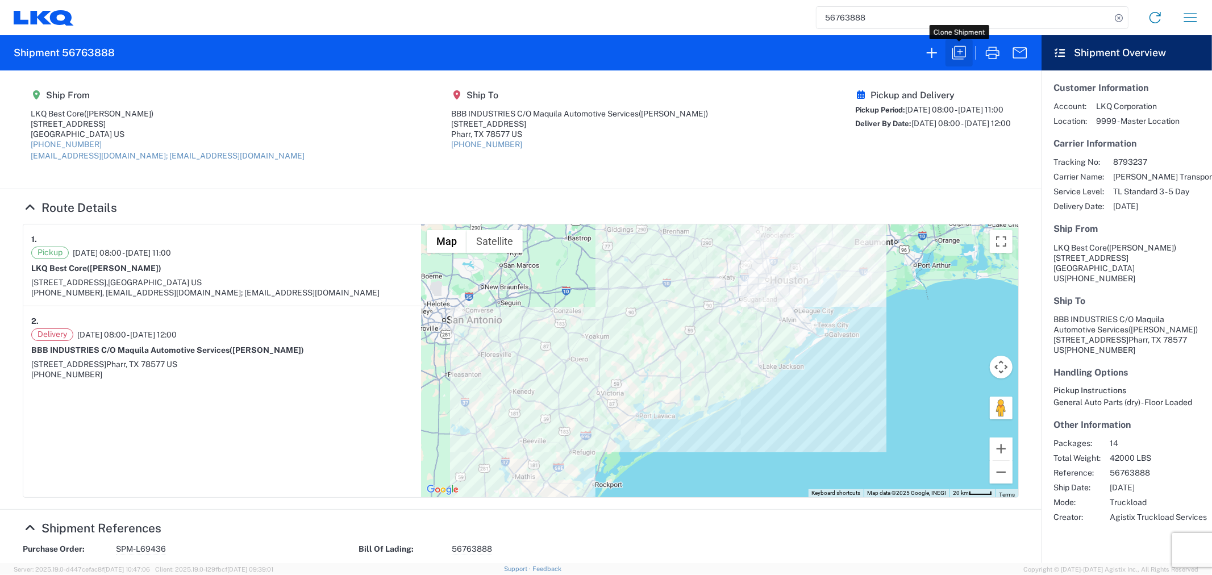
click at [963, 52] on icon "button" at bounding box center [959, 53] width 18 height 18
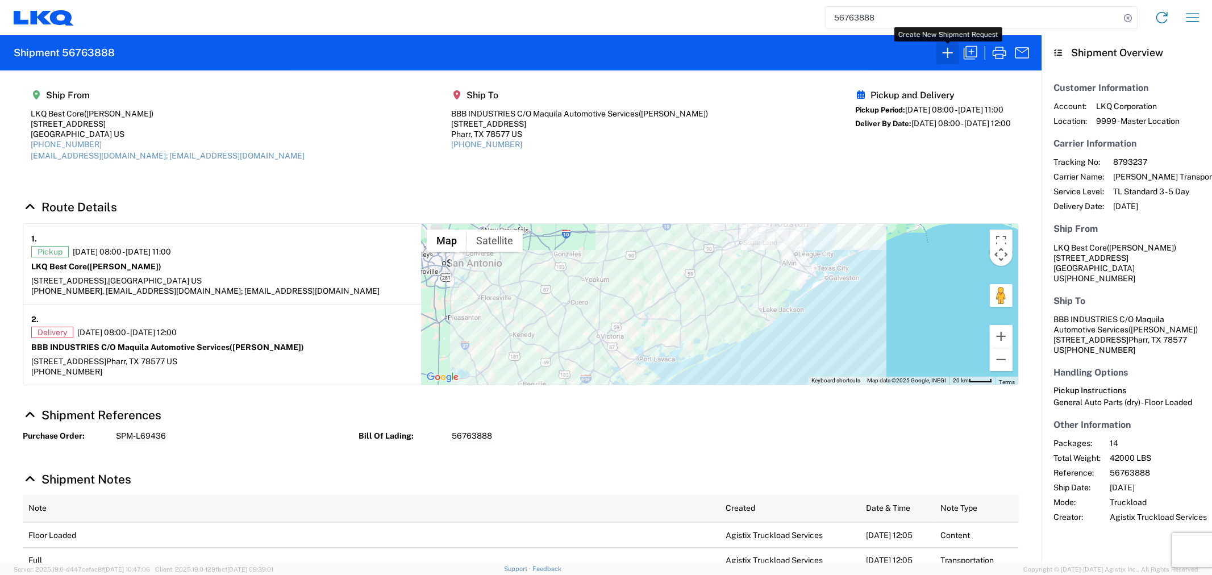
select select "FULL"
select select "US"
select select "LBS"
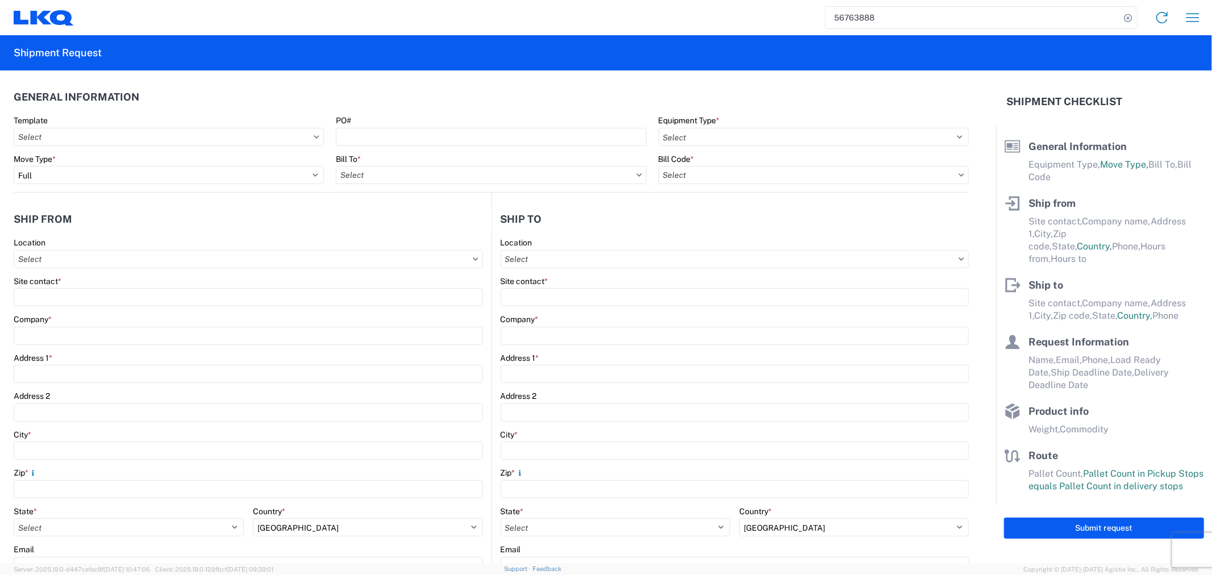
select select "STDV"
type input "Alfredo Canales"
type input "LKQ Best Core"
type input "1714 West Mount Houston Road"
type input "Houston"
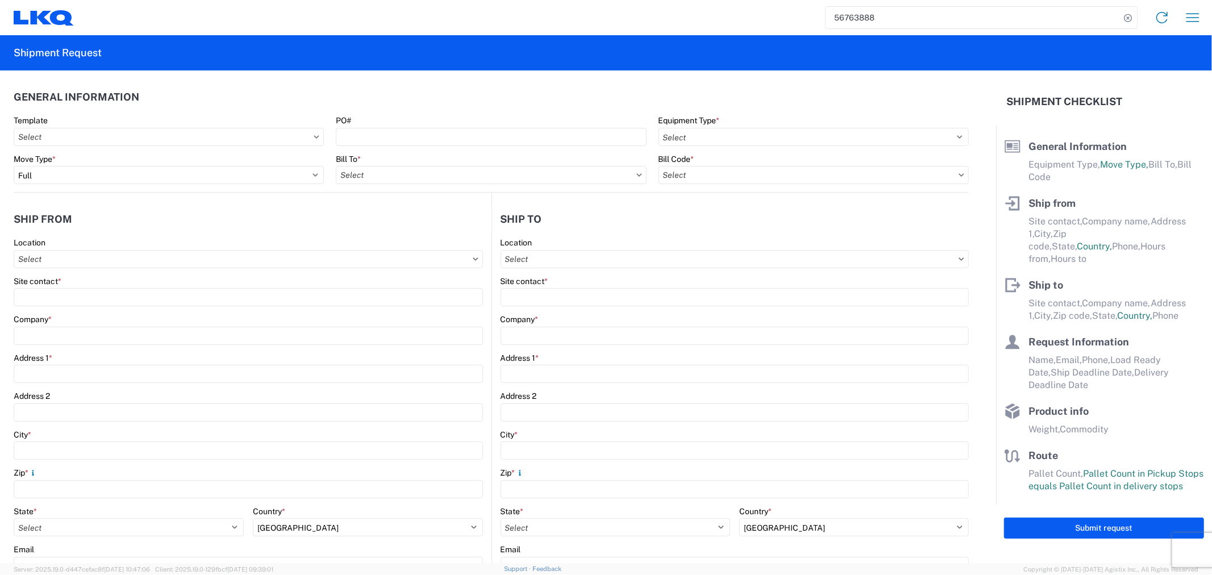
type input "77038"
type input "acgarcia@lkqcorp.com; oxdavila@lkqcorp.com"
type input "LAZARO VILLAREAL"
type input "BBB INDUSTRIES C/O Maquila Automotive Services"
type input "9601 International Blvd."
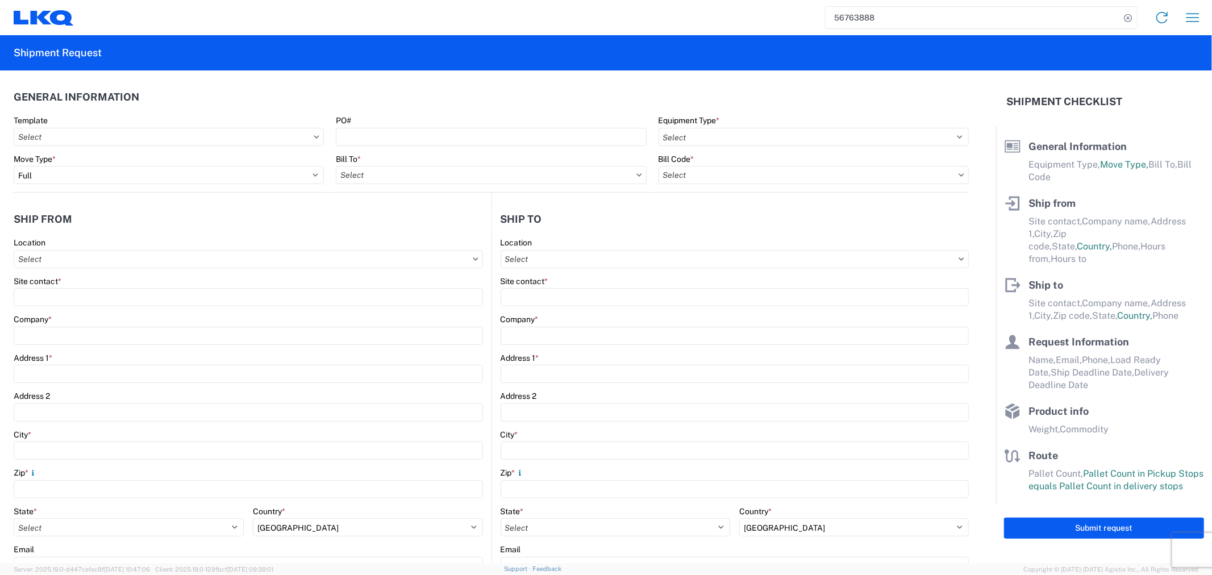
type input "Pharr"
type input "78577"
type input "Alfredo Canales"
type input "acgarcia@lkqcorp.com"
type input "281-886-1028"
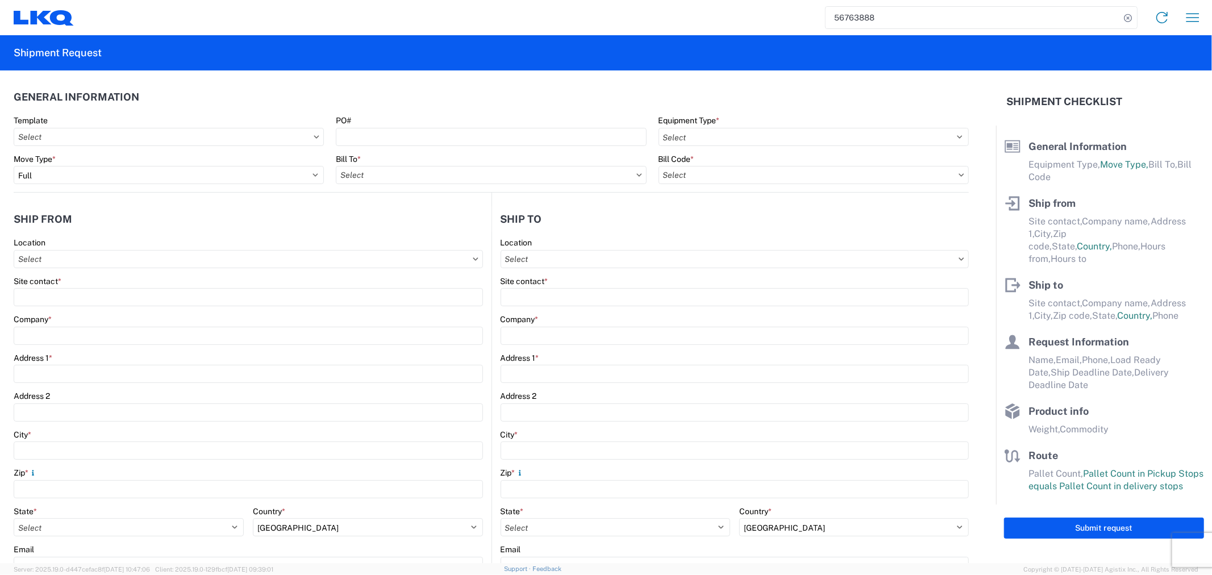
type input "2025-09-10"
type input "2025-09-11"
type input "42000"
type input "General Auto Parts (dry)"
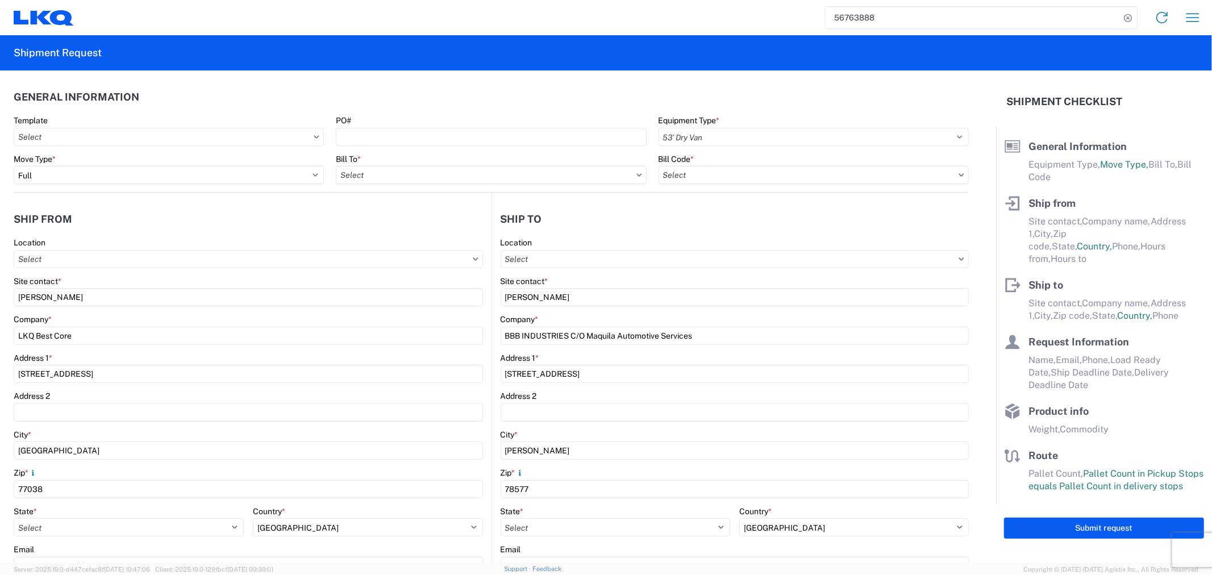
type input "14"
type input "0"
select select "US"
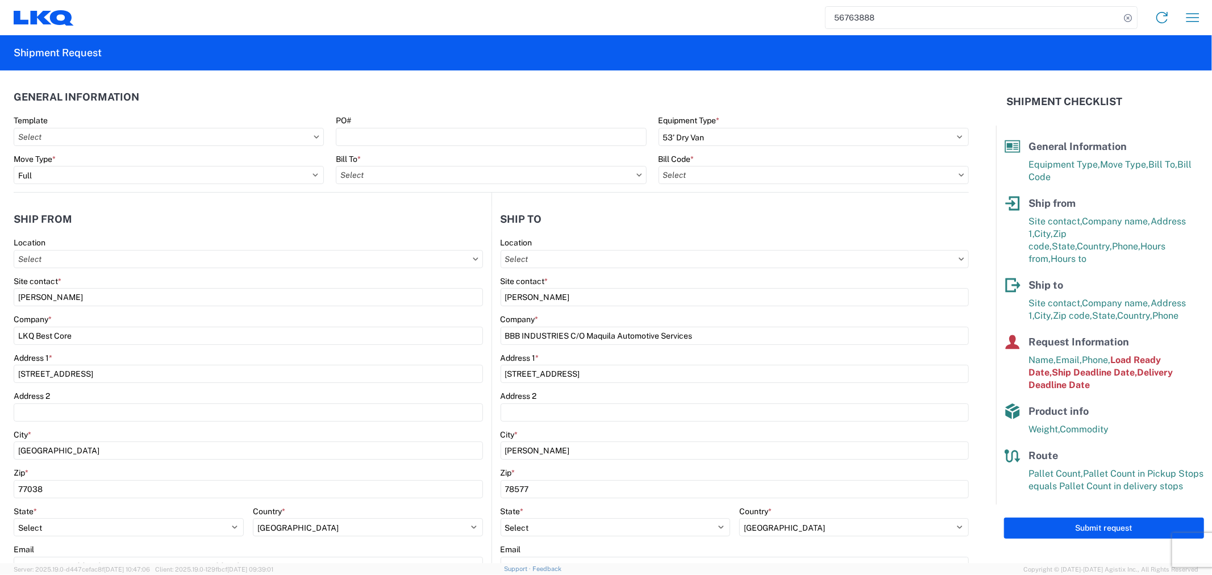
type input "1760-6300-66000-0000 - 1760 Freight Out"
type input "1760 - LKQ Best Core"
click at [372, 149] on agx-form-control-wrapper-v2 "PO#" at bounding box center [491, 134] width 322 height 39
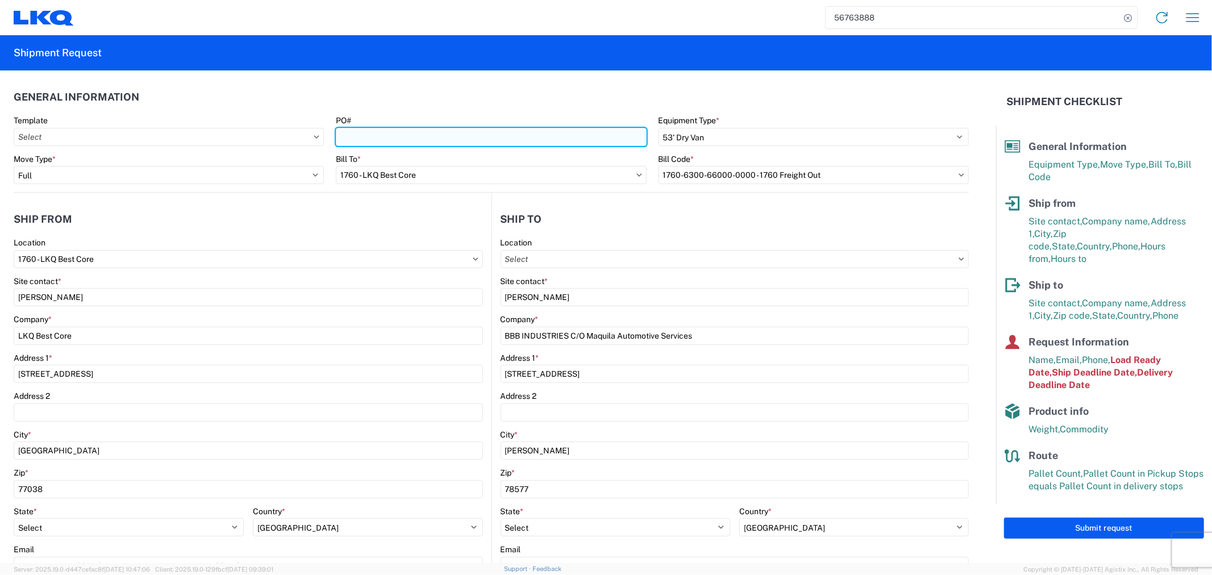
click at [380, 137] on input "PO#" at bounding box center [491, 137] width 310 height 18
paste input "CAL-410714-02"
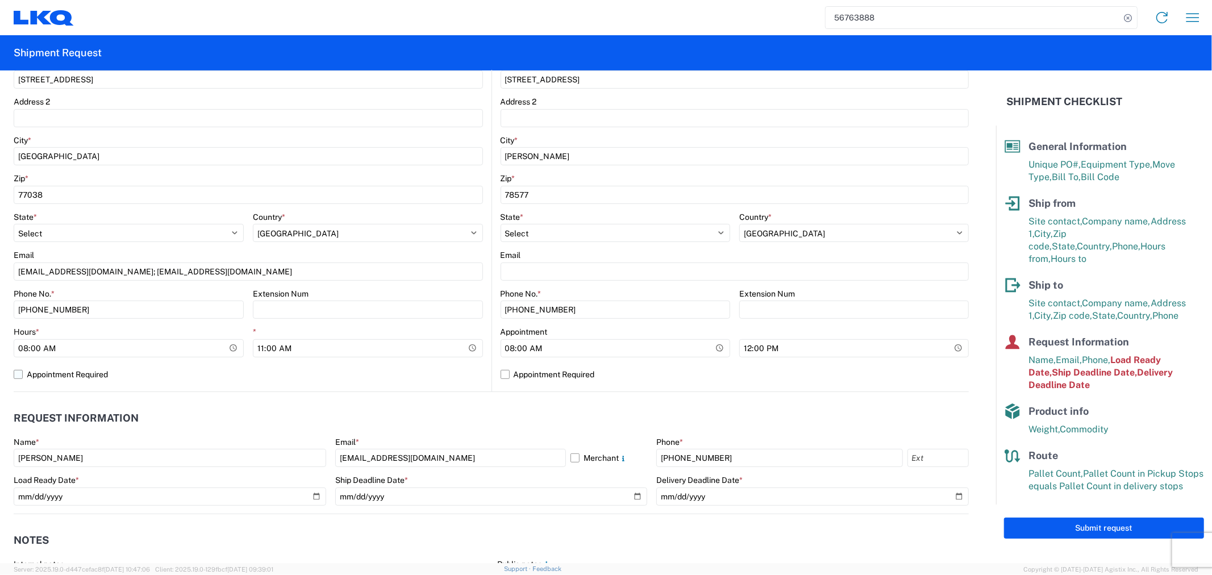
scroll to position [315, 0]
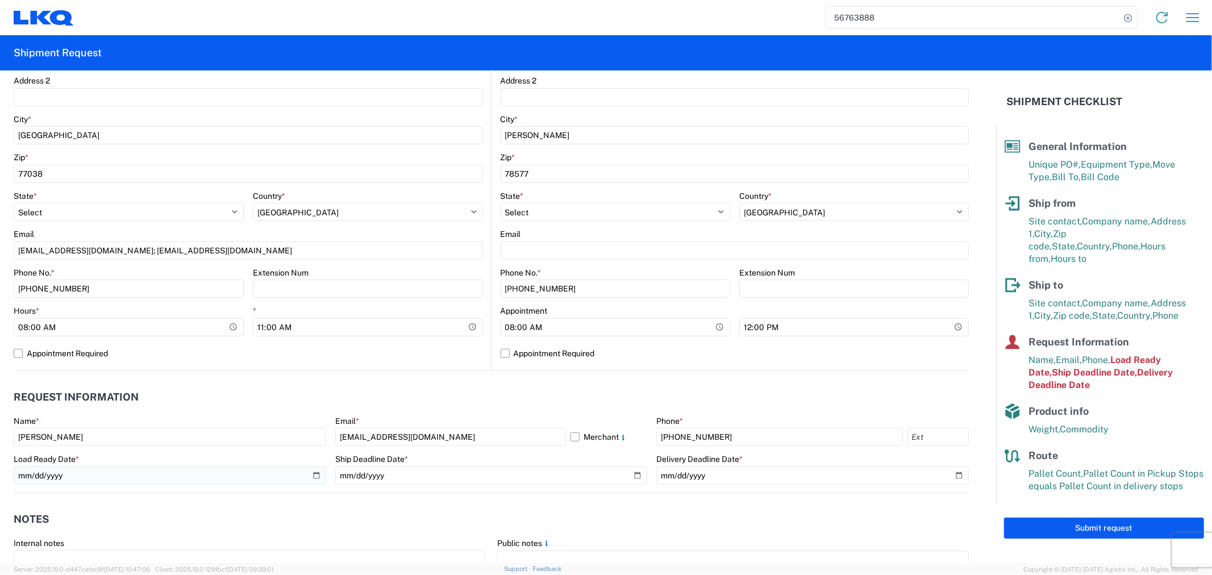
type input "CAL-410714-02"
click at [306, 473] on input "2025-09-10" at bounding box center [170, 476] width 313 height 18
click at [316, 473] on input "2025-09-10" at bounding box center [170, 476] width 313 height 18
type input "2025-09-23"
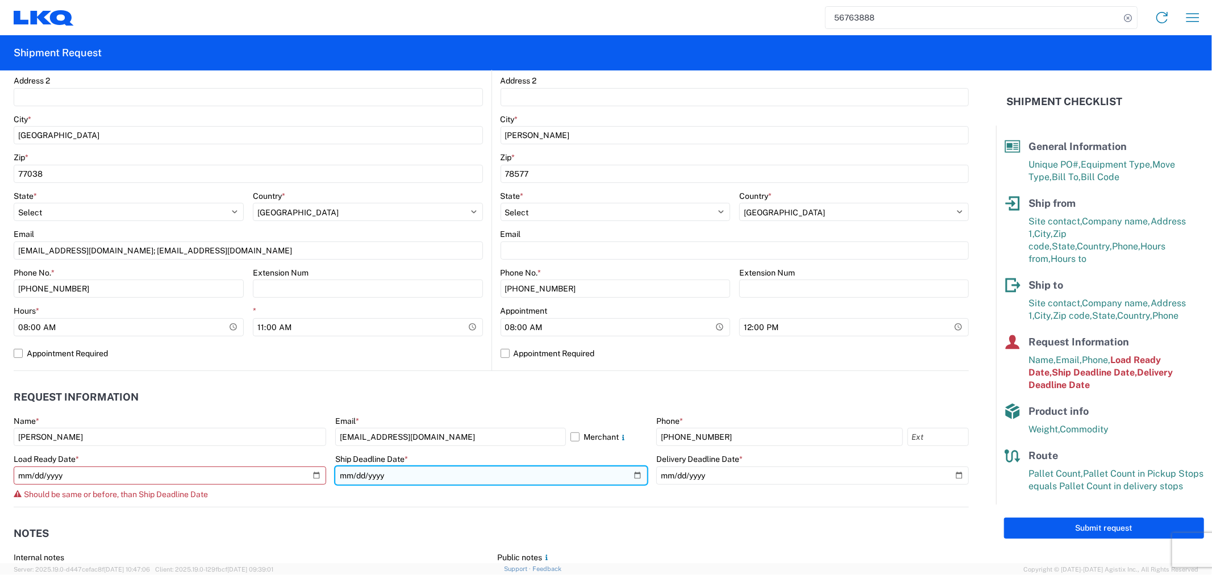
drag, startPoint x: 631, startPoint y: 474, endPoint x: 489, endPoint y: 472, distance: 142.1
click at [630, 474] on input "2025-09-10" at bounding box center [491, 476] width 313 height 18
type input "2025-09-23"
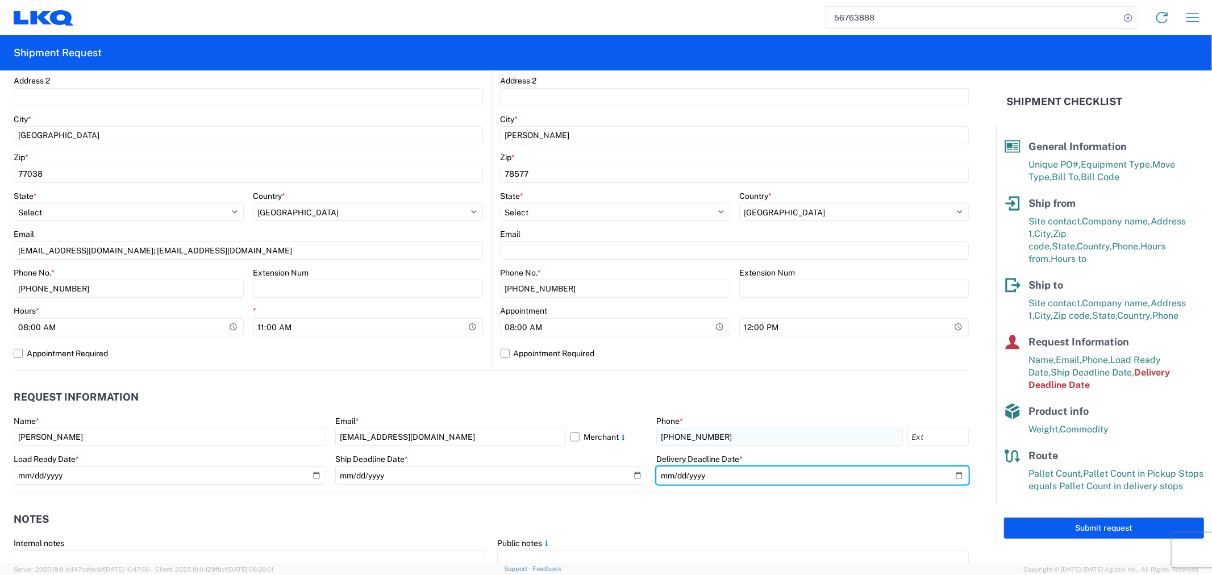
drag, startPoint x: 951, startPoint y: 473, endPoint x: 877, endPoint y: 430, distance: 85.6
click at [950, 473] on input "2025-09-11" at bounding box center [812, 476] width 313 height 18
type input "2025-09-24"
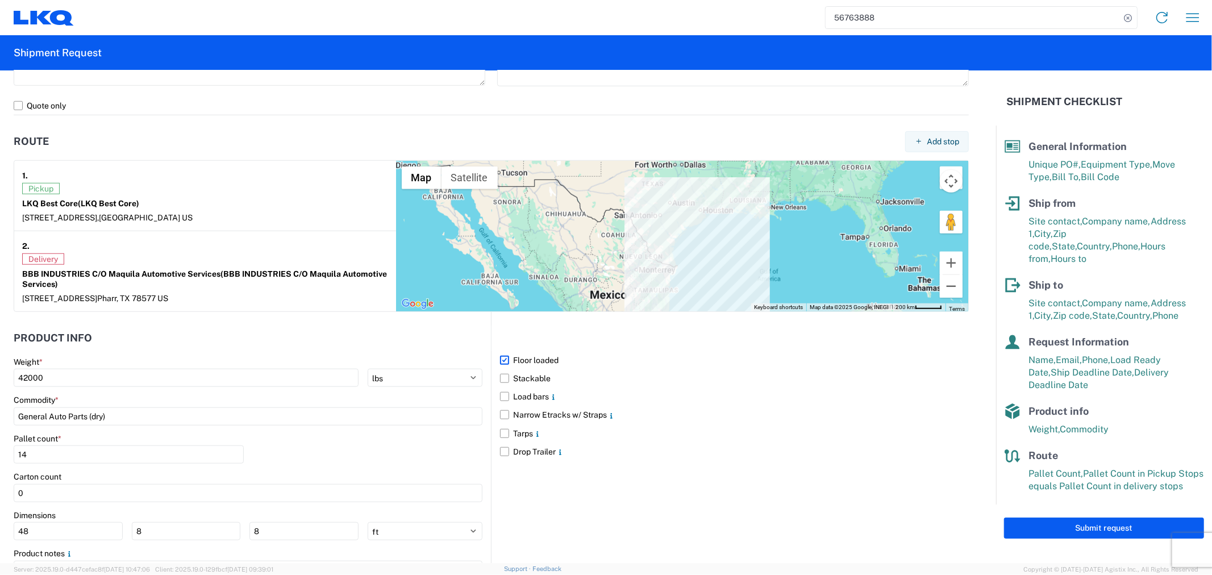
scroll to position [881, 0]
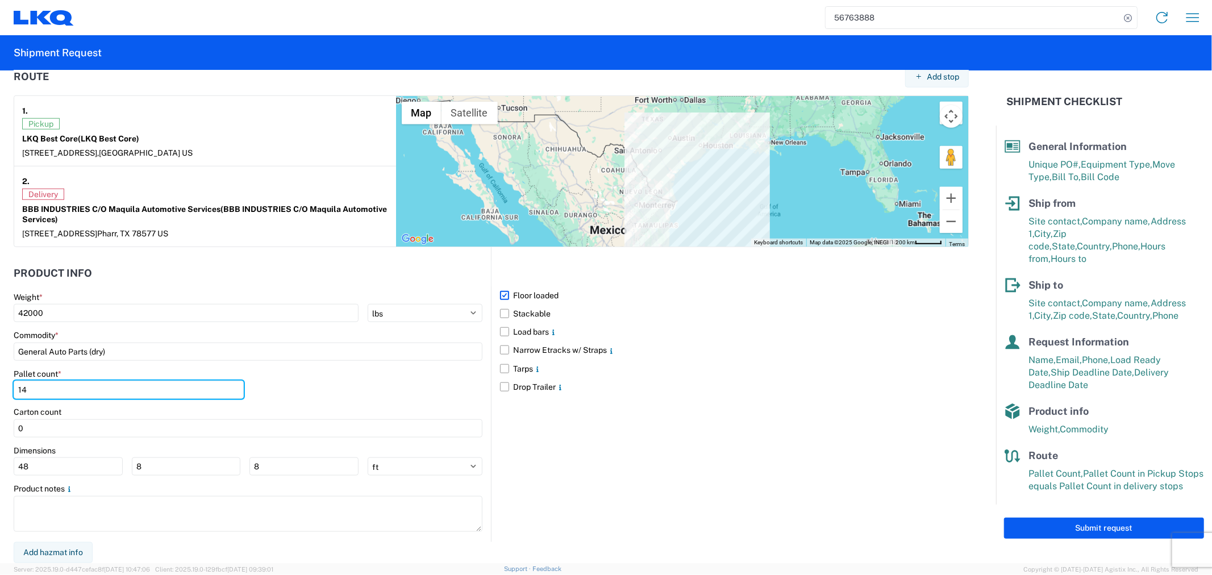
drag, startPoint x: 41, startPoint y: 388, endPoint x: -10, endPoint y: 389, distance: 51.2
click at [0, 389] on html "56763888 Home Shipment request Shipment tracking Shipment Request General Infor…" at bounding box center [606, 287] width 1212 height 575
type input "18"
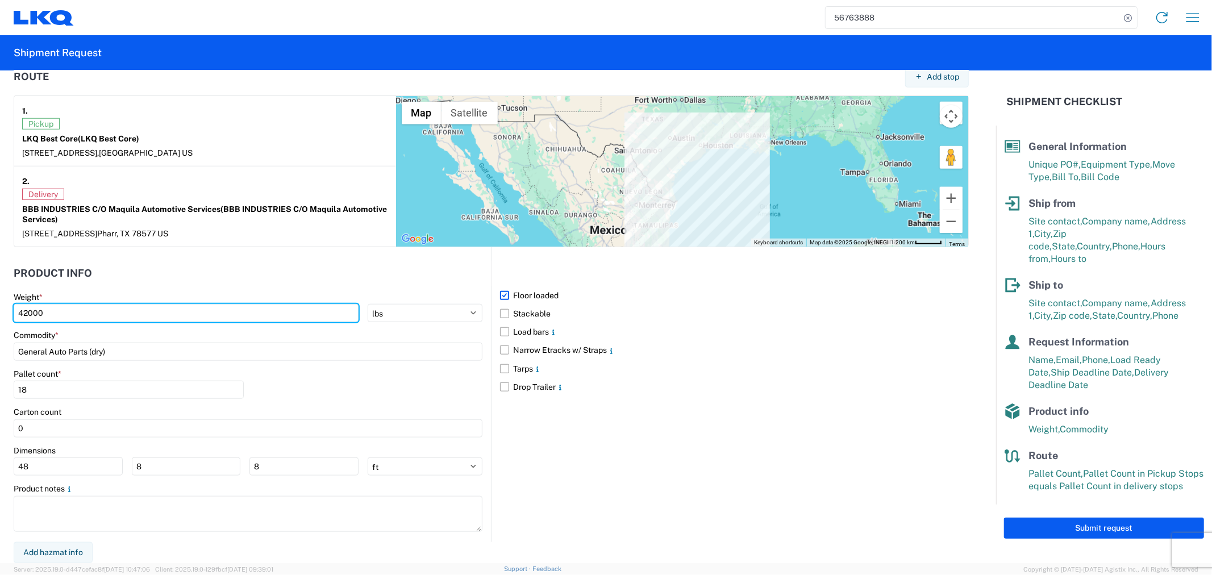
drag, startPoint x: 86, startPoint y: 315, endPoint x: -24, endPoint y: 315, distance: 110.2
click at [0, 315] on html "56763888 Home Shipment request Shipment tracking Shipment Request General Infor…" at bounding box center [606, 287] width 1212 height 575
type input "43500"
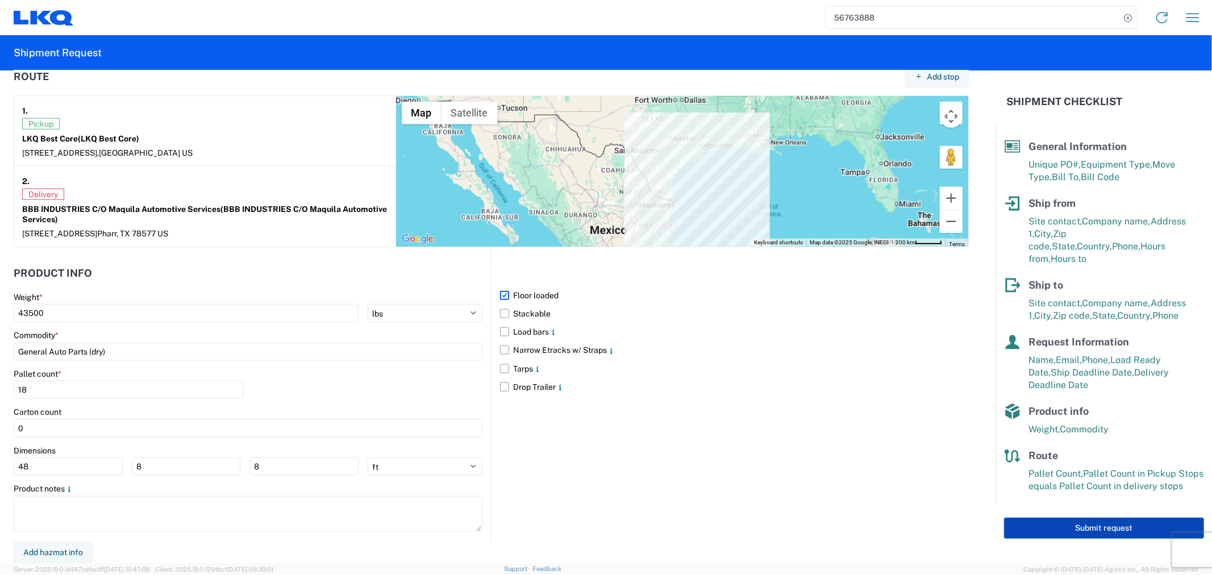
click at [1080, 518] on button "Submit request" at bounding box center [1104, 528] width 200 height 21
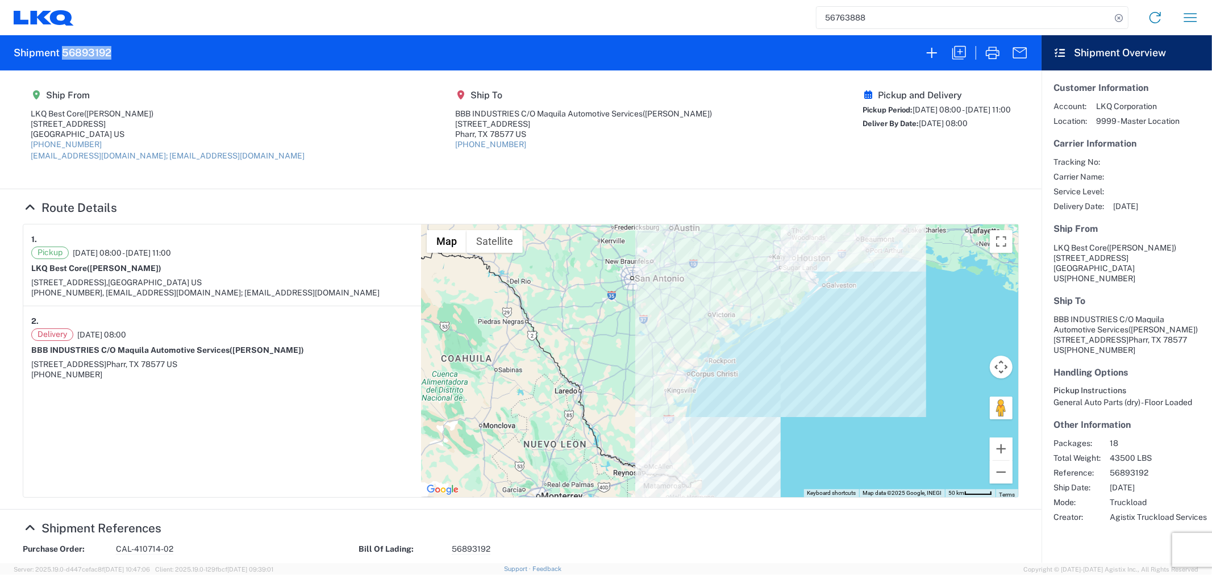
drag, startPoint x: 98, startPoint y: 52, endPoint x: 61, endPoint y: 54, distance: 37.0
click at [61, 54] on agx-form-header "Shipment 56893192" at bounding box center [521, 52] width 1042 height 35
copy h2 "56893192"
click at [964, 53] on icon "button" at bounding box center [959, 53] width 18 height 18
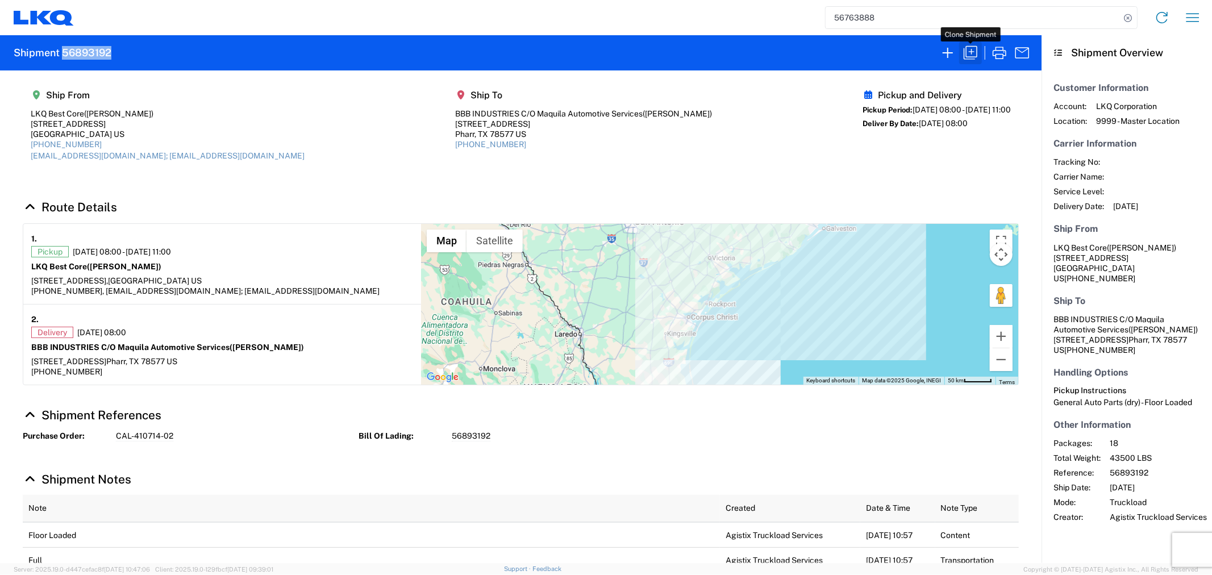
select select "FULL"
select select "LBS"
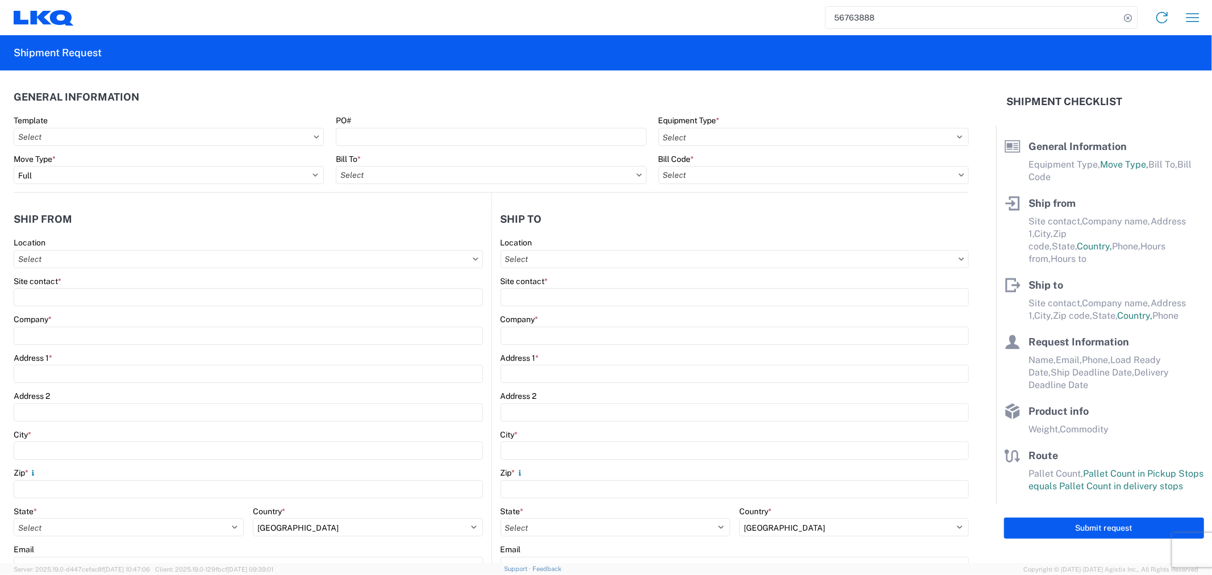
select select "STDV"
type input "Alfredo Canales"
type input "LKQ Best Core"
type input "1714 West Mount Houston Road"
type input "Houston"
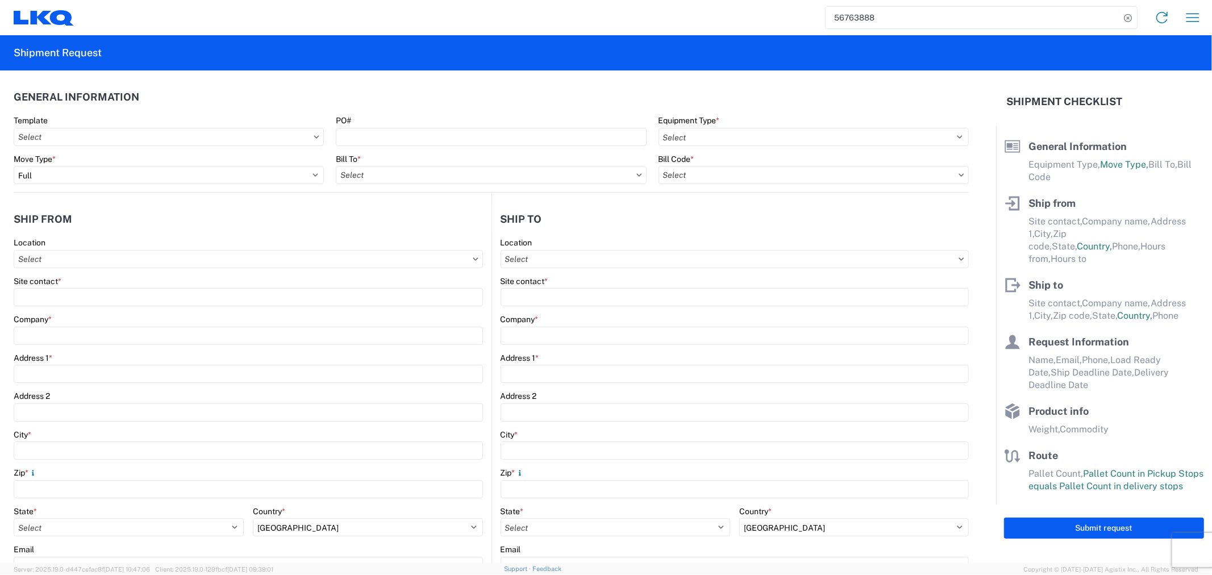
type input "77038"
type input "acgarcia@lkqcorp.com; oxdavila@lkqcorp.com"
type input "LAZARO VILLAREAL"
type input "BBB INDUSTRIES C/O Maquila Automotive Services"
type input "9601 International Blvd."
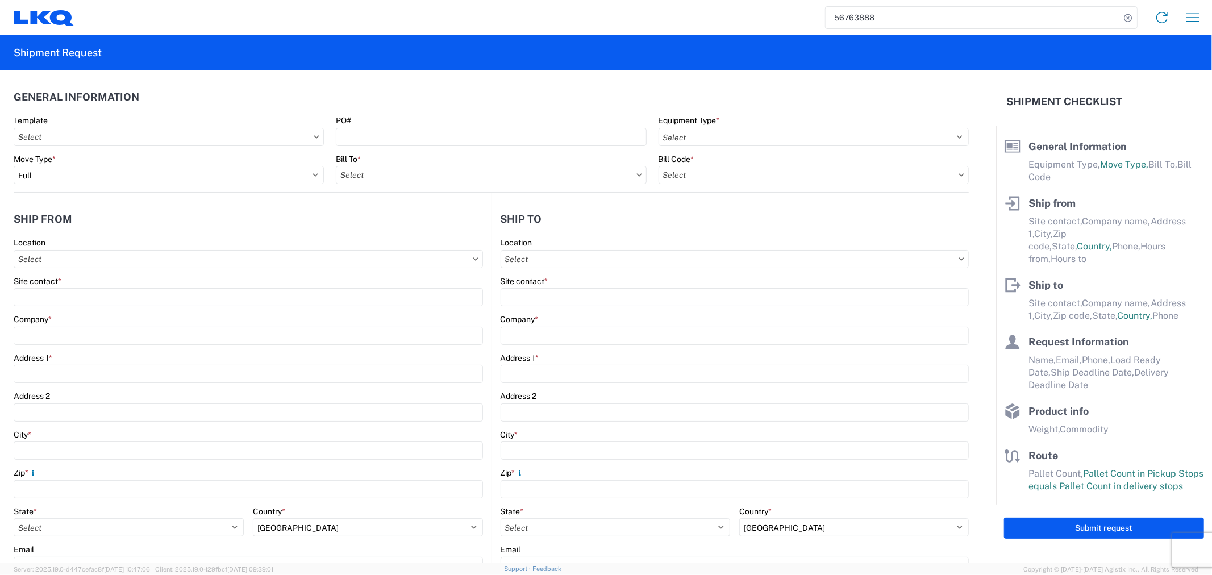
type input "Pharr"
type input "78577"
type input "Alfredo Canales"
type input "acgarcia@lkqcorp.com"
type input "281-886-1028"
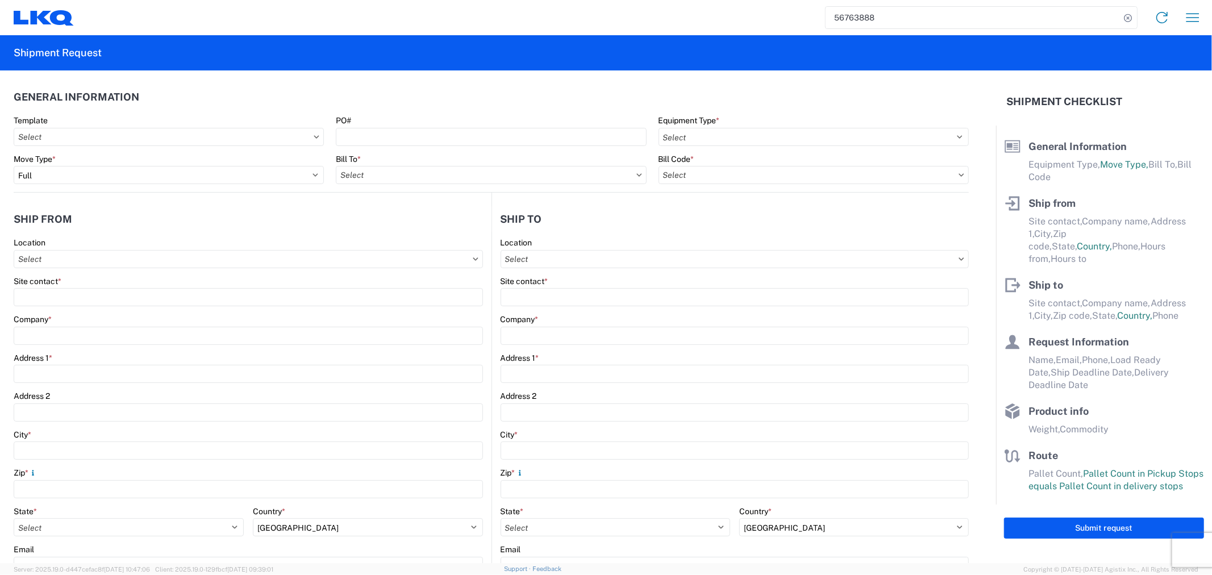
type input "2025-09-23"
type input "2025-09-24"
type input "43500"
type input "General Auto Parts (dry)"
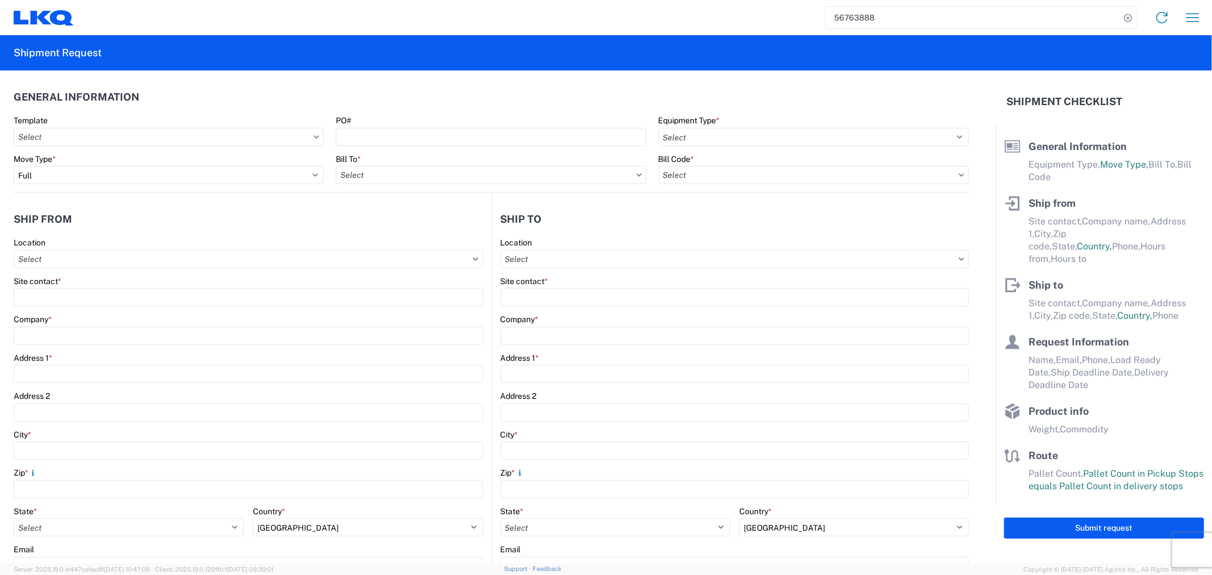
type input "18"
type input "0"
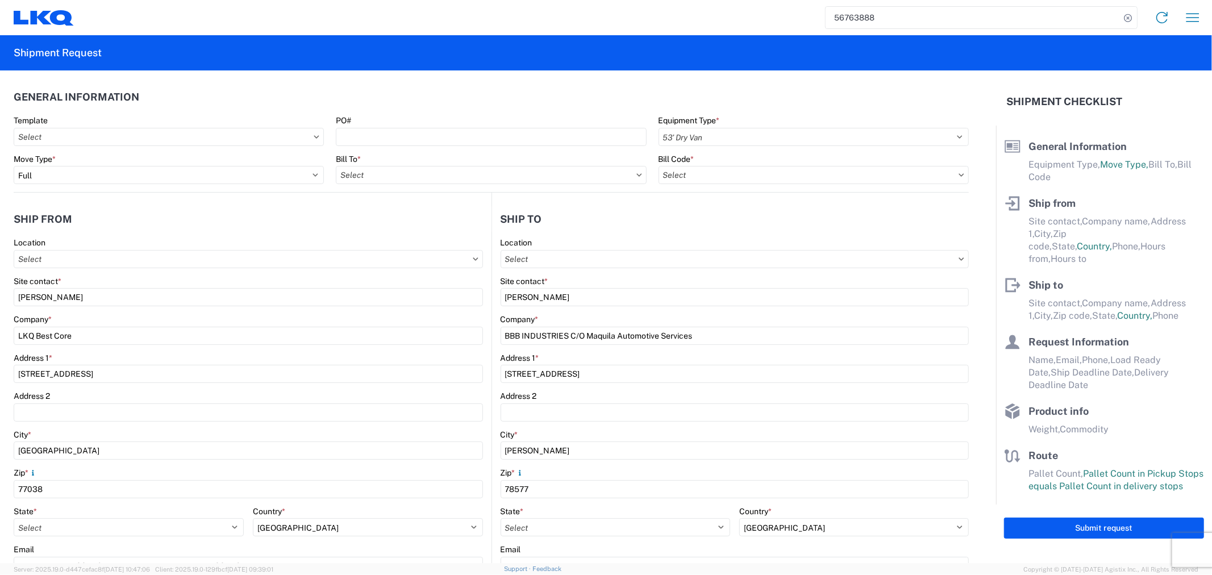
select select "US"
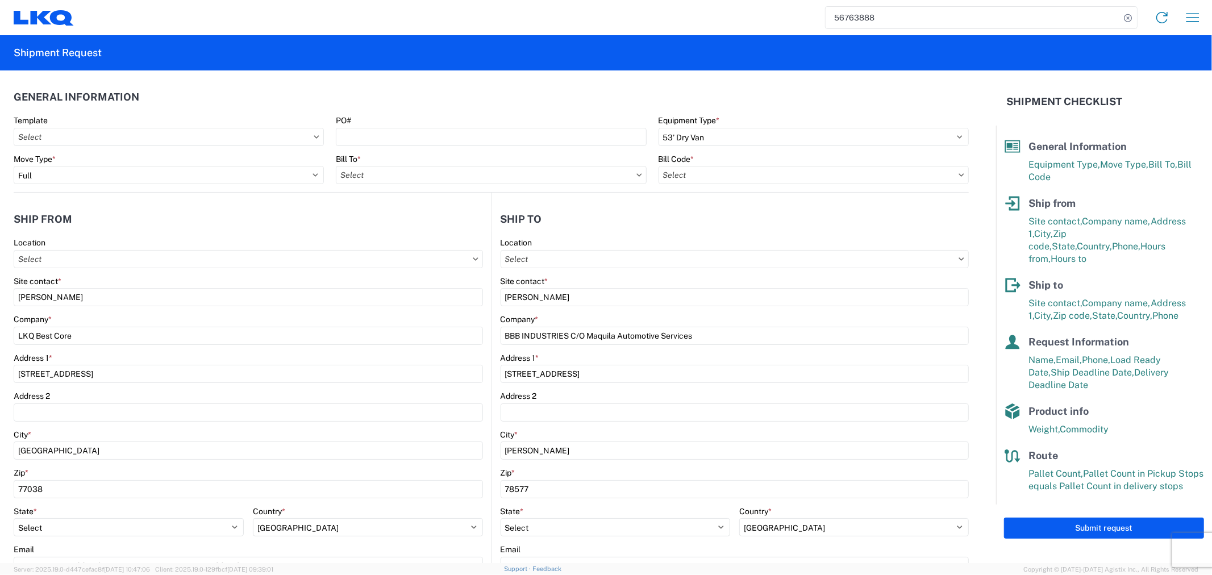
type input "1760 - LKQ Best Core"
type input "1760-6300-66000-0000 - 1760 Freight Out"
type input "1760 - LKQ Best Core"
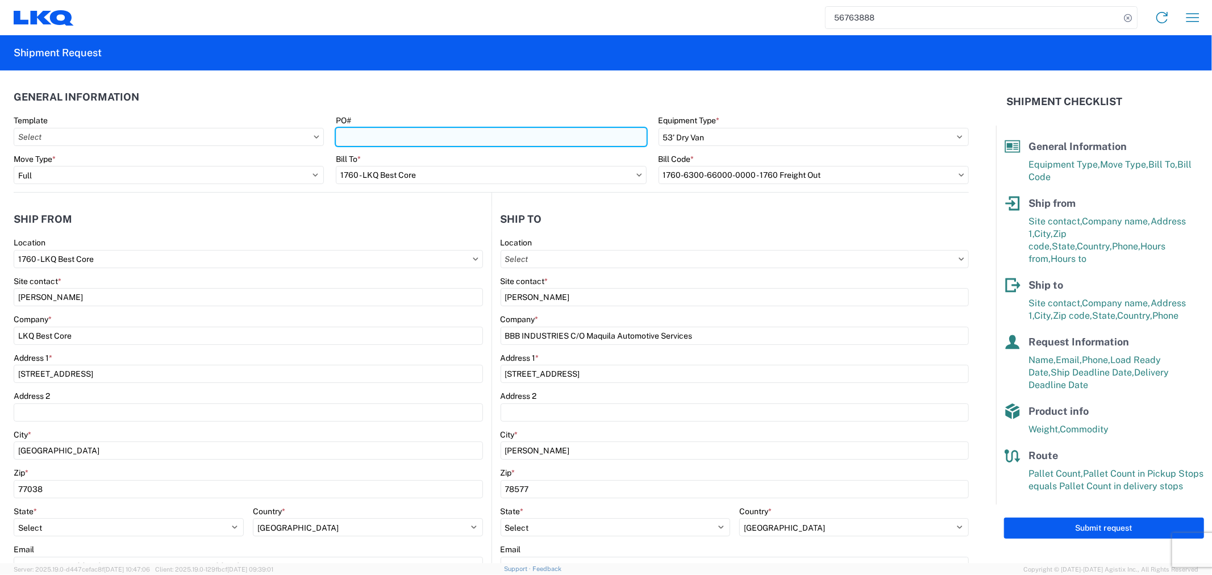
click at [418, 131] on input "PO#" at bounding box center [491, 137] width 310 height 18
click at [383, 140] on input "PO#" at bounding box center [491, 137] width 310 height 18
paste input "CAL-410714-03"
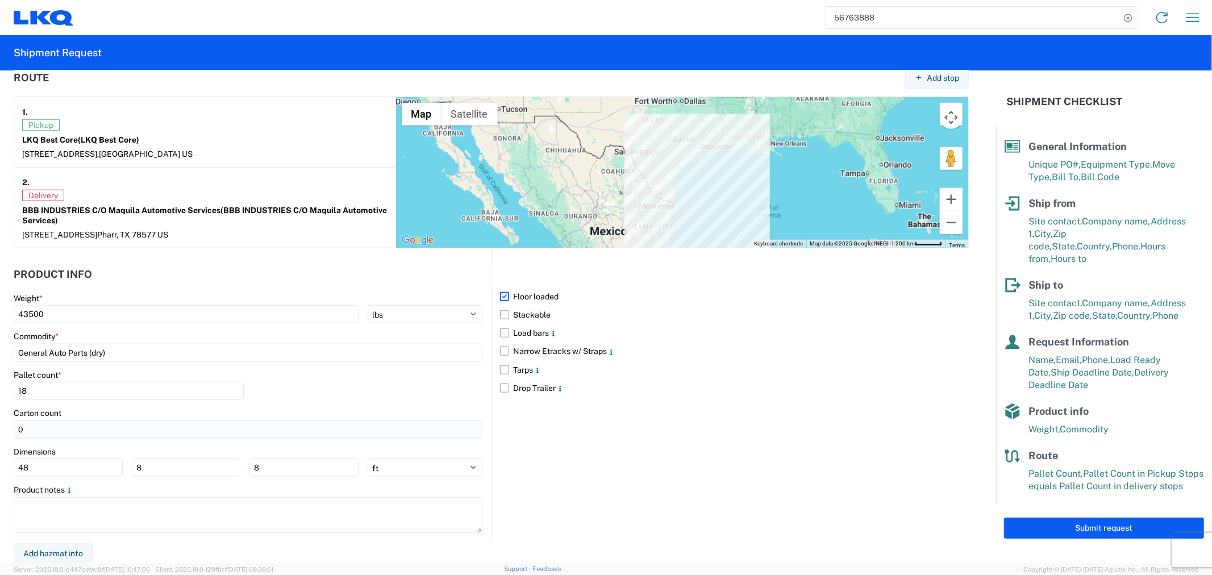
scroll to position [881, 0]
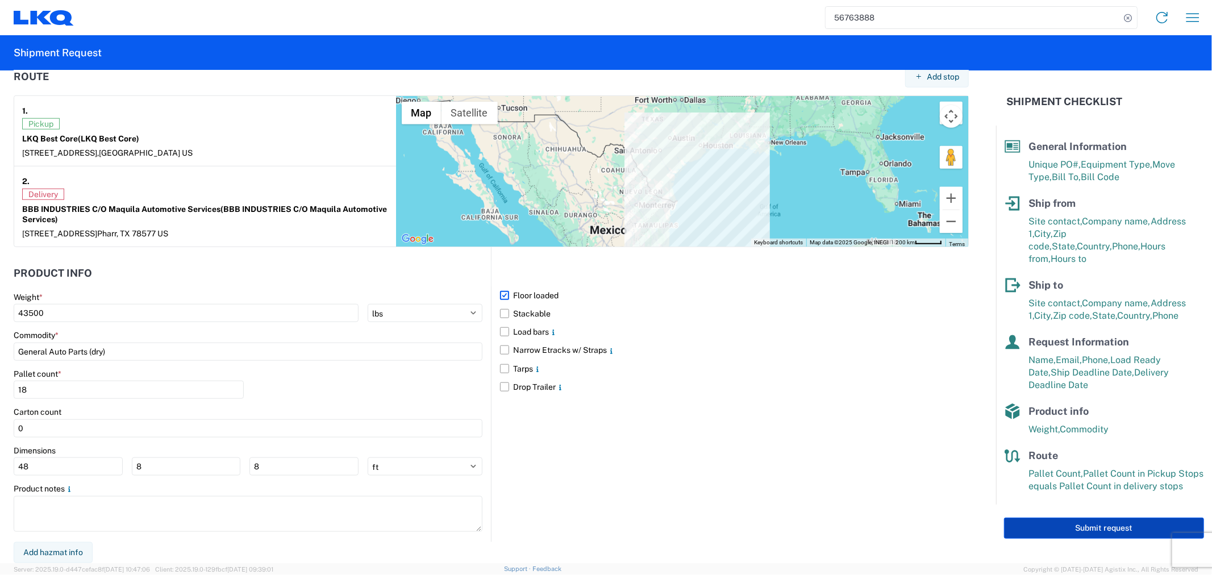
type input "CAL-410714-03"
click at [1154, 518] on button "Submit request" at bounding box center [1104, 528] width 200 height 21
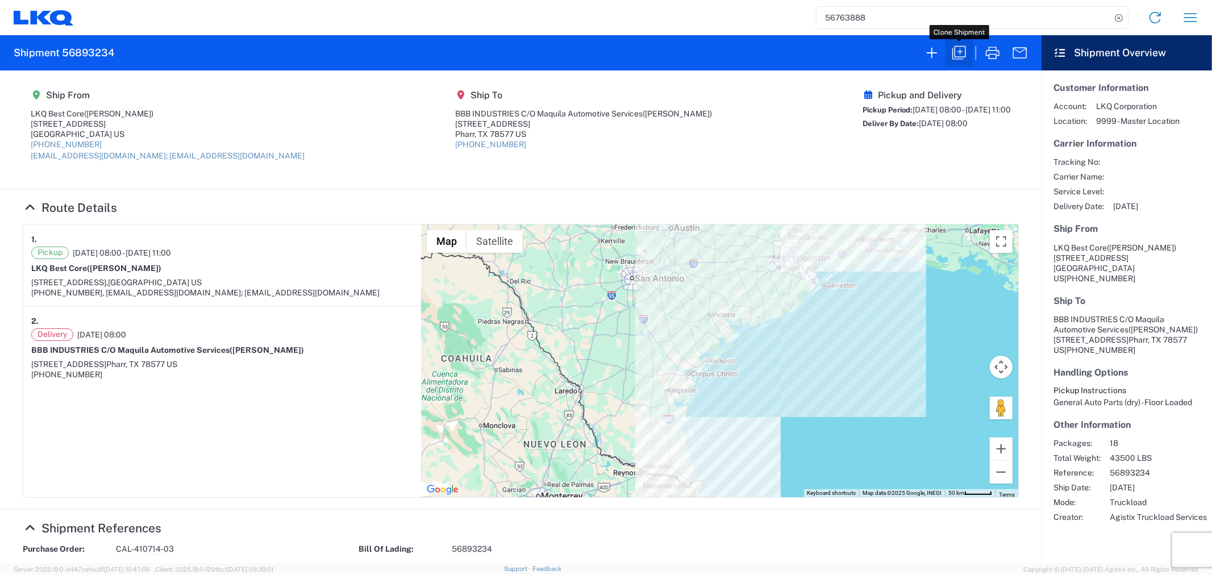
click at [955, 52] on icon "button" at bounding box center [959, 53] width 14 height 14
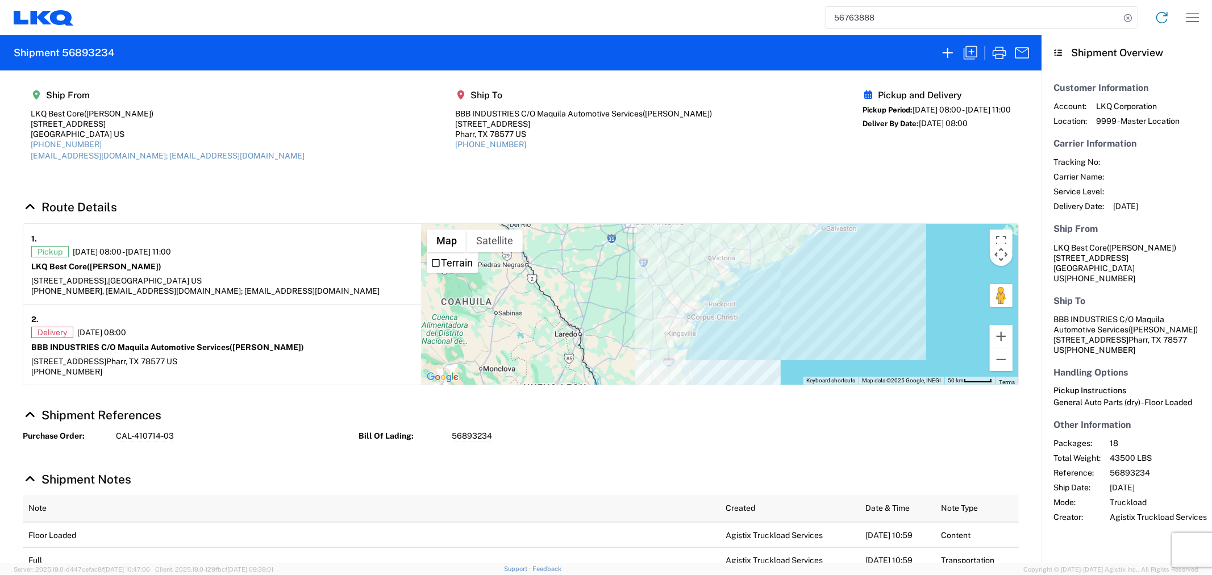
select select "FULL"
select select "US"
select select "LBS"
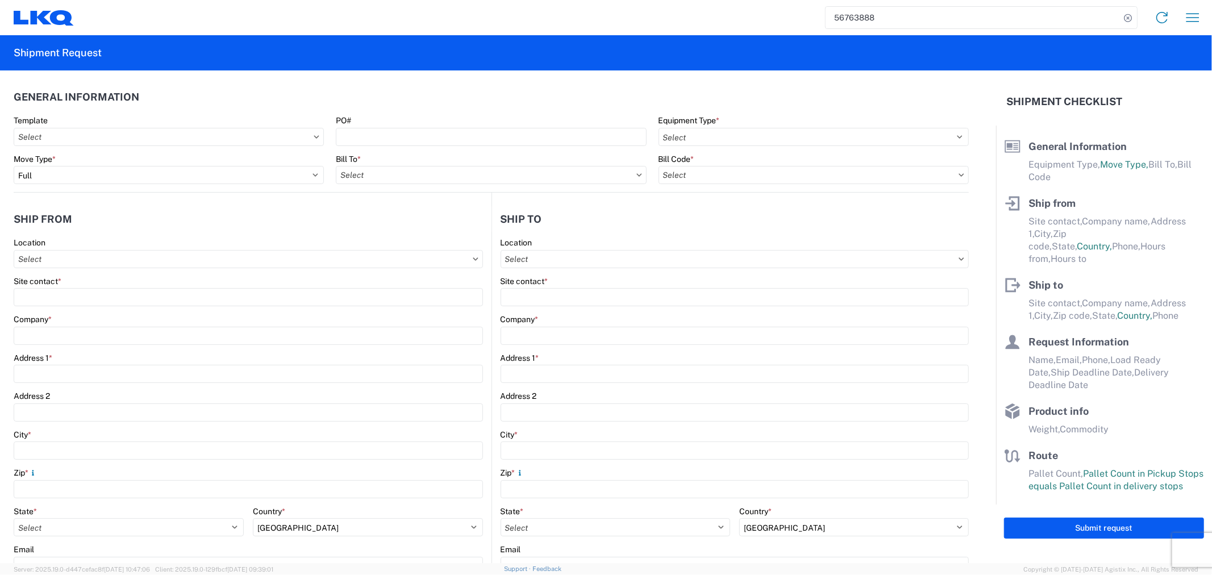
select select "STDV"
type input "Alfredo Canales"
type input "LKQ Best Core"
type input "1714 West Mount Houston Road"
type input "Houston"
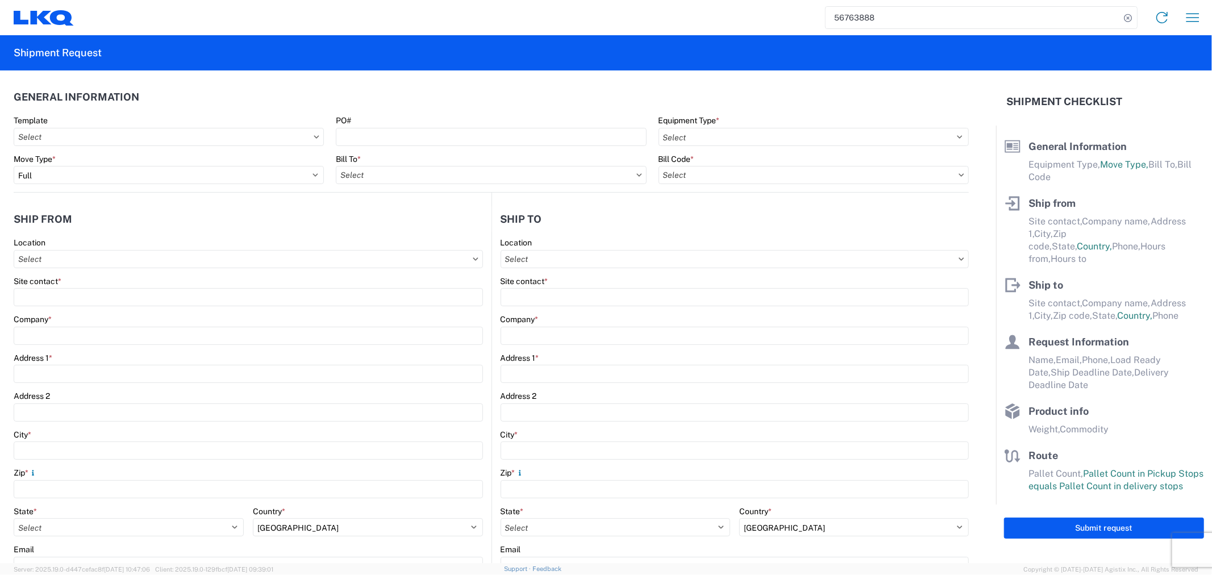
type input "77038"
type input "acgarcia@lkqcorp.com; oxdavila@lkqcorp.com"
type input "LAZARO VILLAREAL"
type input "BBB INDUSTRIES C/O Maquila Automotive Services"
type input "9601 International Blvd."
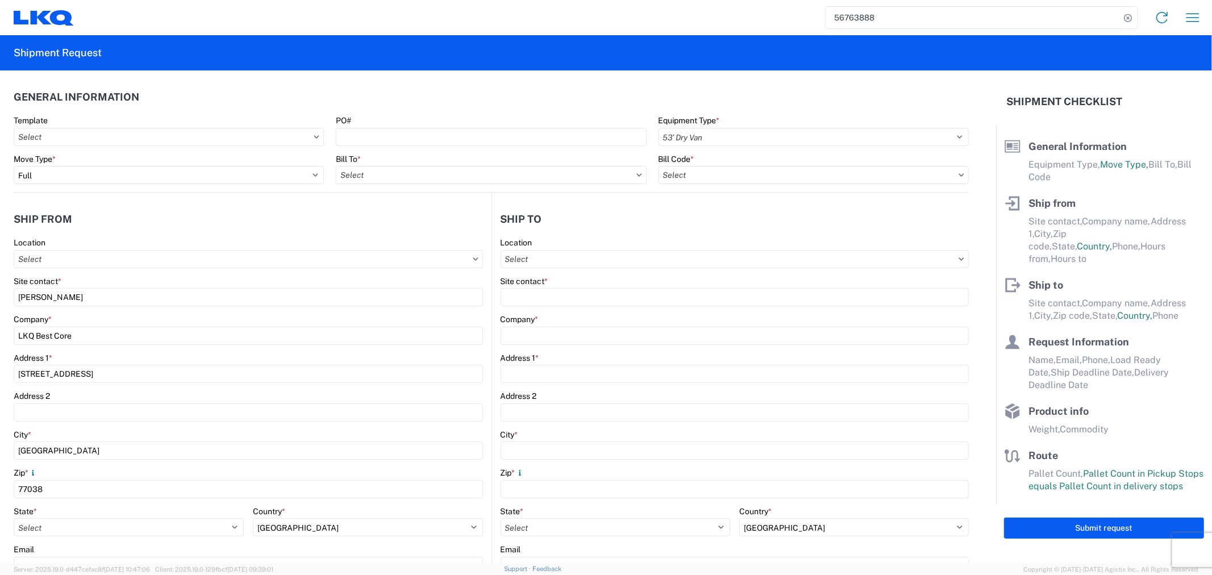
type input "Pharr"
type input "78577"
type input "Alfredo Canales"
type input "acgarcia@lkqcorp.com"
type input "281-886-1028"
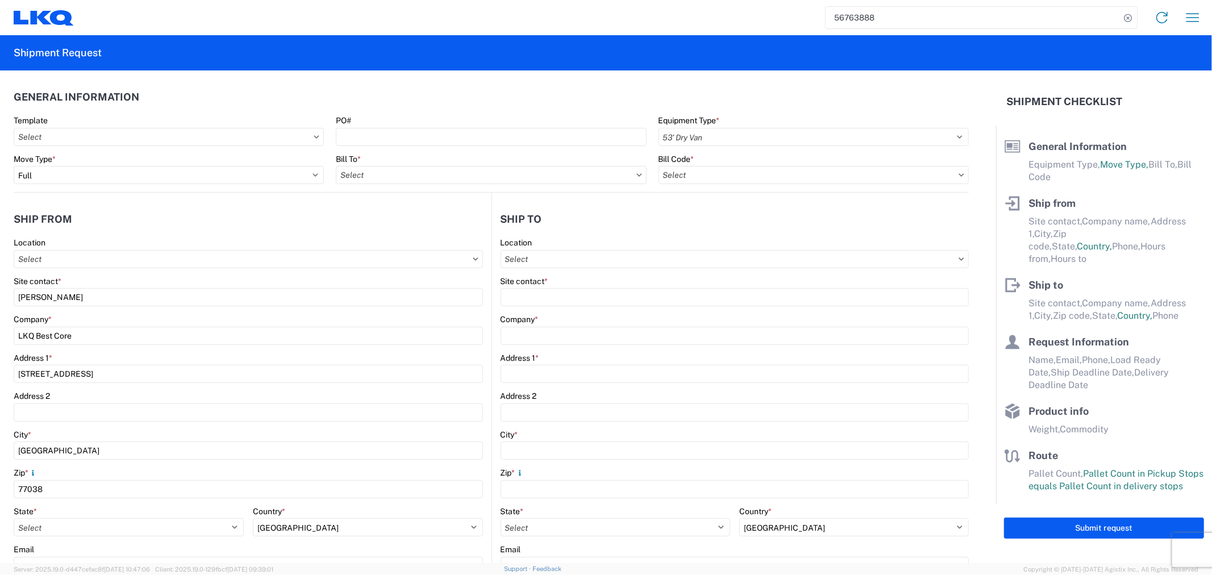
type input "2025-09-23"
type input "2025-09-24"
type input "43500"
type input "General Auto Parts (dry)"
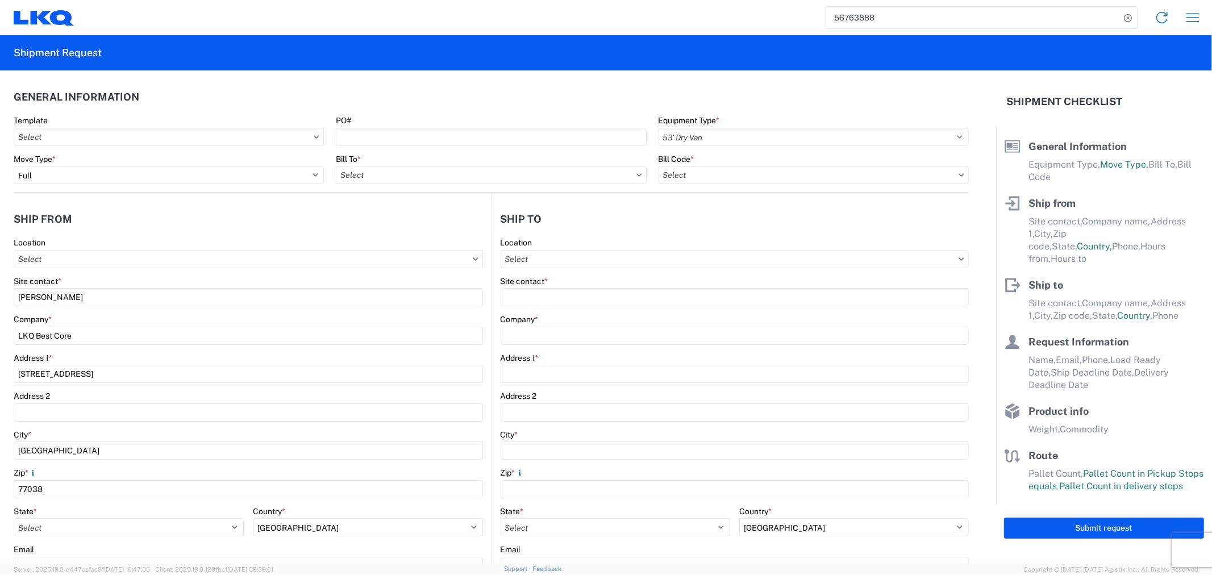
type input "18"
type input "0"
select select "US"
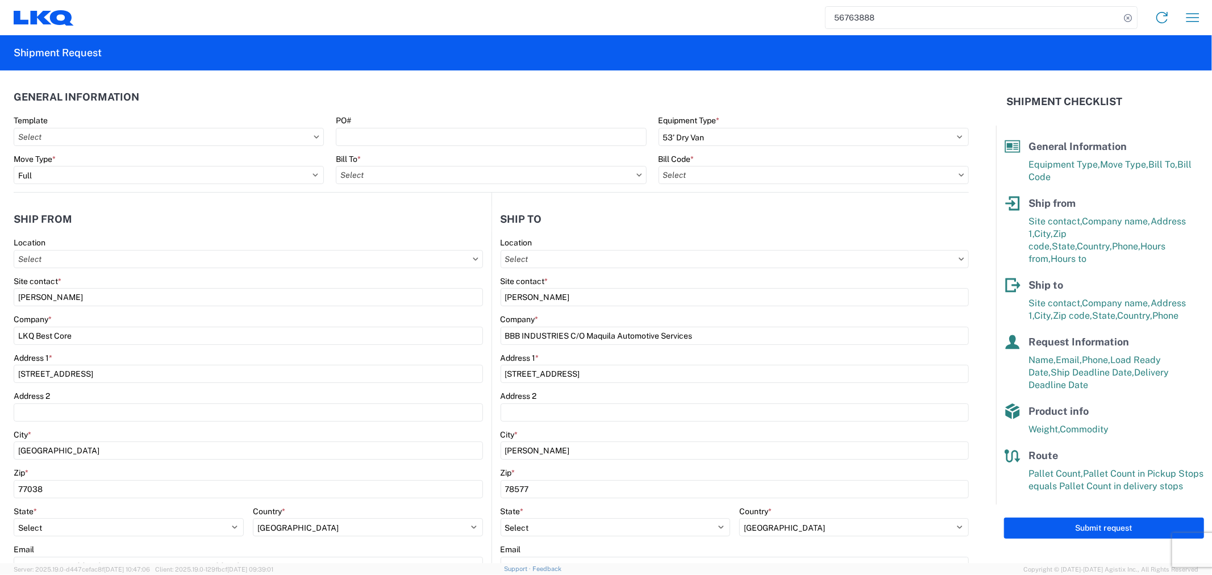
type input "1760-6300-66000-0000 - 1760 Freight Out"
type input "1760 - LKQ Best Core"
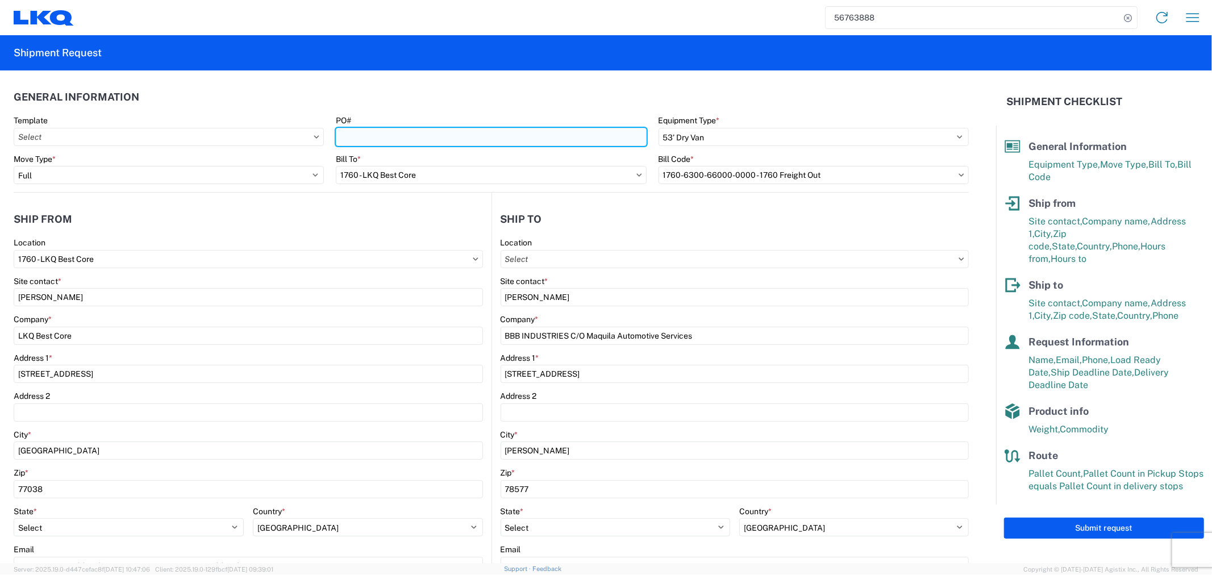
click at [435, 131] on input "PO#" at bounding box center [491, 137] width 310 height 18
click at [353, 136] on input "PO#" at bounding box center [491, 137] width 310 height 18
paste input "CAL-410714-04"
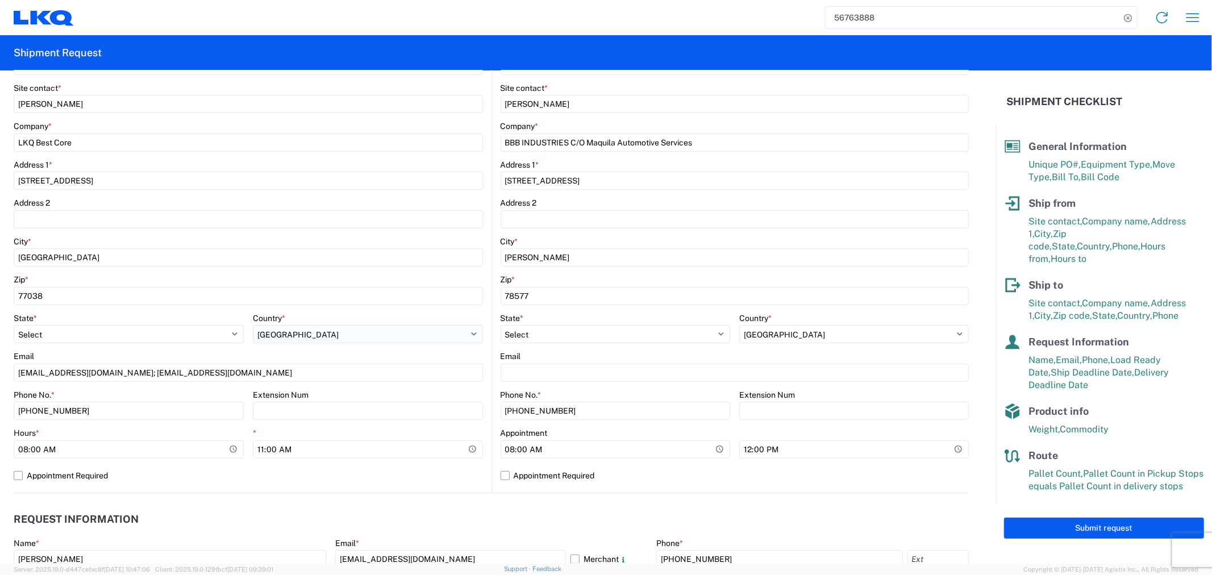
scroll to position [252, 0]
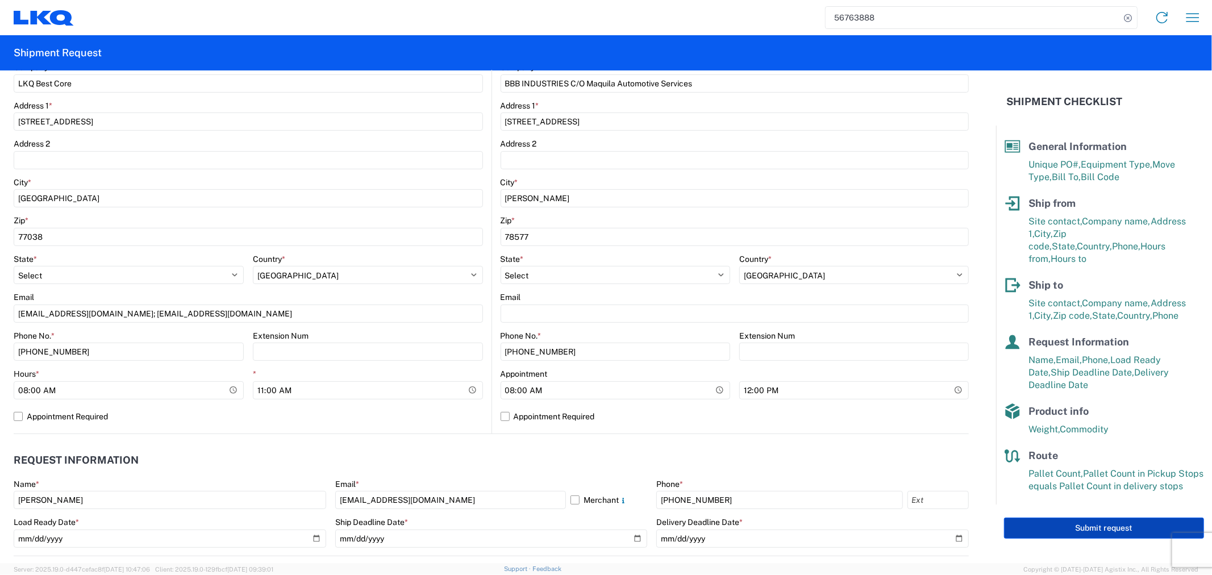
type input "CAL-410714-04"
click at [1105, 518] on button "Submit request" at bounding box center [1104, 528] width 200 height 21
